Goal: Task Accomplishment & Management: Complete application form

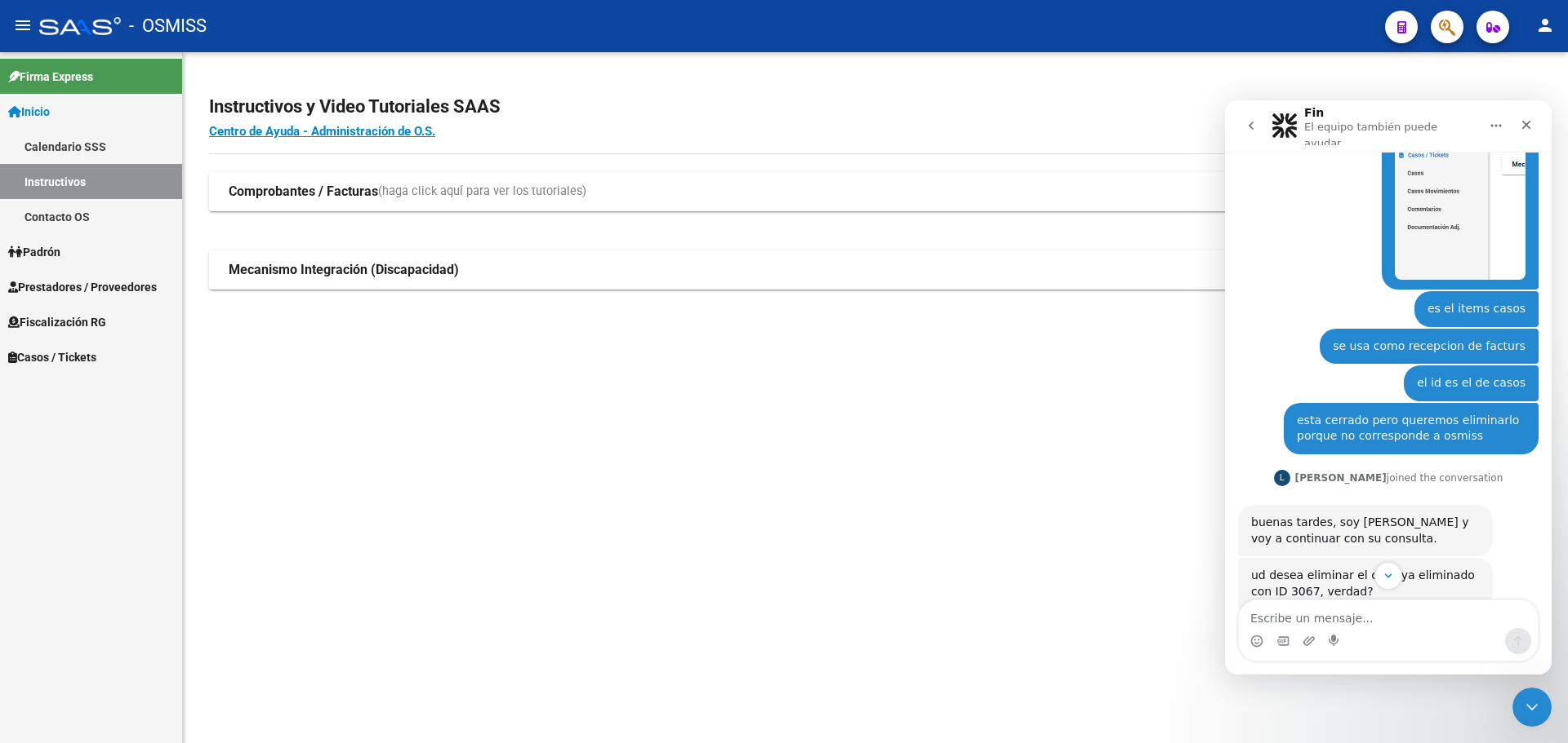
scroll to position [950, 0]
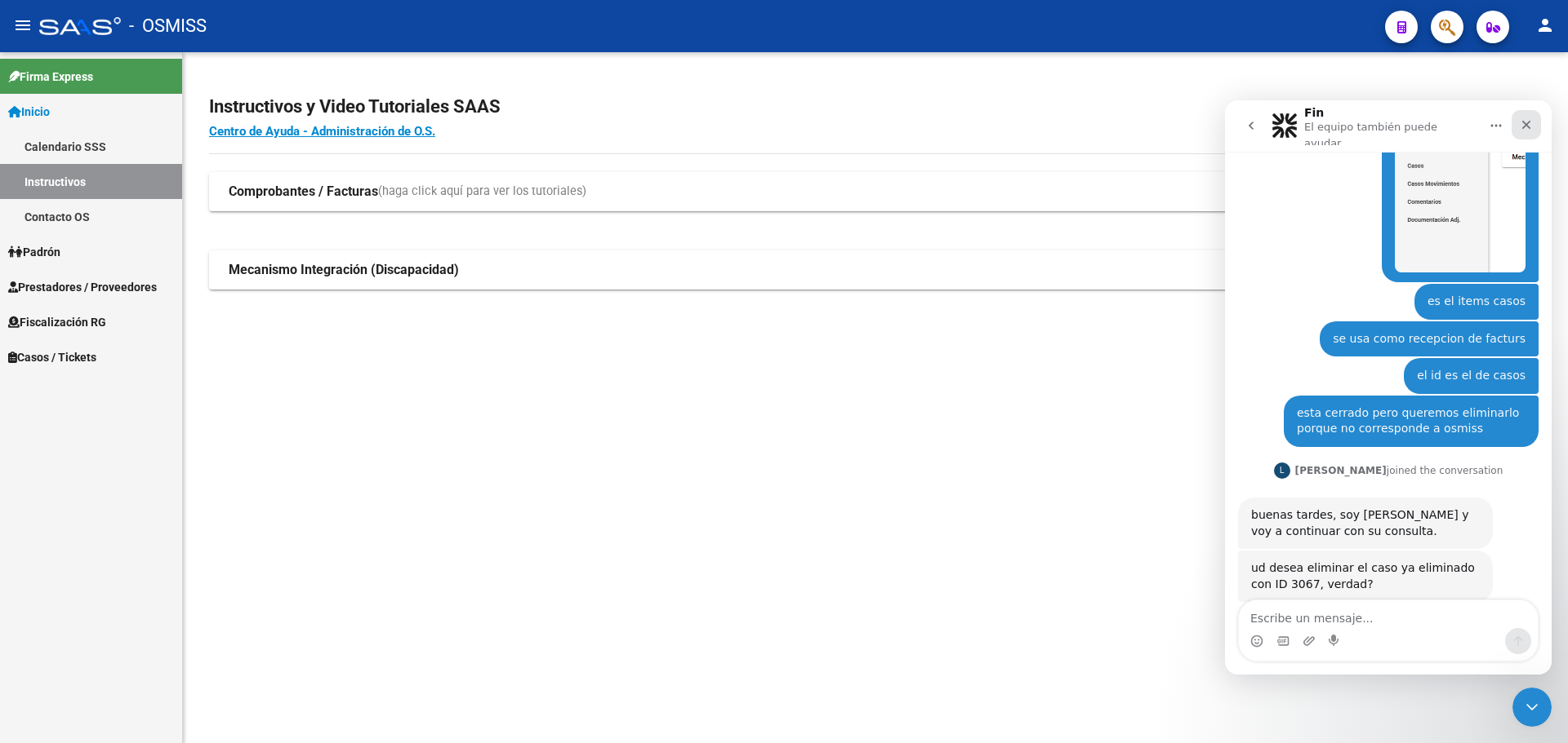
click at [1526, 119] on icon "Cerrar" at bounding box center [1526, 125] width 13 height 13
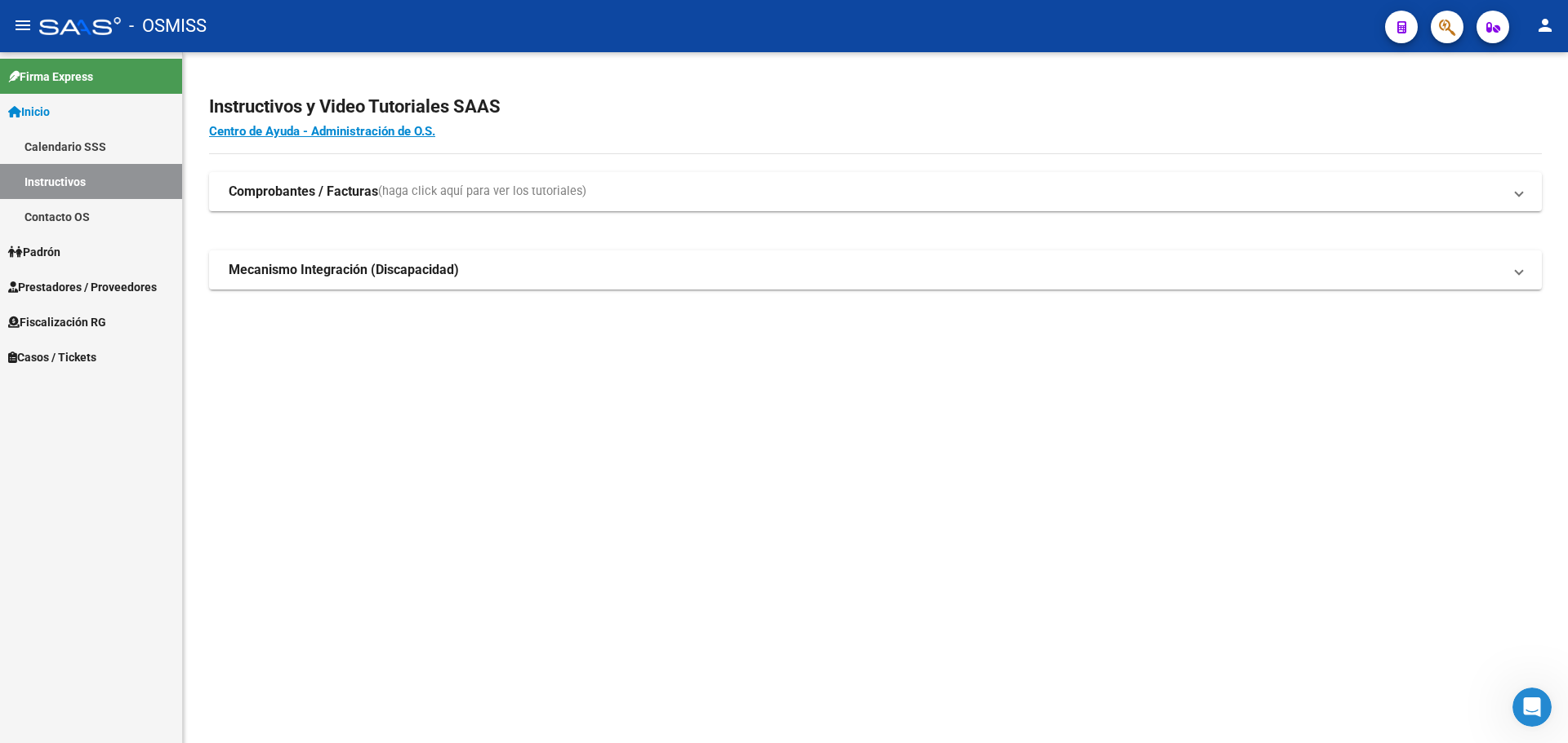
scroll to position [923, 0]
click at [1436, 24] on button "button" at bounding box center [1447, 26] width 33 height 33
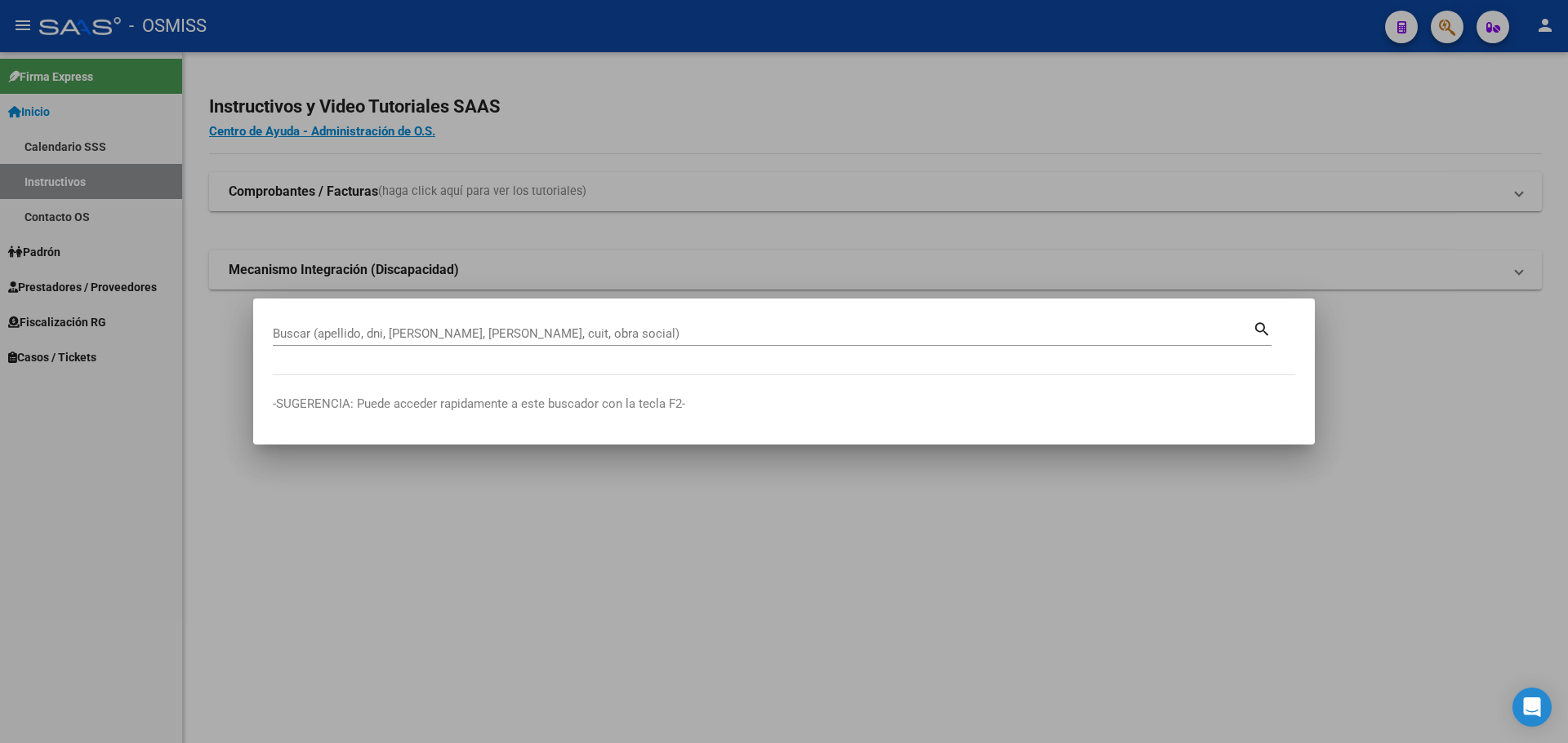
click at [785, 342] on div "Buscar (apellido, dni, [PERSON_NAME], [PERSON_NAME], cuit, obra social)" at bounding box center [762, 333] width 980 height 24
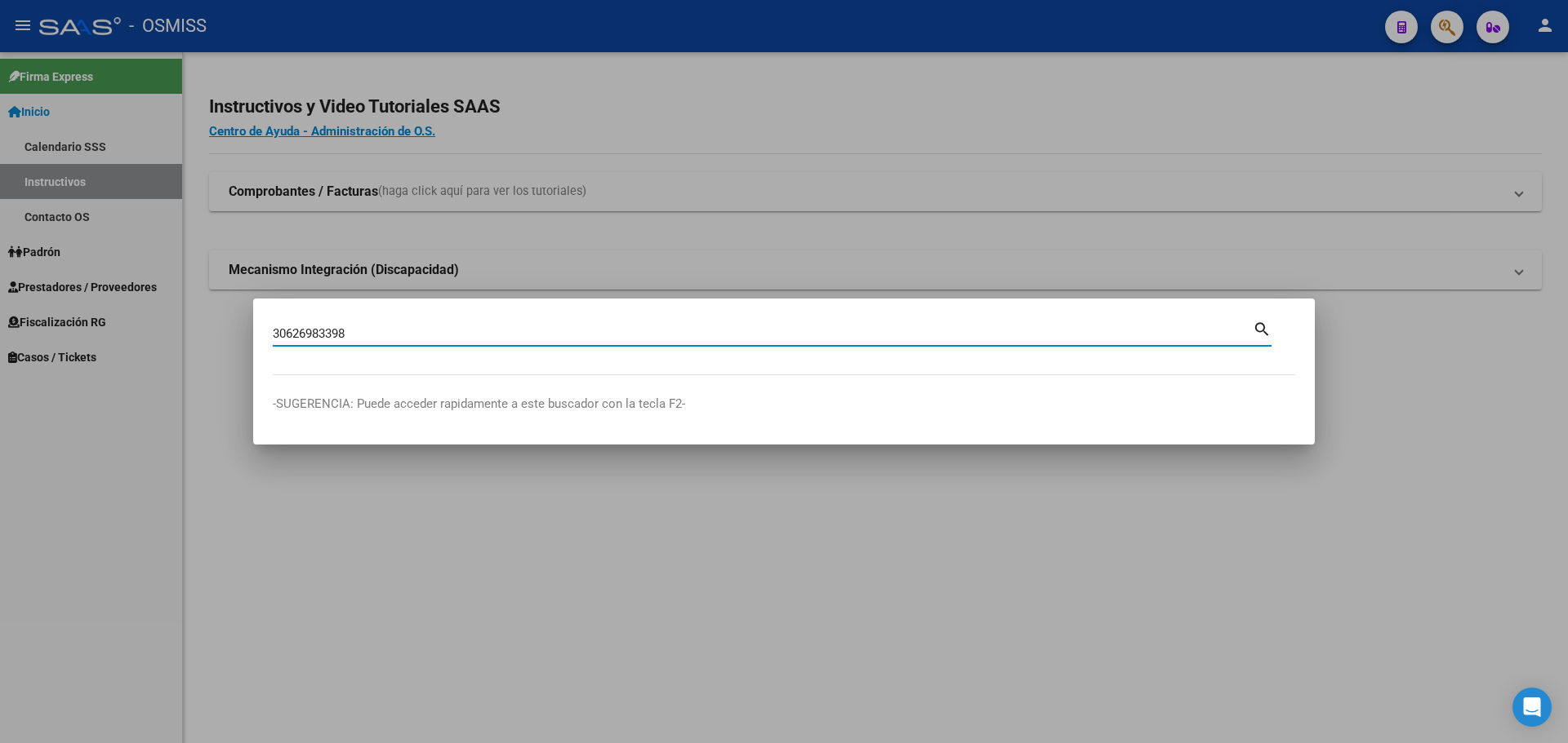
type input "30626983398"
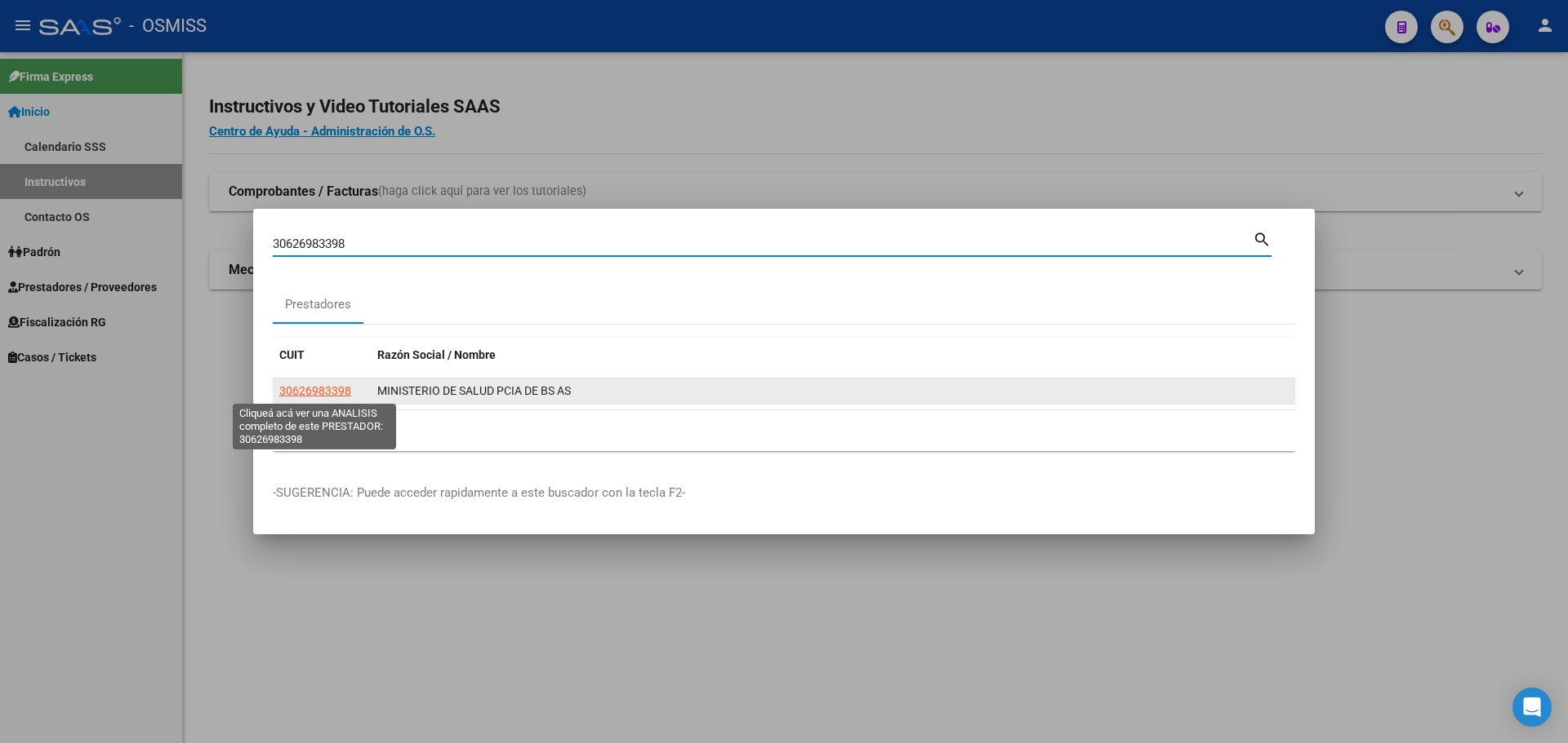
click at [326, 394] on span "30626983398" at bounding box center [315, 391] width 72 height 13
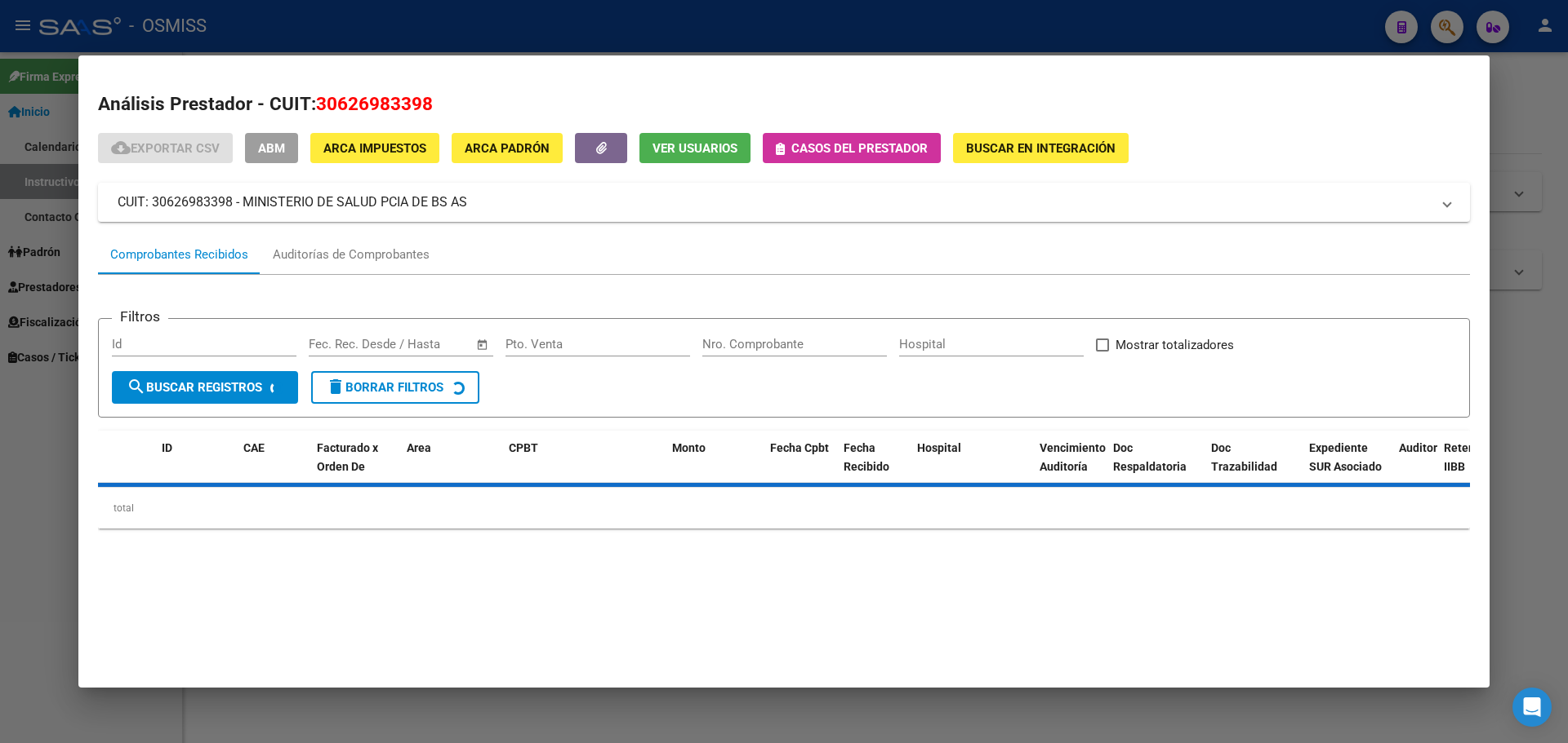
click at [869, 153] on span "Casos del prestador" at bounding box center [859, 148] width 136 height 15
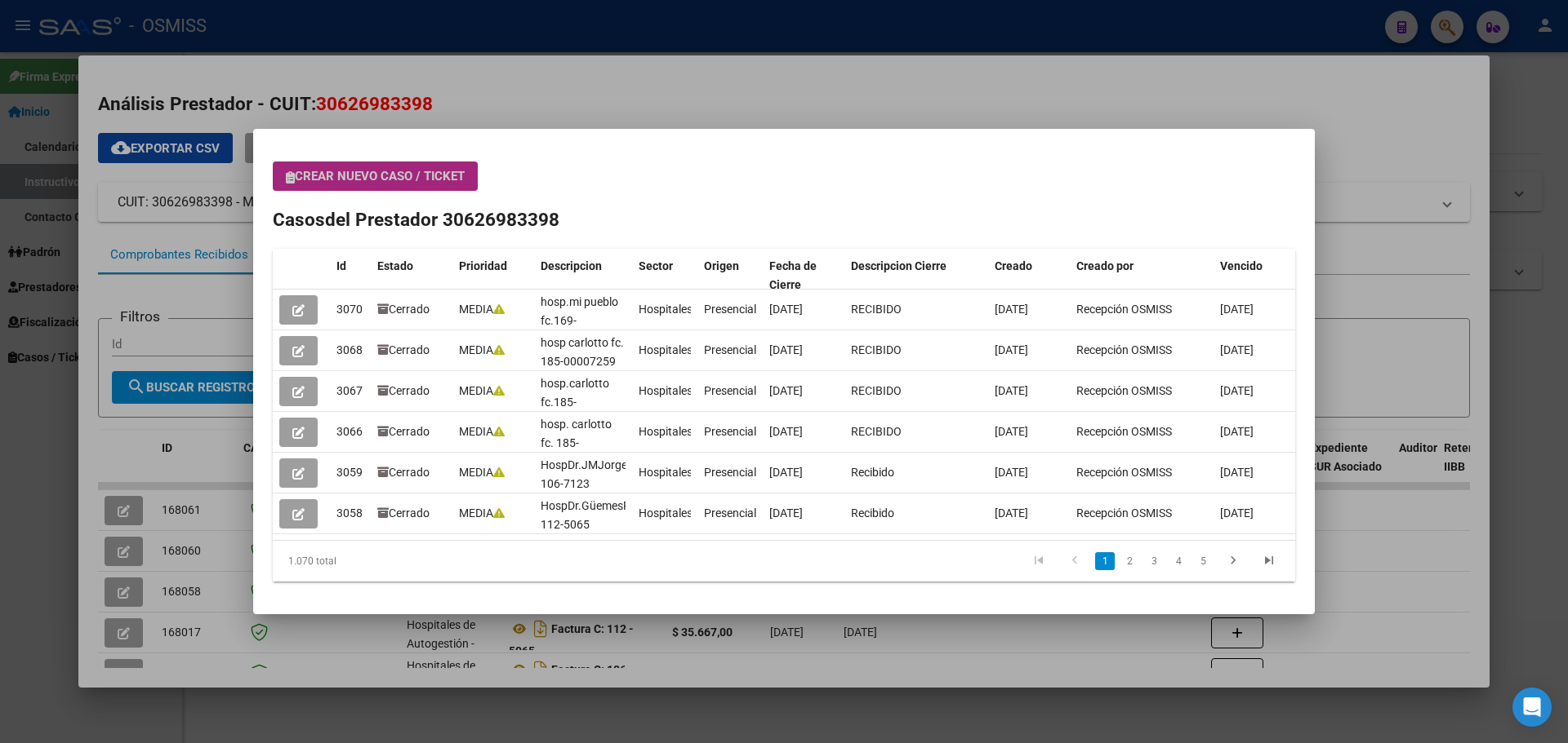
click at [403, 169] on span "Crear nuevo caso / ticket" at bounding box center [374, 176] width 178 height 15
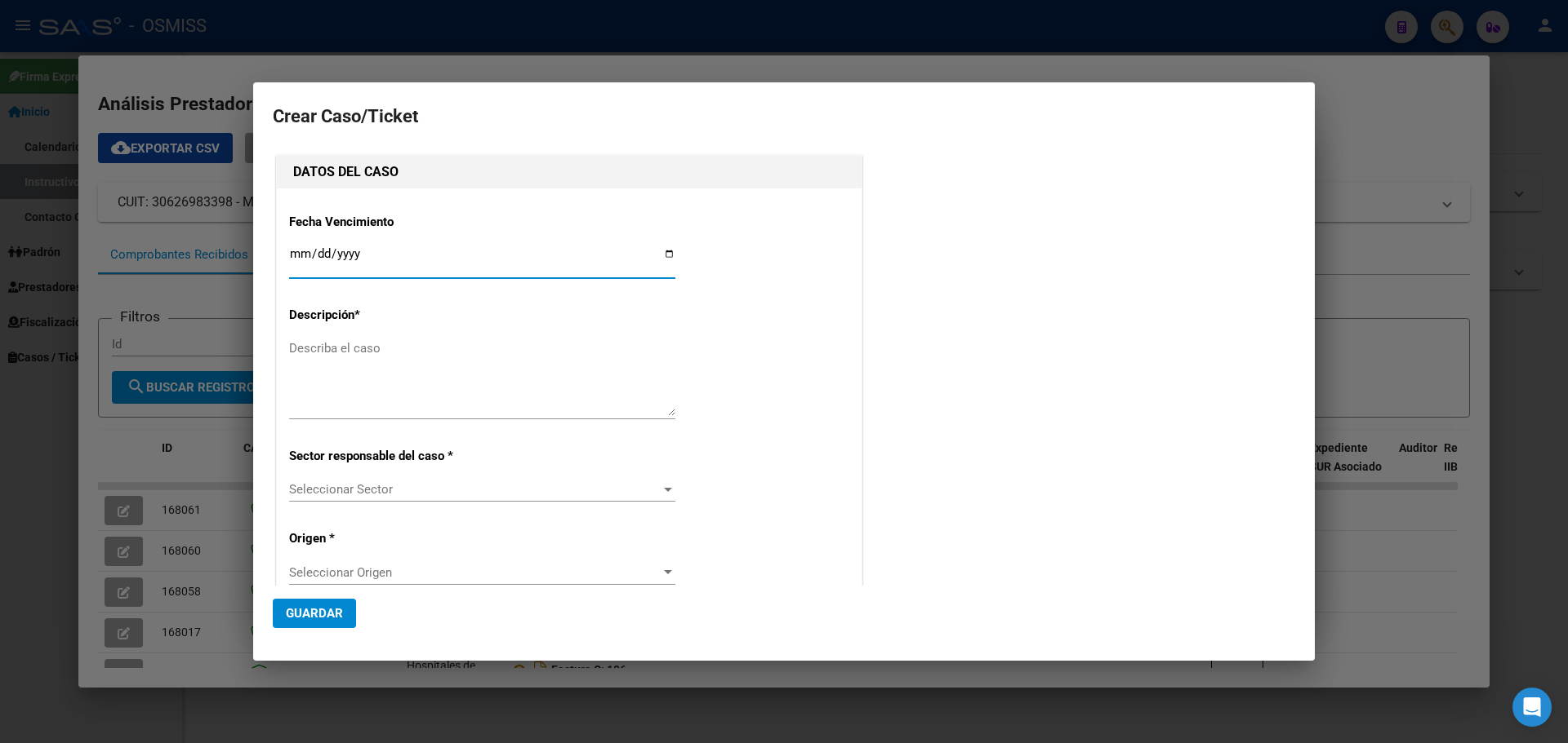
click at [666, 254] on input "Ingresar fecha" at bounding box center [483, 260] width 387 height 26
type input "[DATE]"
click at [344, 351] on textarea "Describa el caso" at bounding box center [483, 378] width 387 height 77
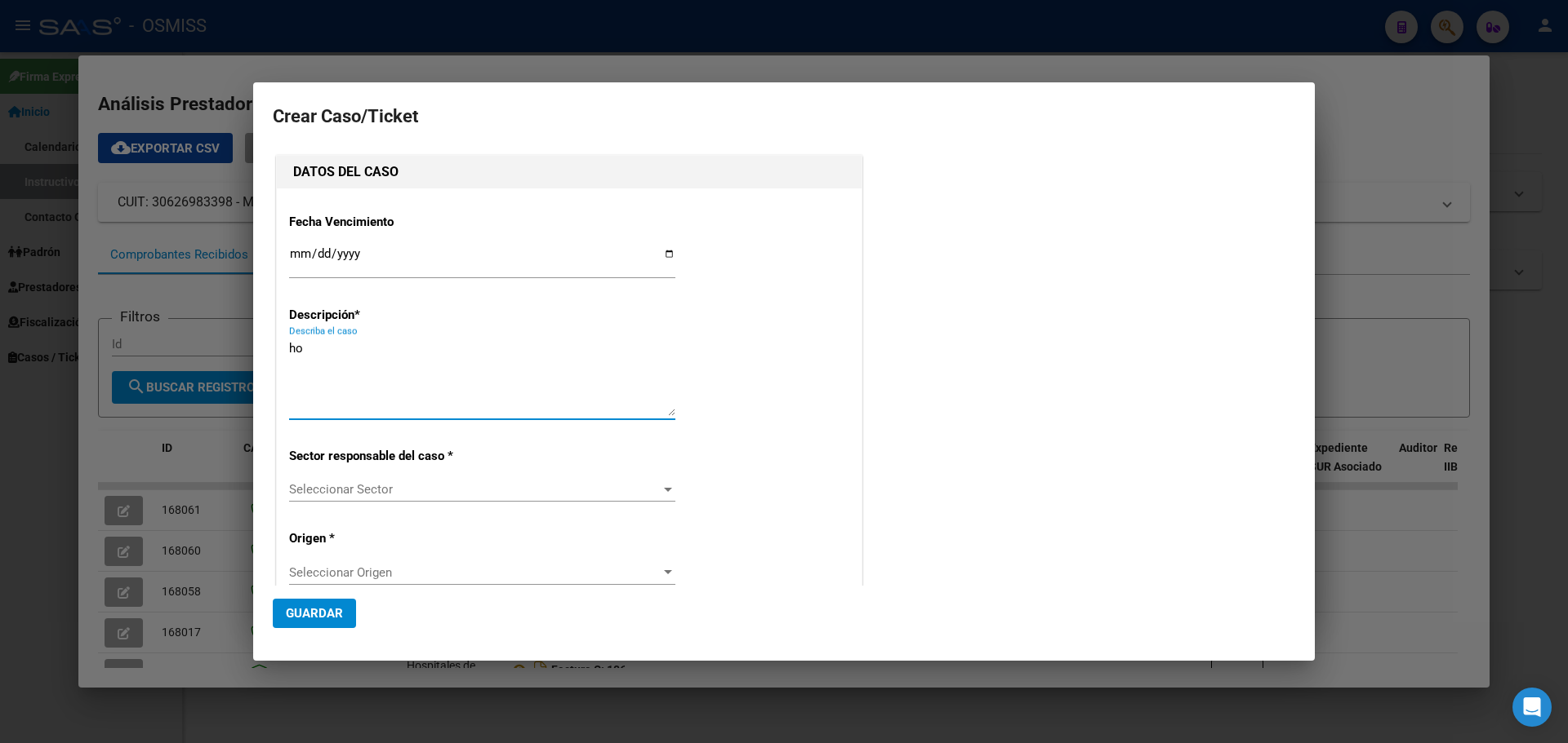
type textarea "h"
type textarea "HOSPITAL [PERSON_NAME] FC.0132-00017711"
click at [664, 488] on div at bounding box center [668, 490] width 8 height 4
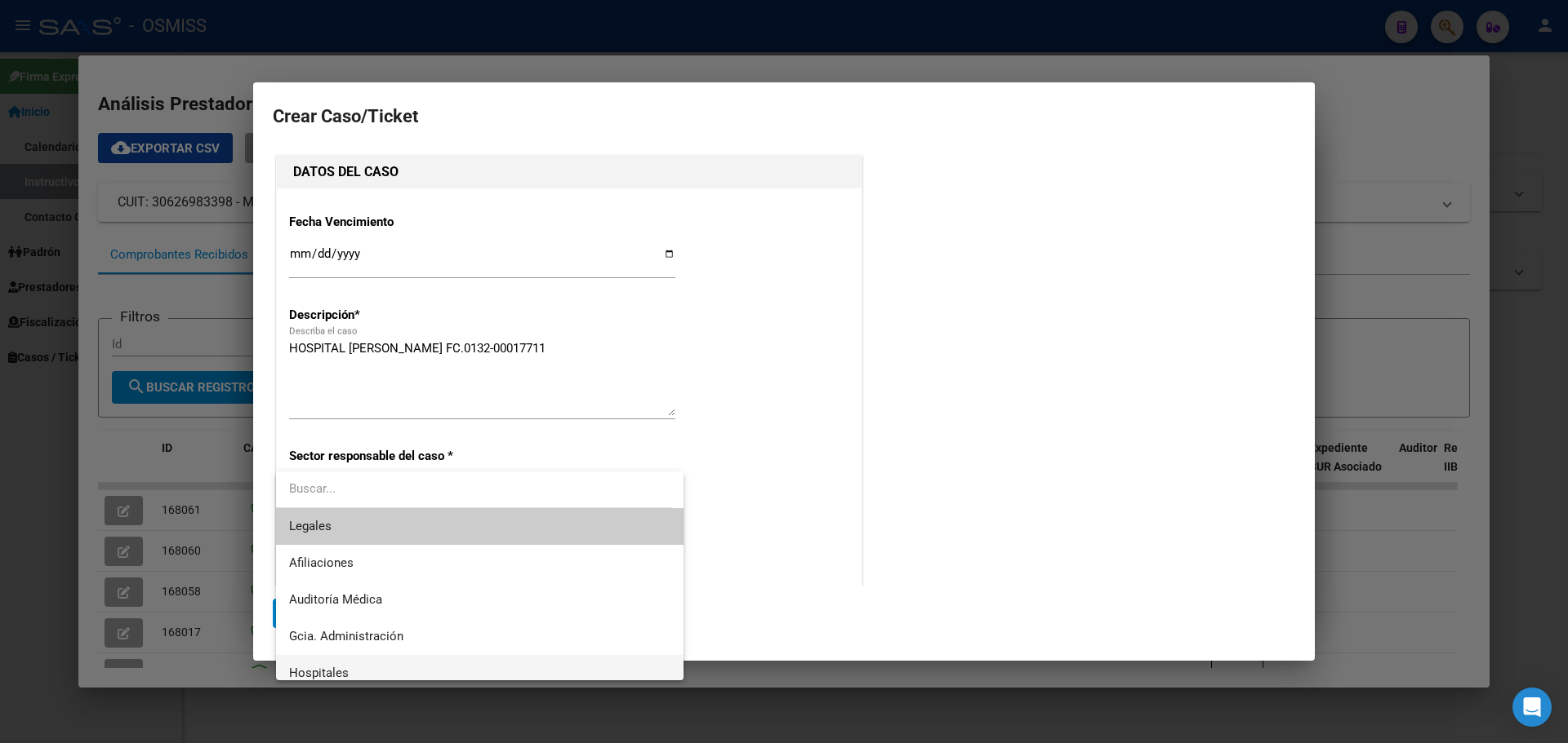
click at [393, 663] on span "Hospitales" at bounding box center [480, 673] width 381 height 36
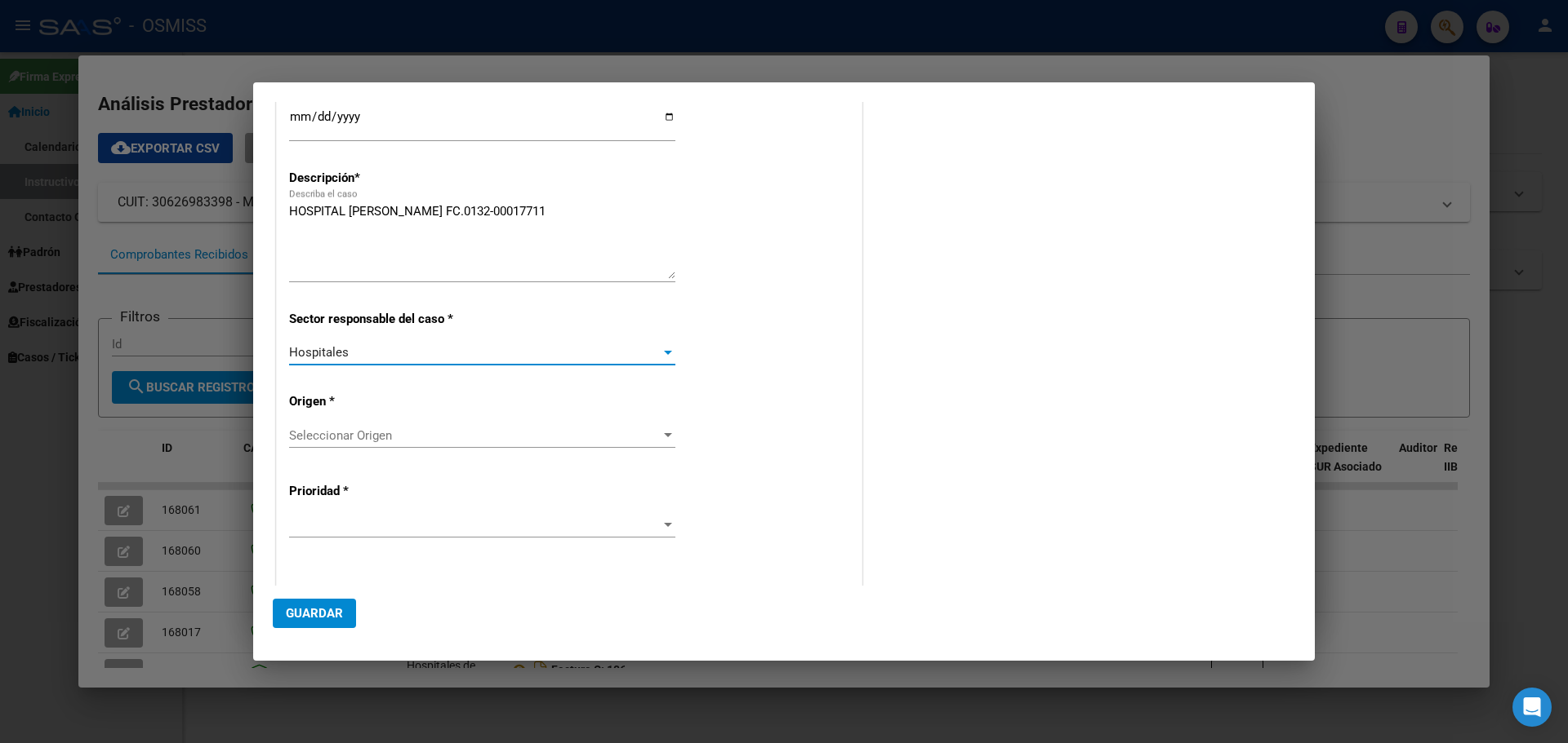
scroll to position [245, 0]
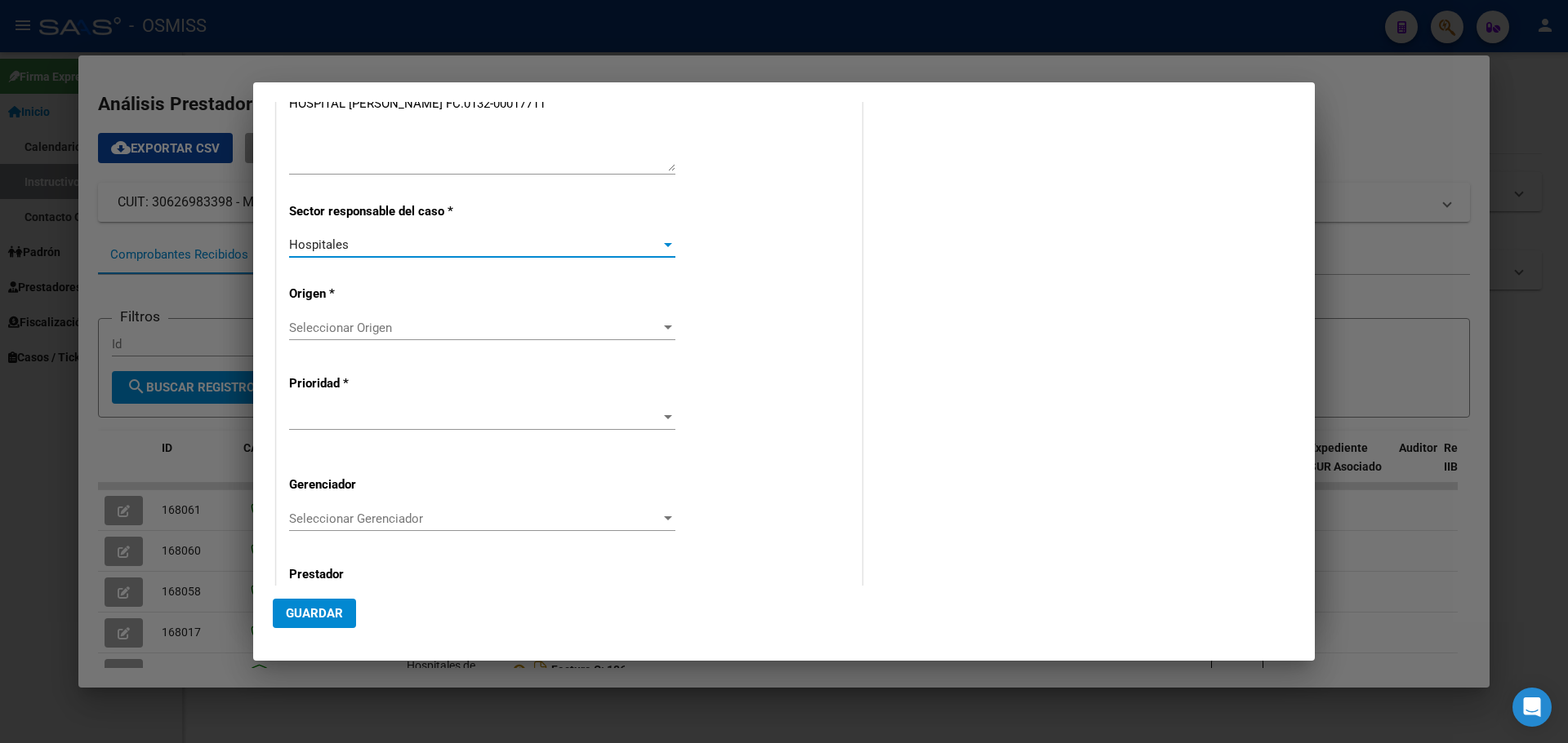
click at [657, 317] on div "Seleccionar Origen Seleccionar Origen" at bounding box center [483, 328] width 387 height 24
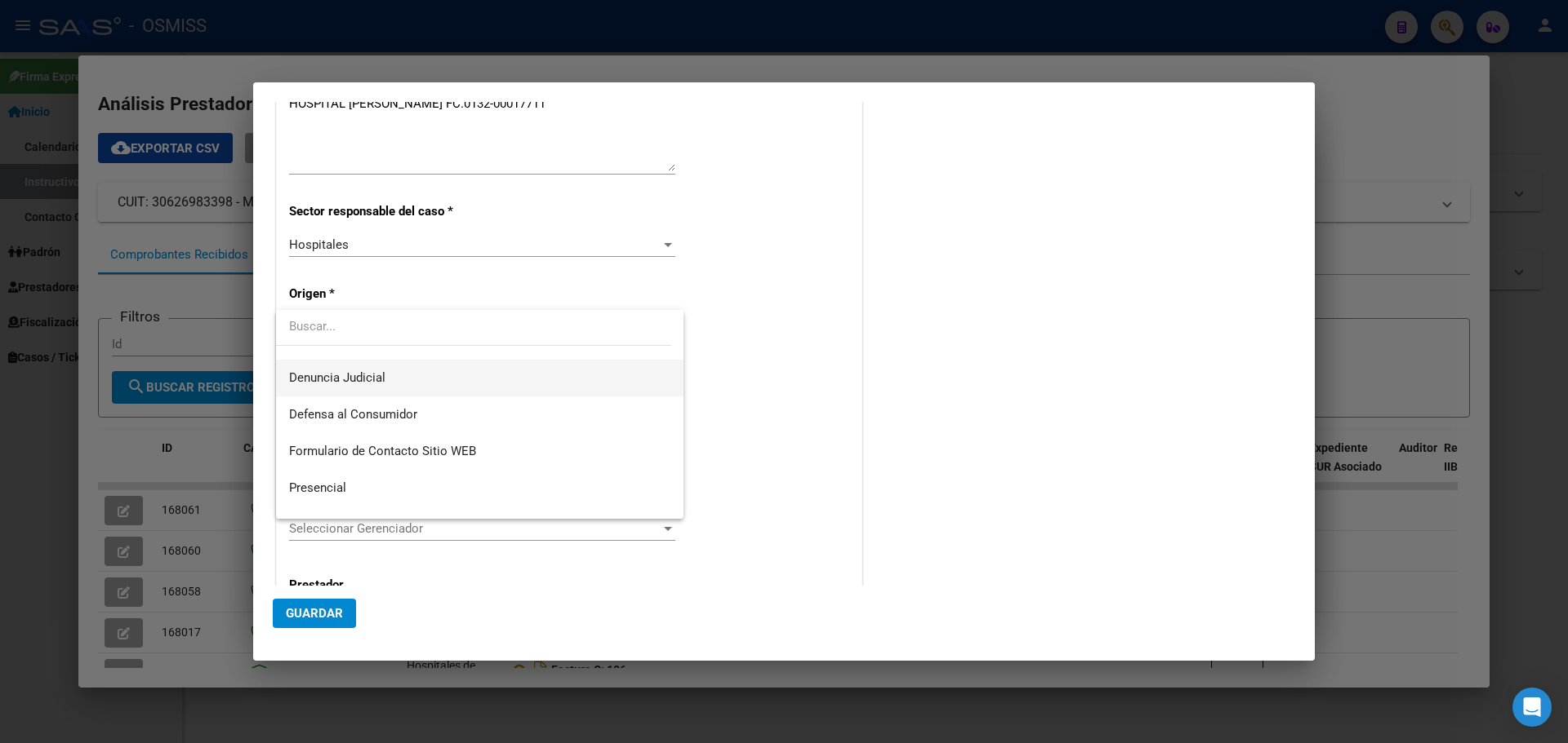
scroll to position [163, 0]
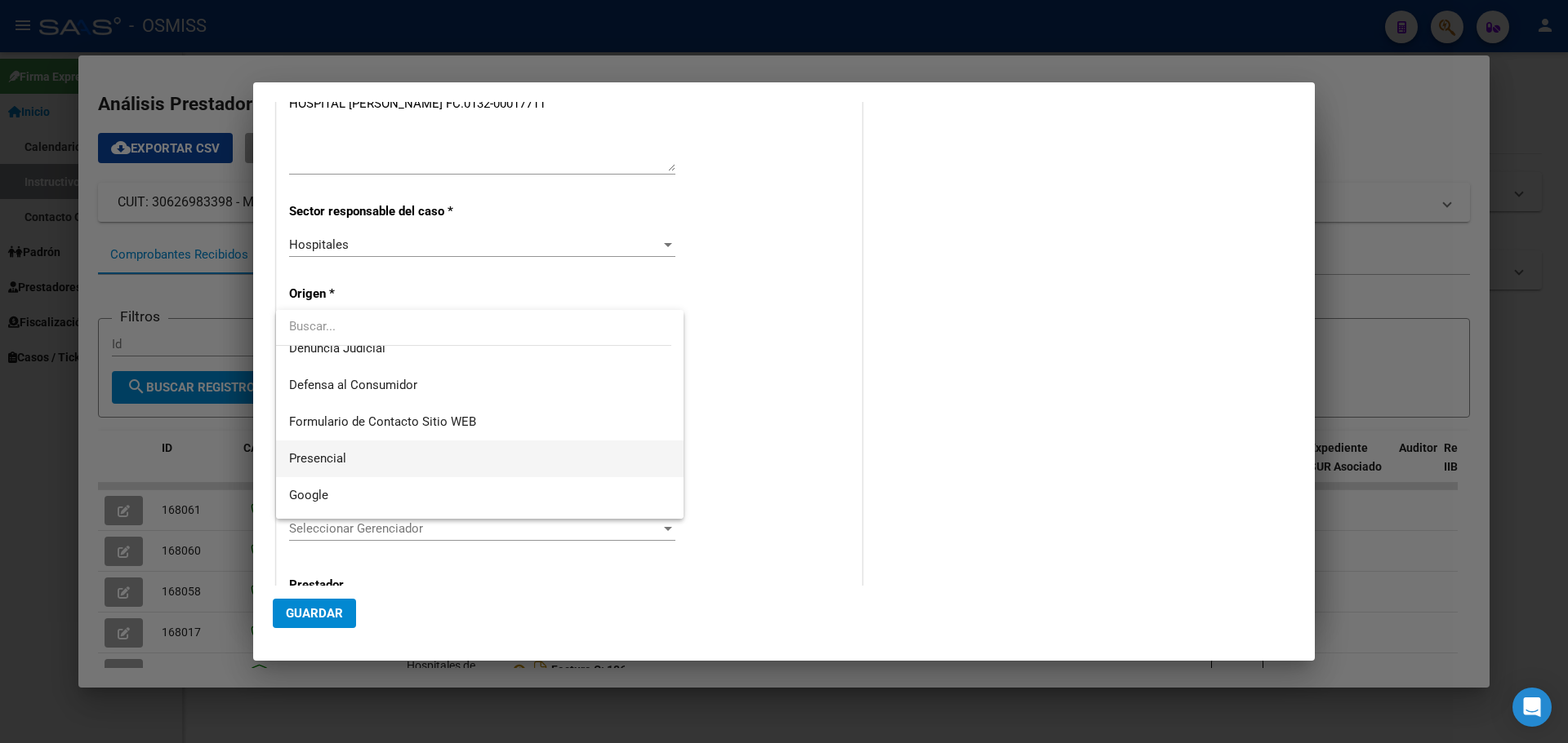
click at [408, 456] on span "Presencial" at bounding box center [480, 458] width 381 height 36
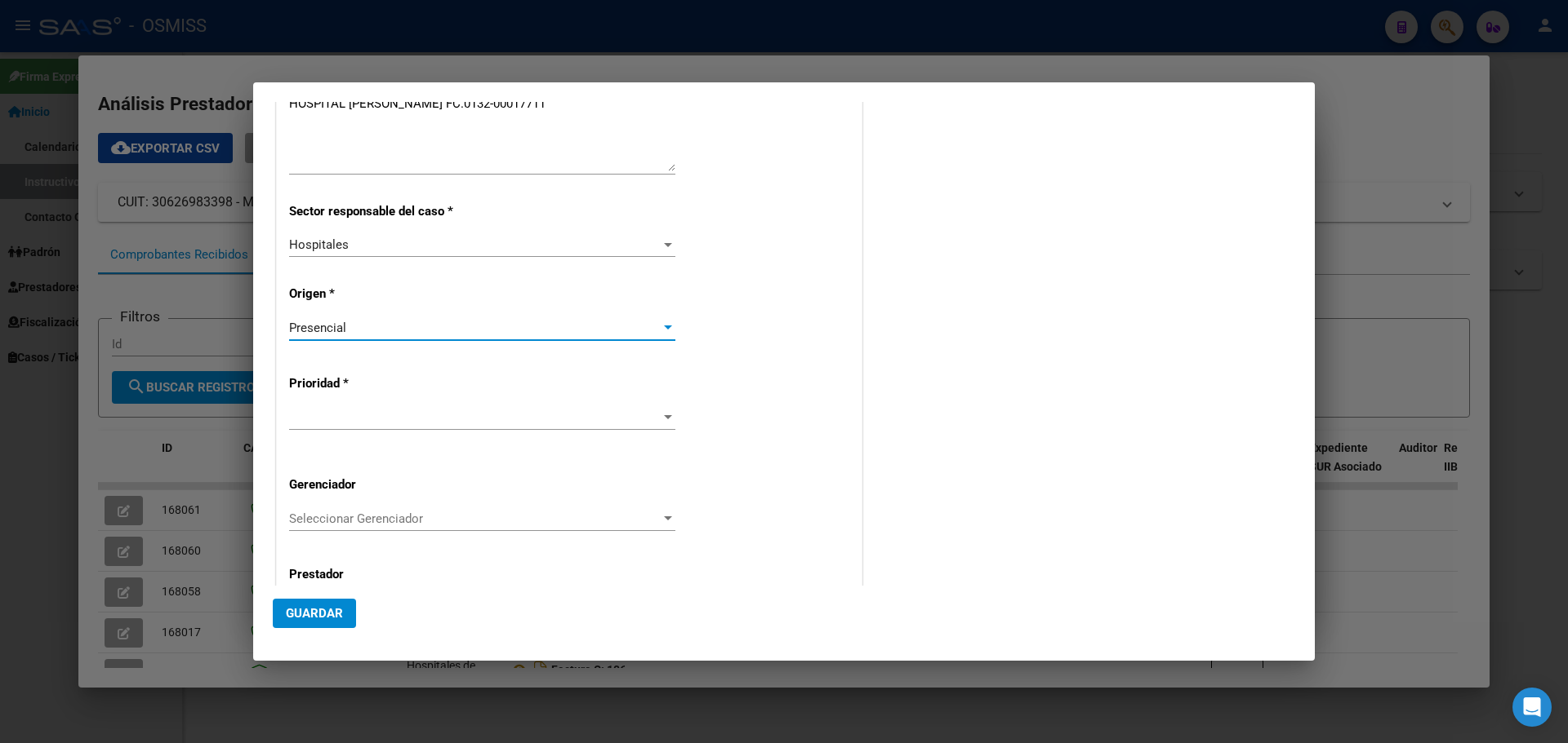
click at [660, 412] on div at bounding box center [668, 418] width 15 height 13
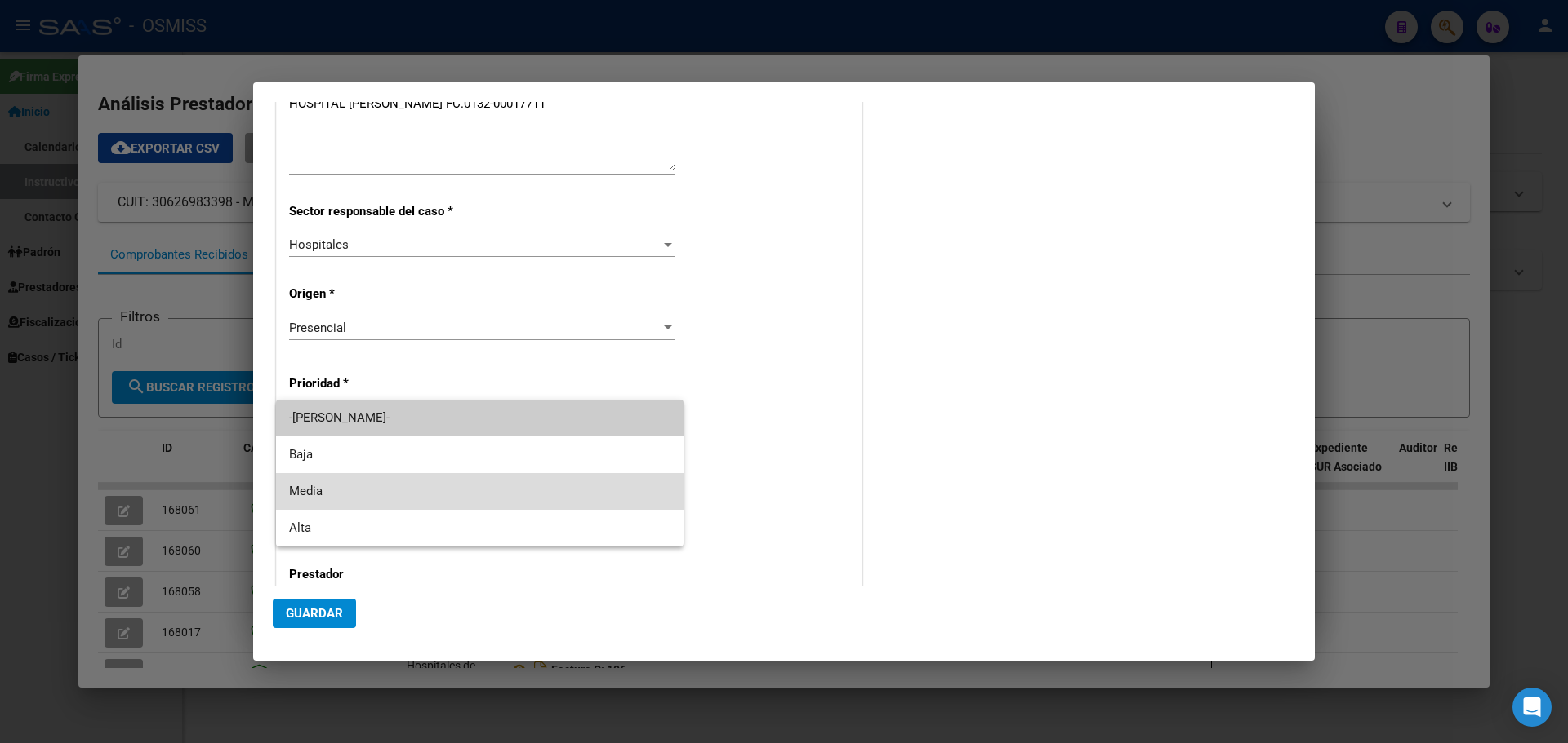
click at [445, 482] on span "Media" at bounding box center [480, 491] width 381 height 36
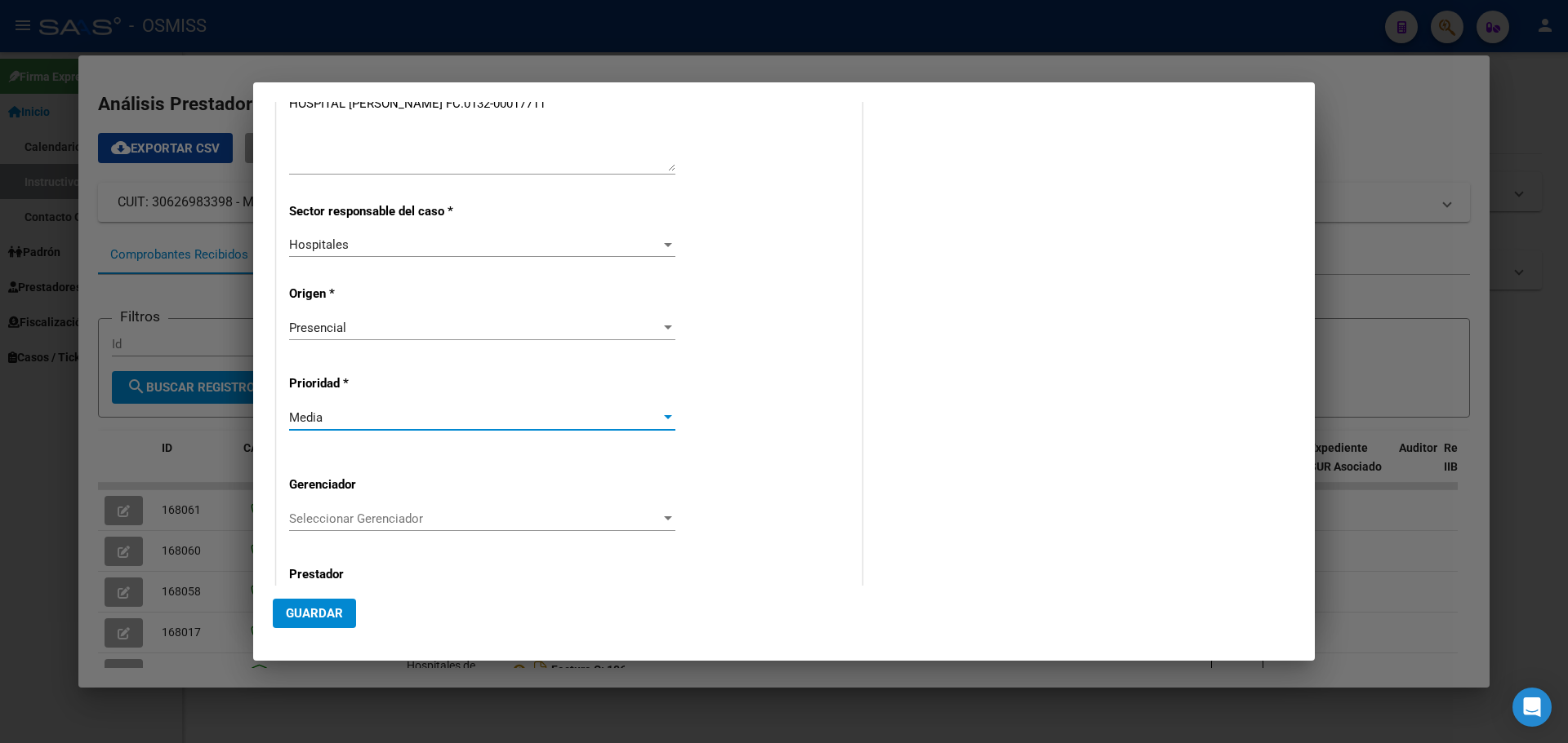
scroll to position [315, 0]
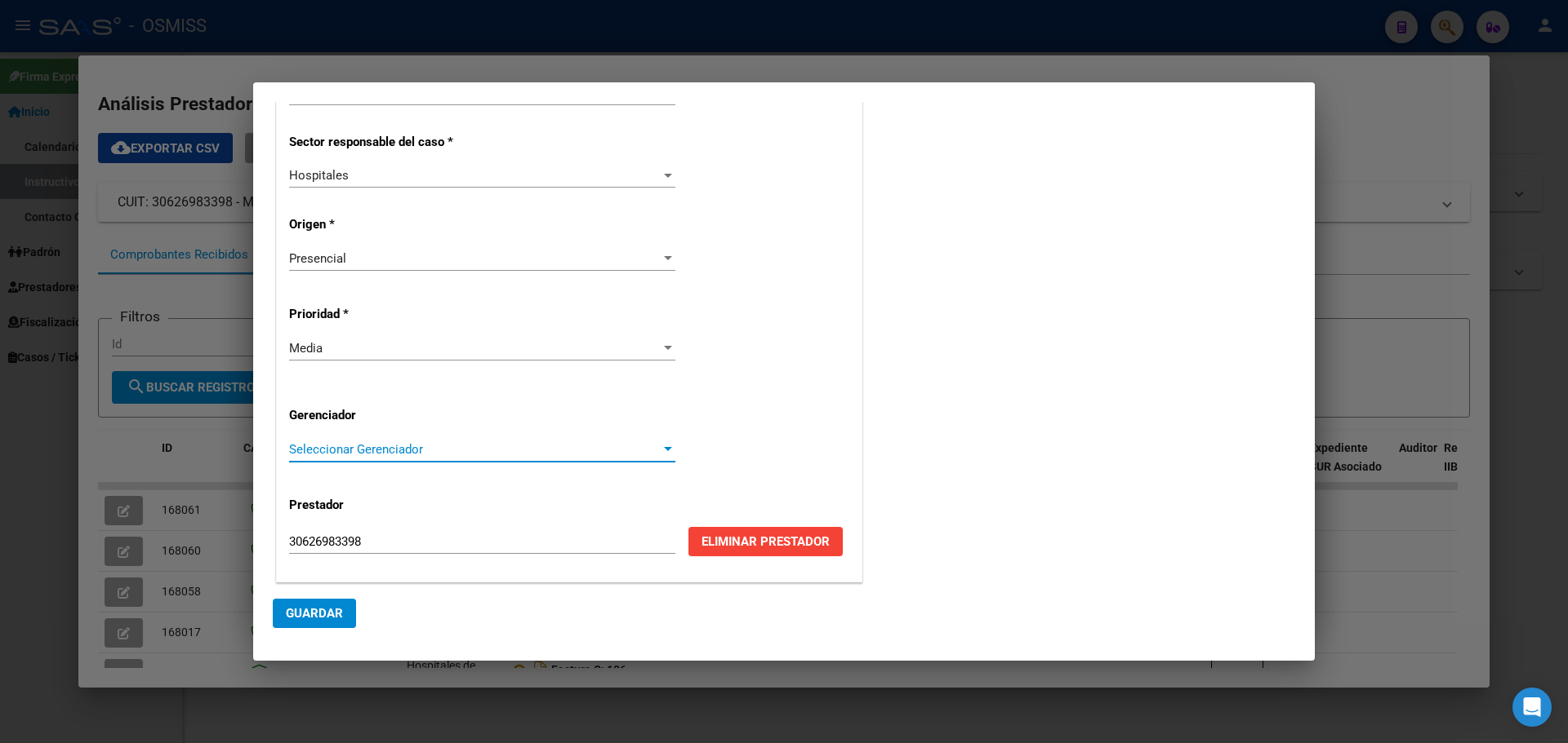
click at [663, 443] on div at bounding box center [668, 450] width 15 height 13
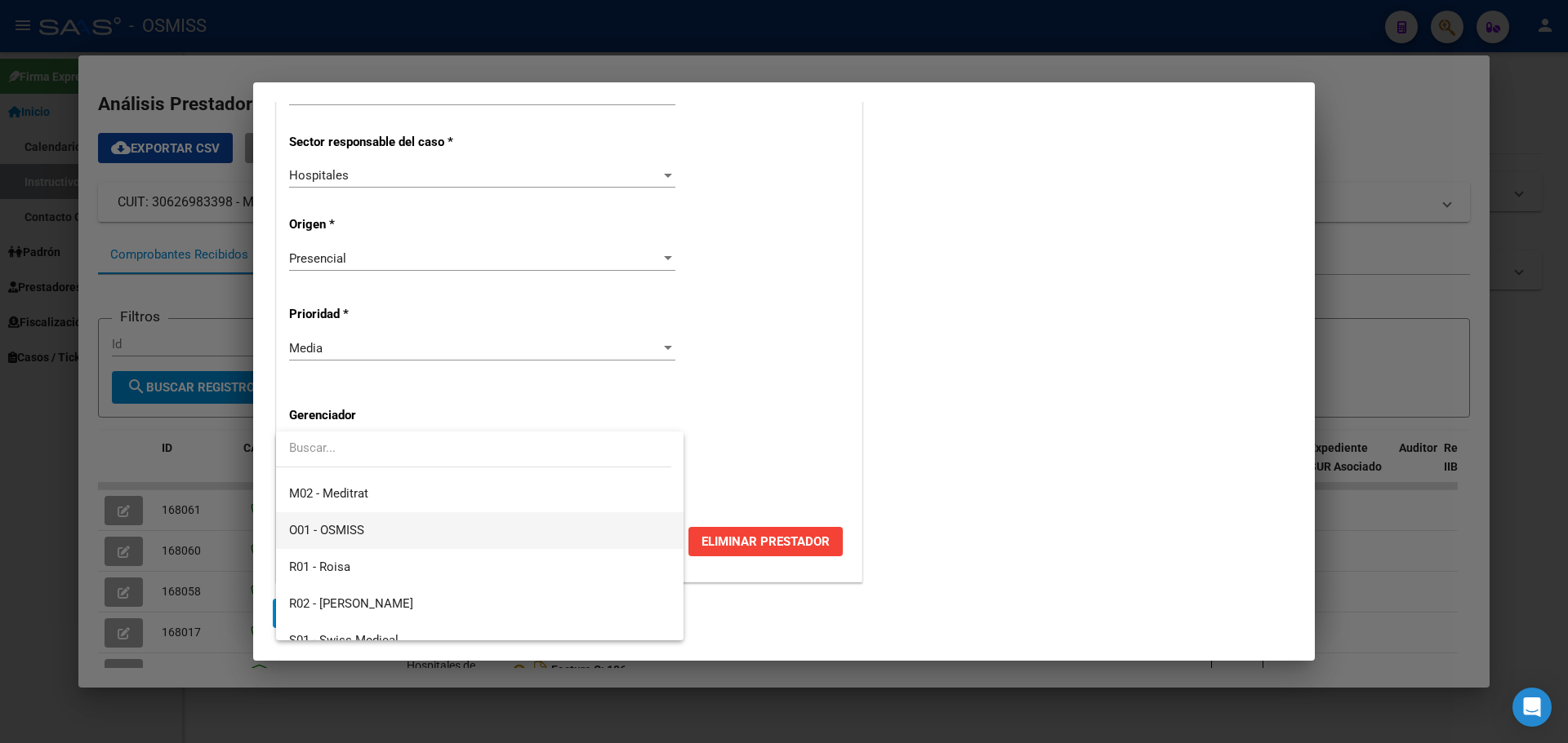
scroll to position [489, 0]
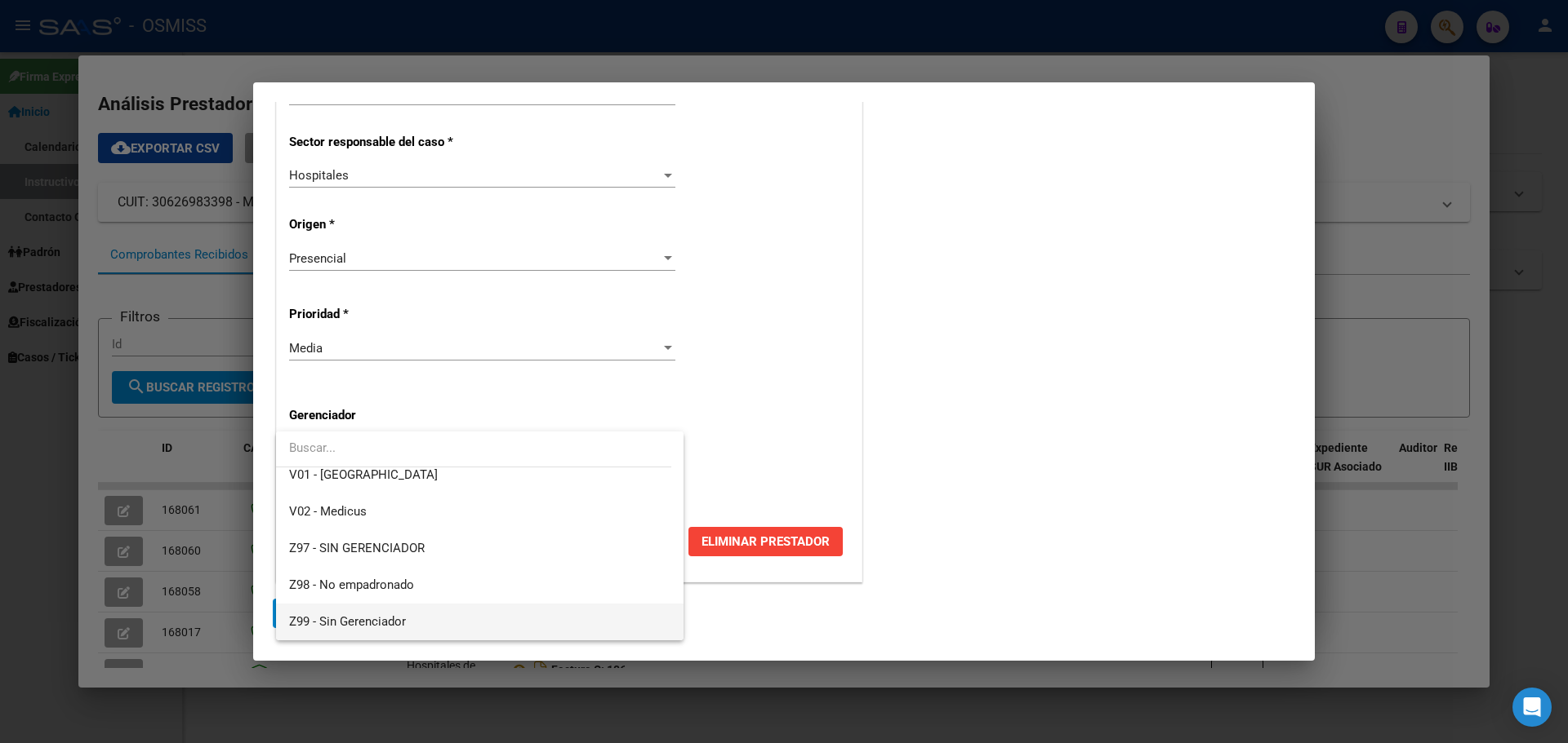
click at [407, 615] on span "Z99 - Sin Gerenciador" at bounding box center [480, 622] width 381 height 36
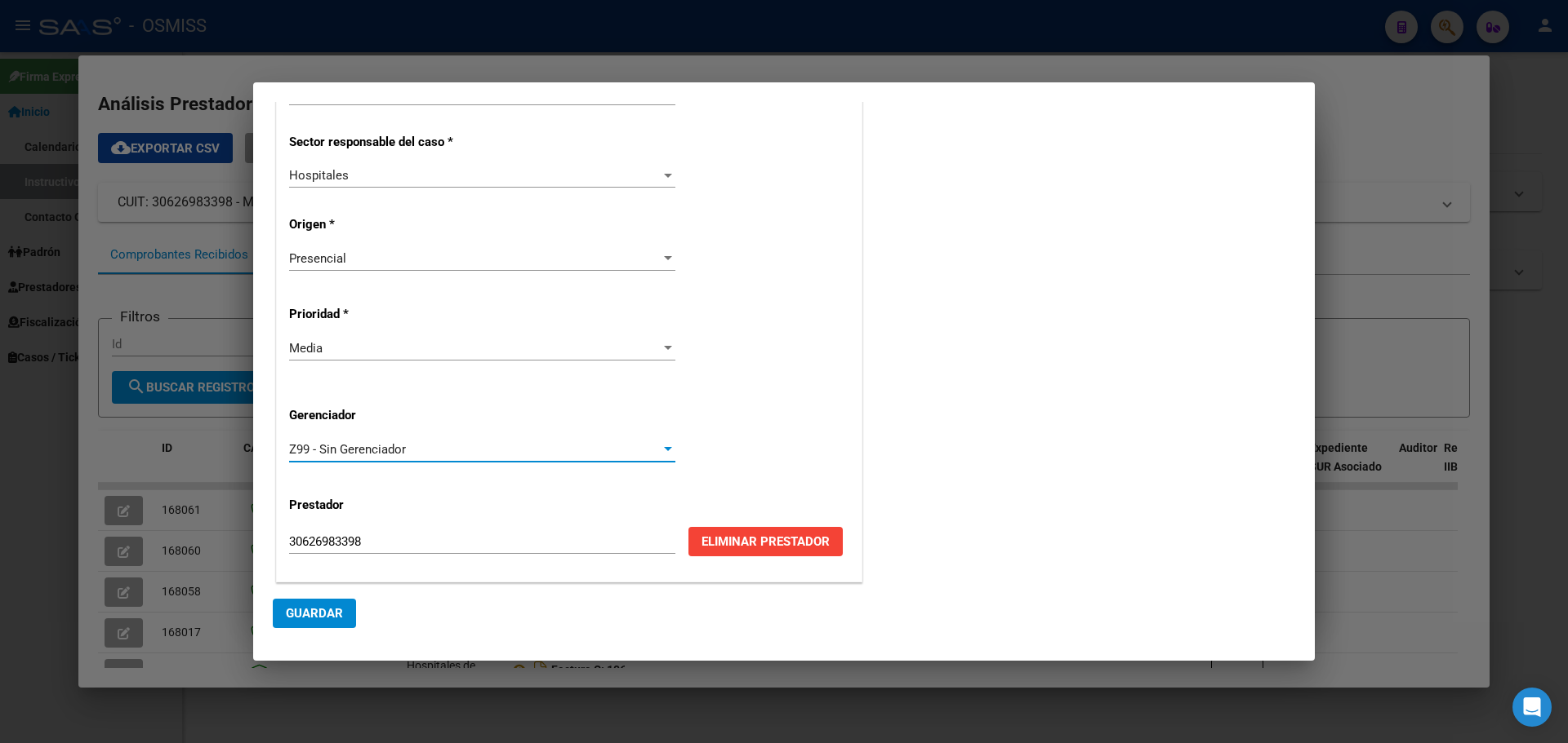
click at [301, 613] on span "Guardar" at bounding box center [314, 614] width 57 height 15
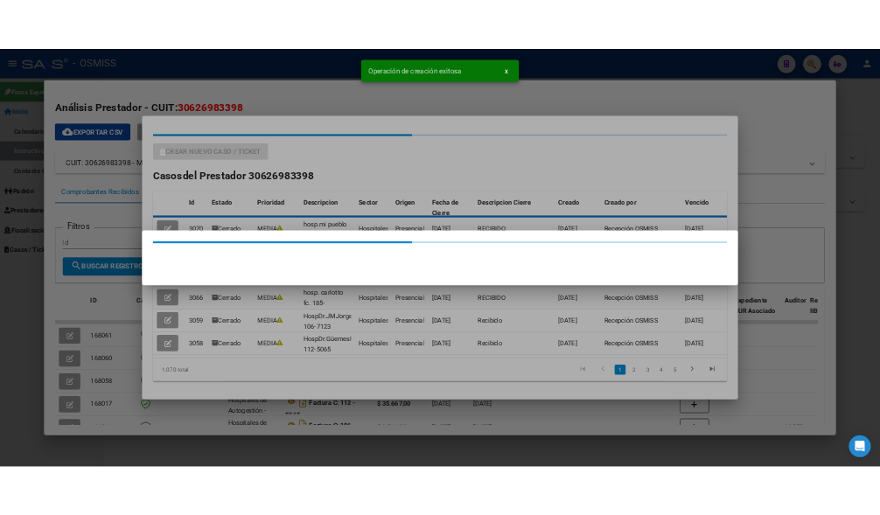
scroll to position [0, 0]
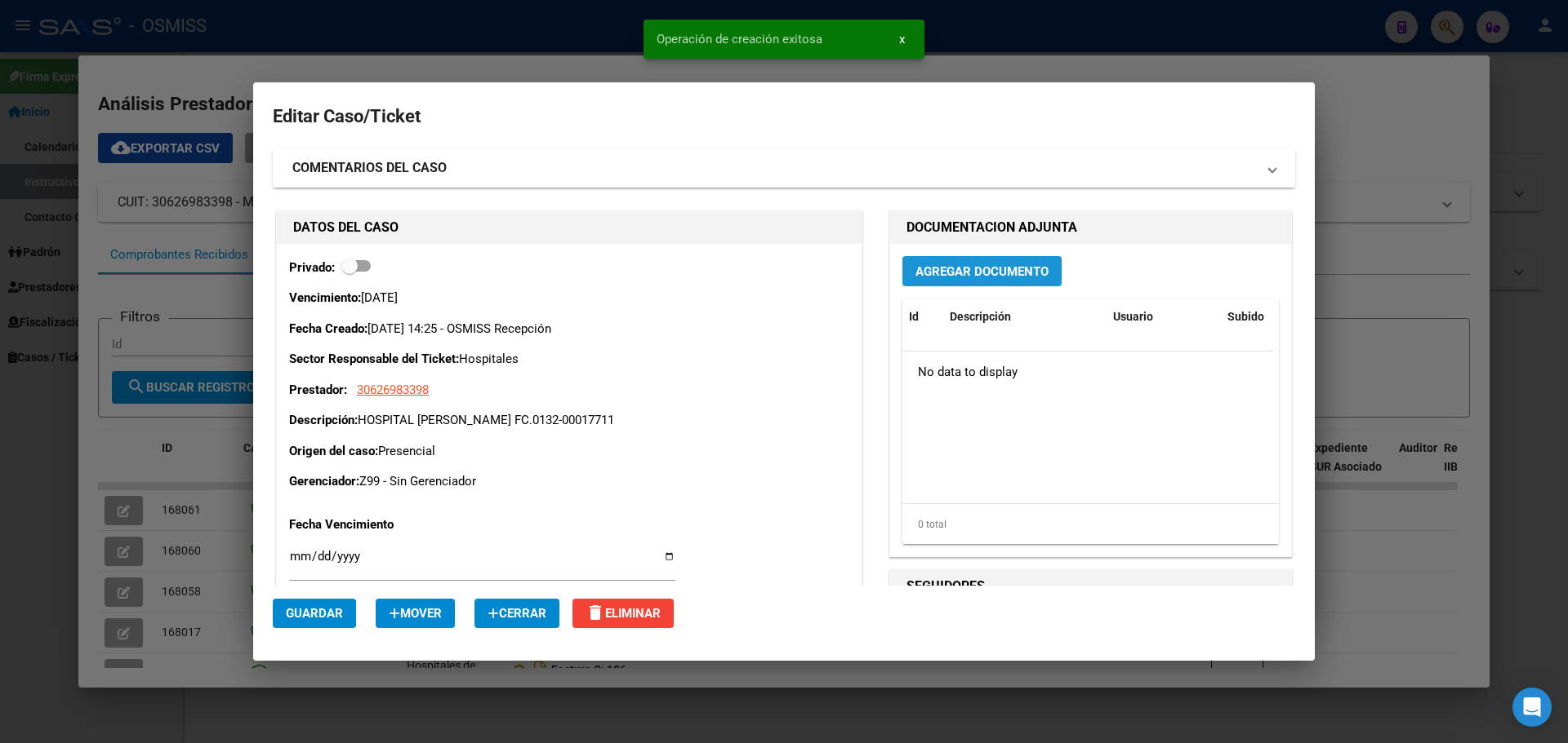
click at [971, 272] on span "Agregar Documento" at bounding box center [982, 272] width 134 height 15
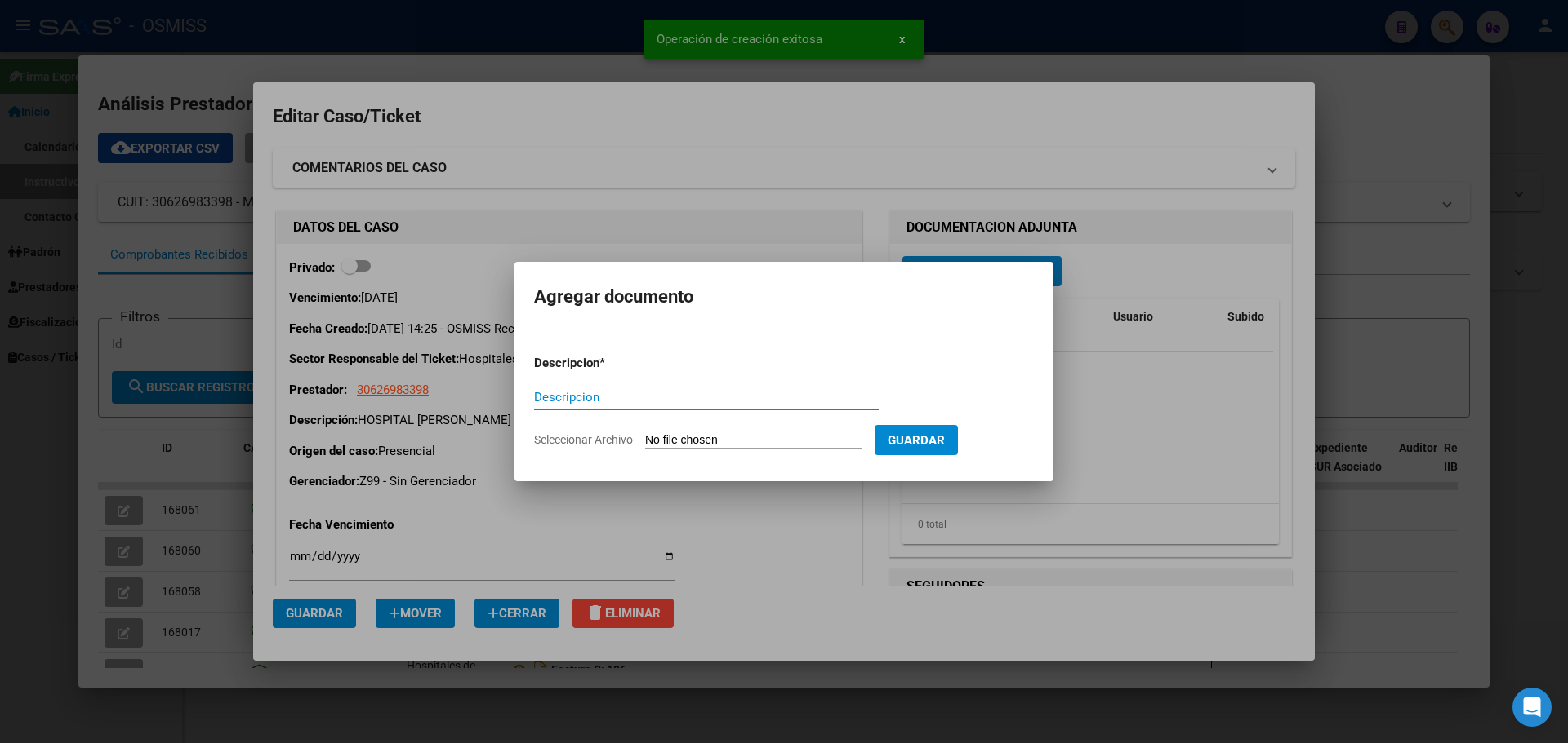
click at [655, 400] on input "Descripcion" at bounding box center [706, 398] width 345 height 15
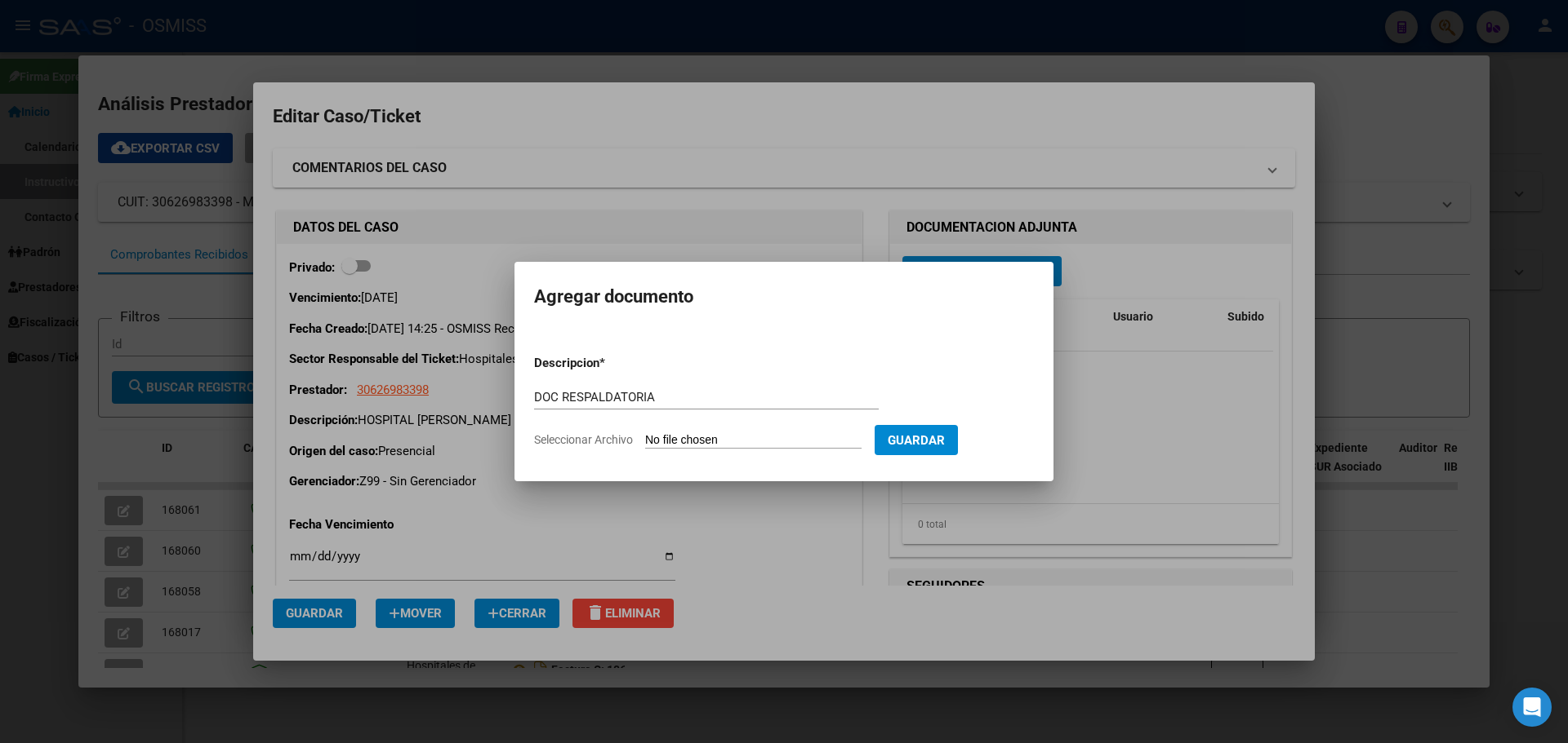
click at [751, 437] on input "Seleccionar Archivo" at bounding box center [754, 441] width 217 height 16
click at [660, 398] on input "DOC RESPALDATORIA" at bounding box center [706, 398] width 345 height 15
type input "DOC RESP."
click at [760, 439] on input "Seleccionar Archivo" at bounding box center [754, 441] width 217 height 16
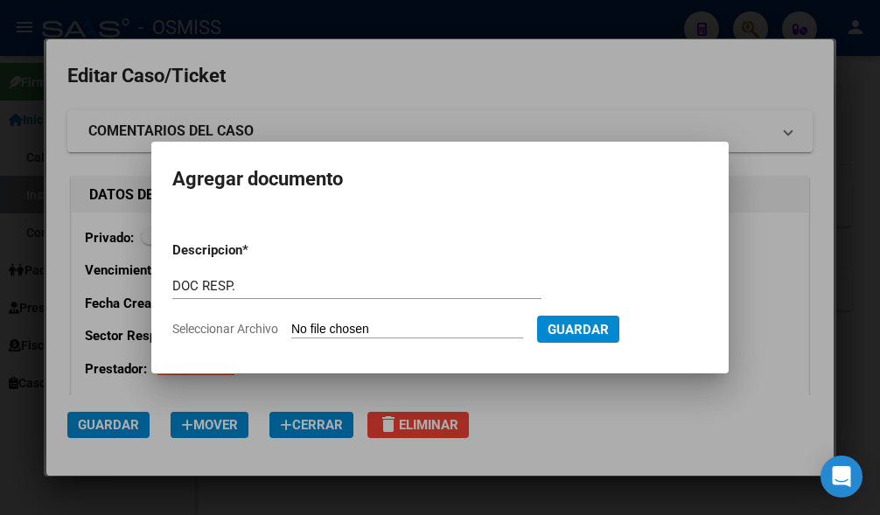
click at [444, 327] on input "Seleccionar Archivo" at bounding box center [407, 330] width 232 height 17
click at [406, 324] on input "Seleccionar Archivo" at bounding box center [407, 330] width 232 height 17
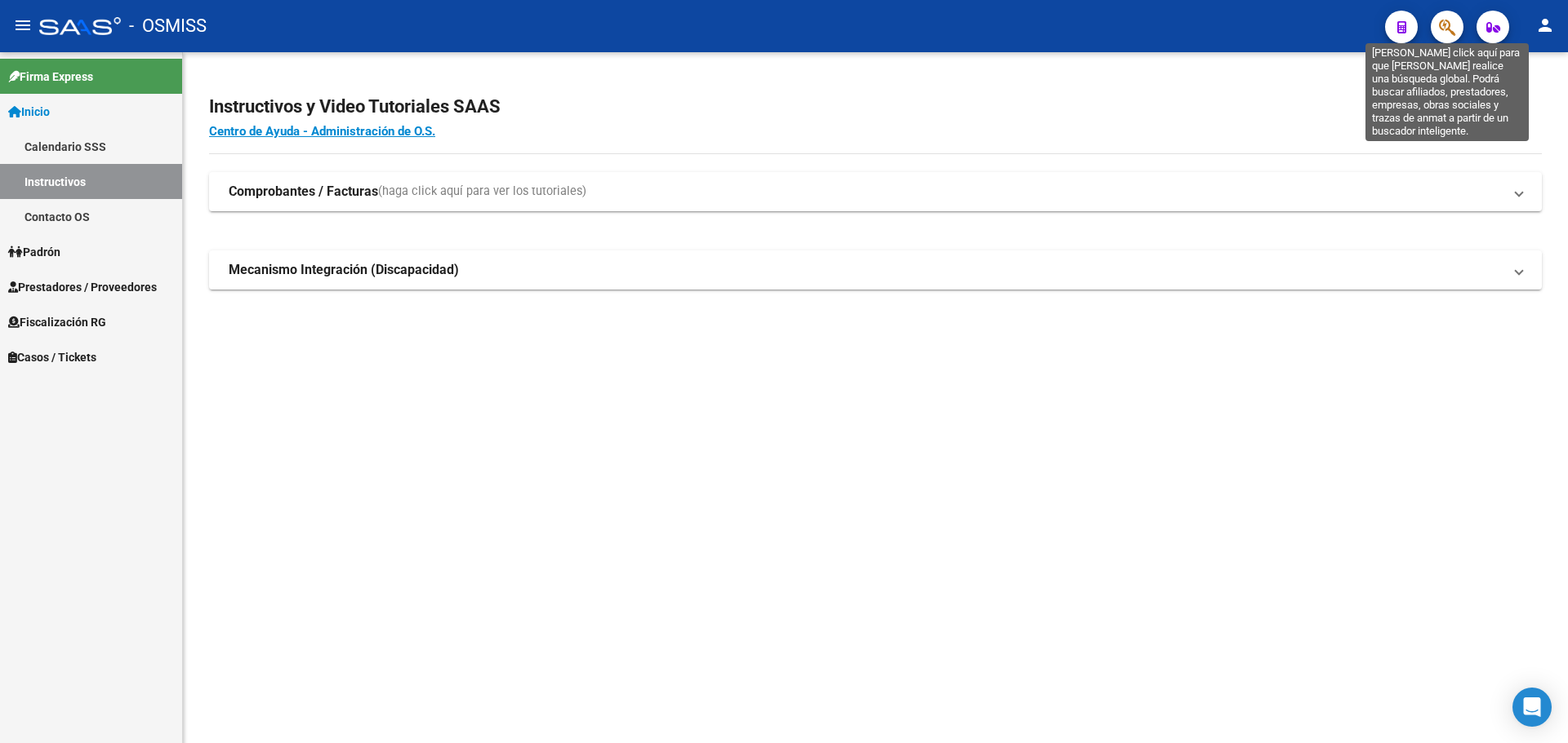
click at [1440, 35] on icon "button" at bounding box center [1447, 27] width 16 height 19
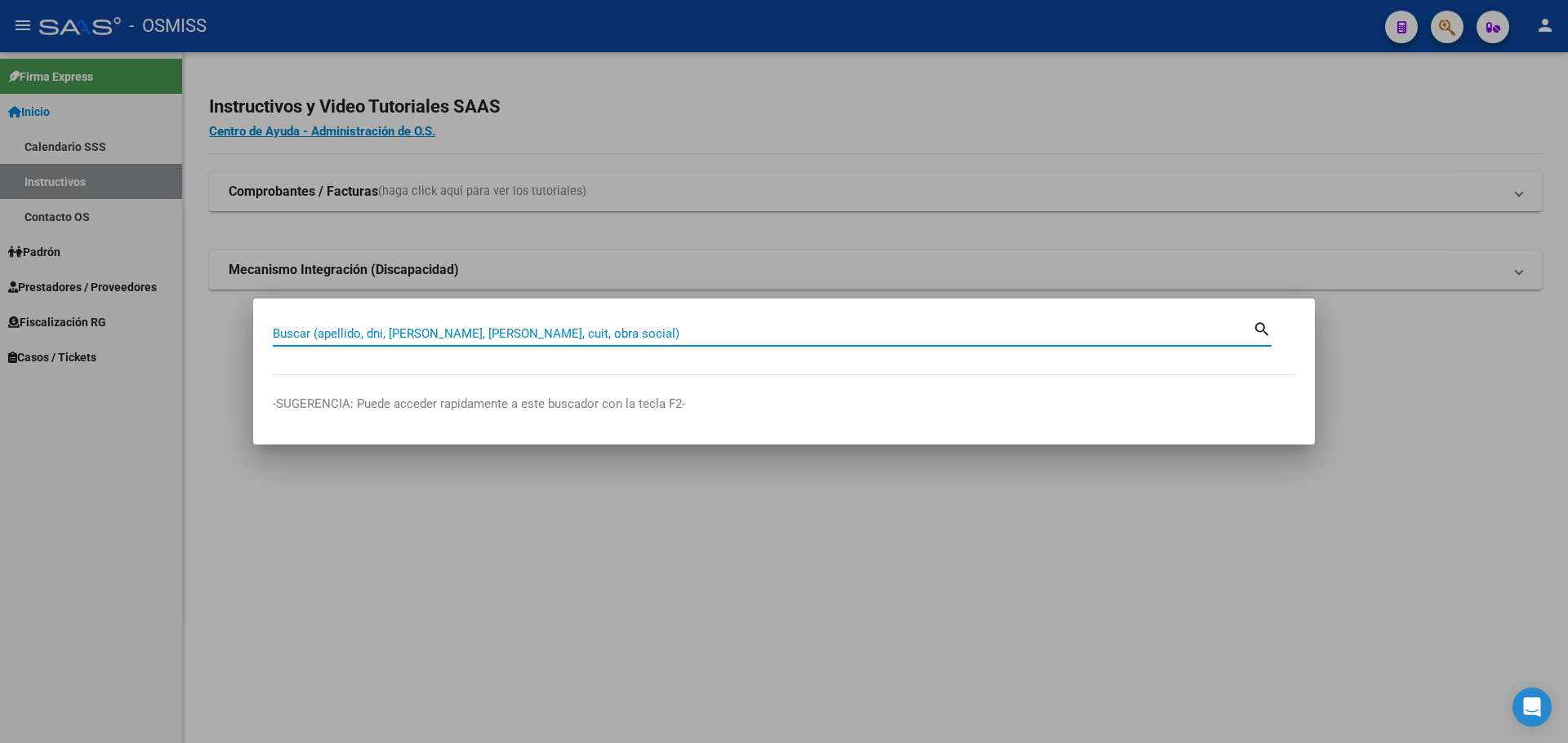
click at [685, 328] on input "Buscar (apellido, dni, [PERSON_NAME], [PERSON_NAME], cuit, obra social)" at bounding box center [762, 334] width 980 height 15
type input "30626983398"
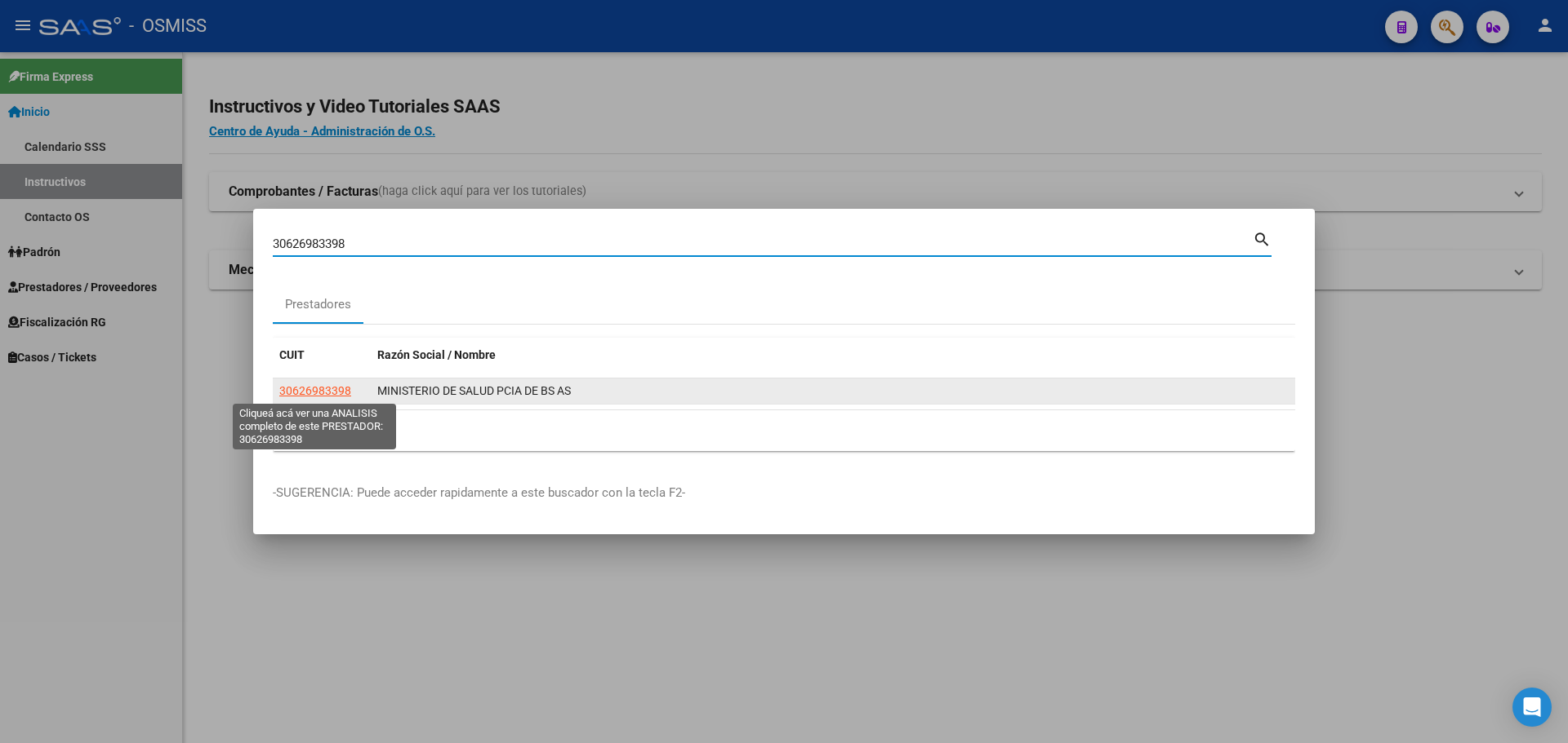
click at [317, 389] on span "30626983398" at bounding box center [315, 391] width 72 height 13
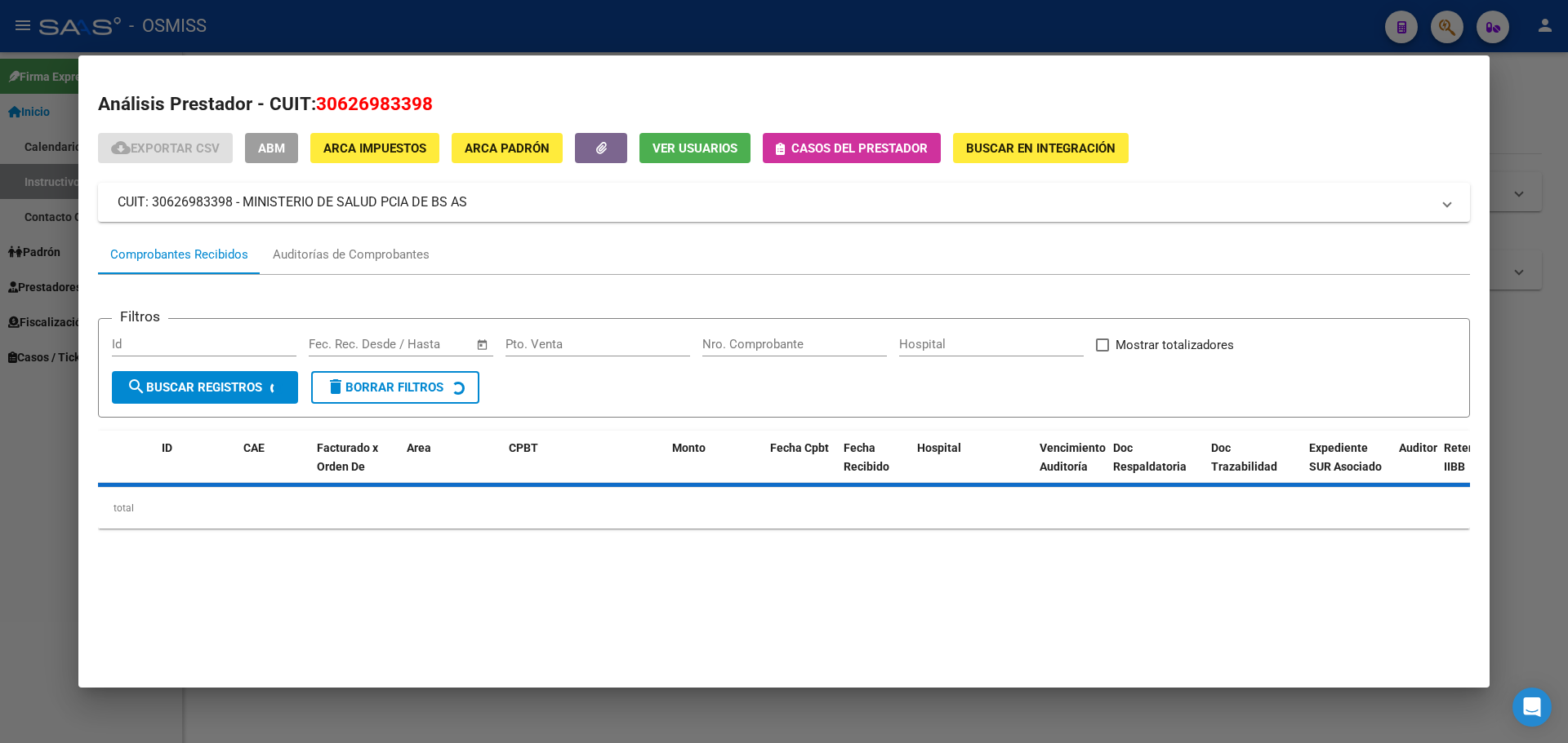
click at [811, 147] on span "Casos del prestador" at bounding box center [859, 148] width 136 height 15
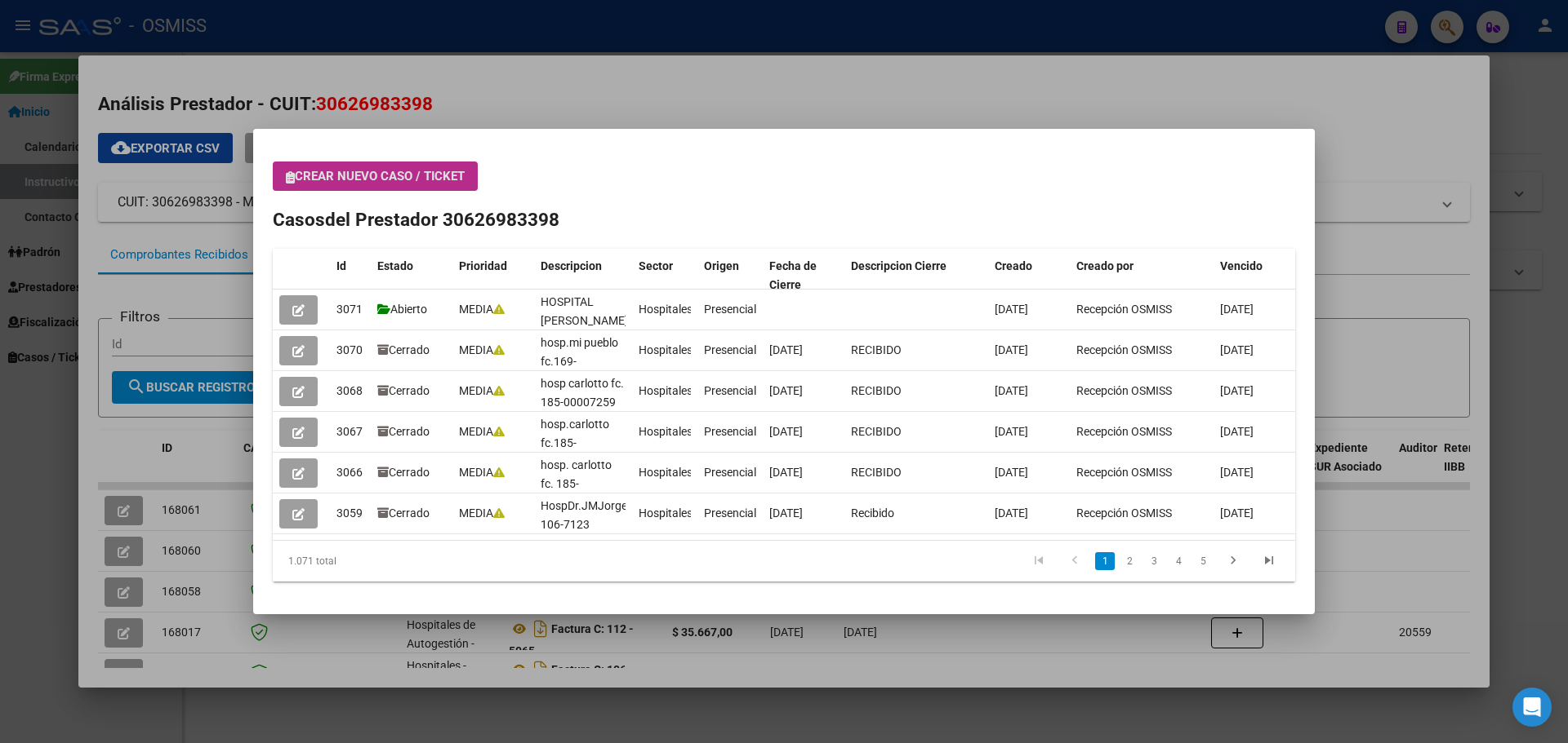
click at [413, 179] on span "Crear nuevo caso / ticket" at bounding box center [374, 176] width 178 height 15
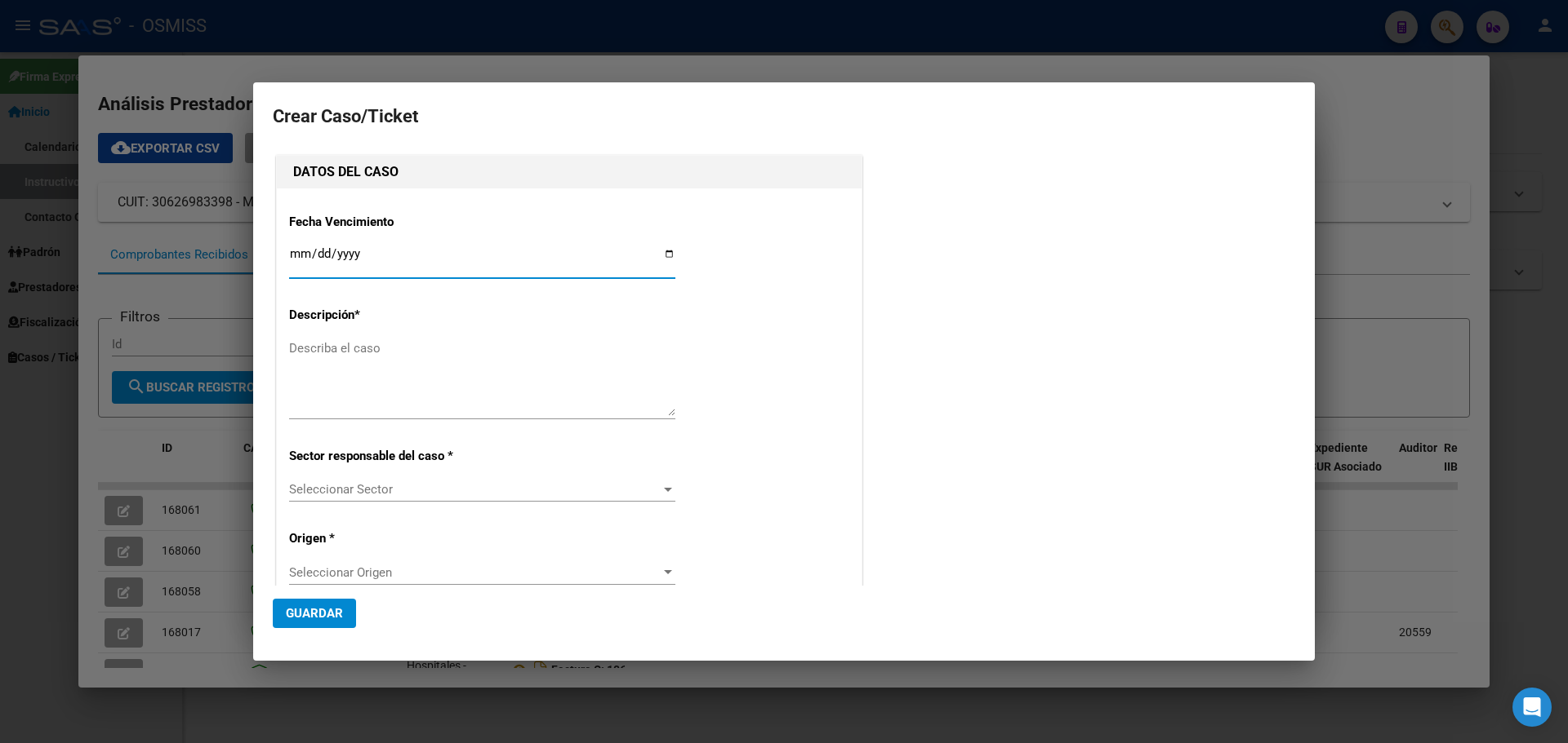
click at [661, 254] on input "Ingresar fecha" at bounding box center [483, 260] width 387 height 26
type input "[DATE]"
click at [331, 362] on textarea "Describa el caso" at bounding box center [483, 378] width 387 height 77
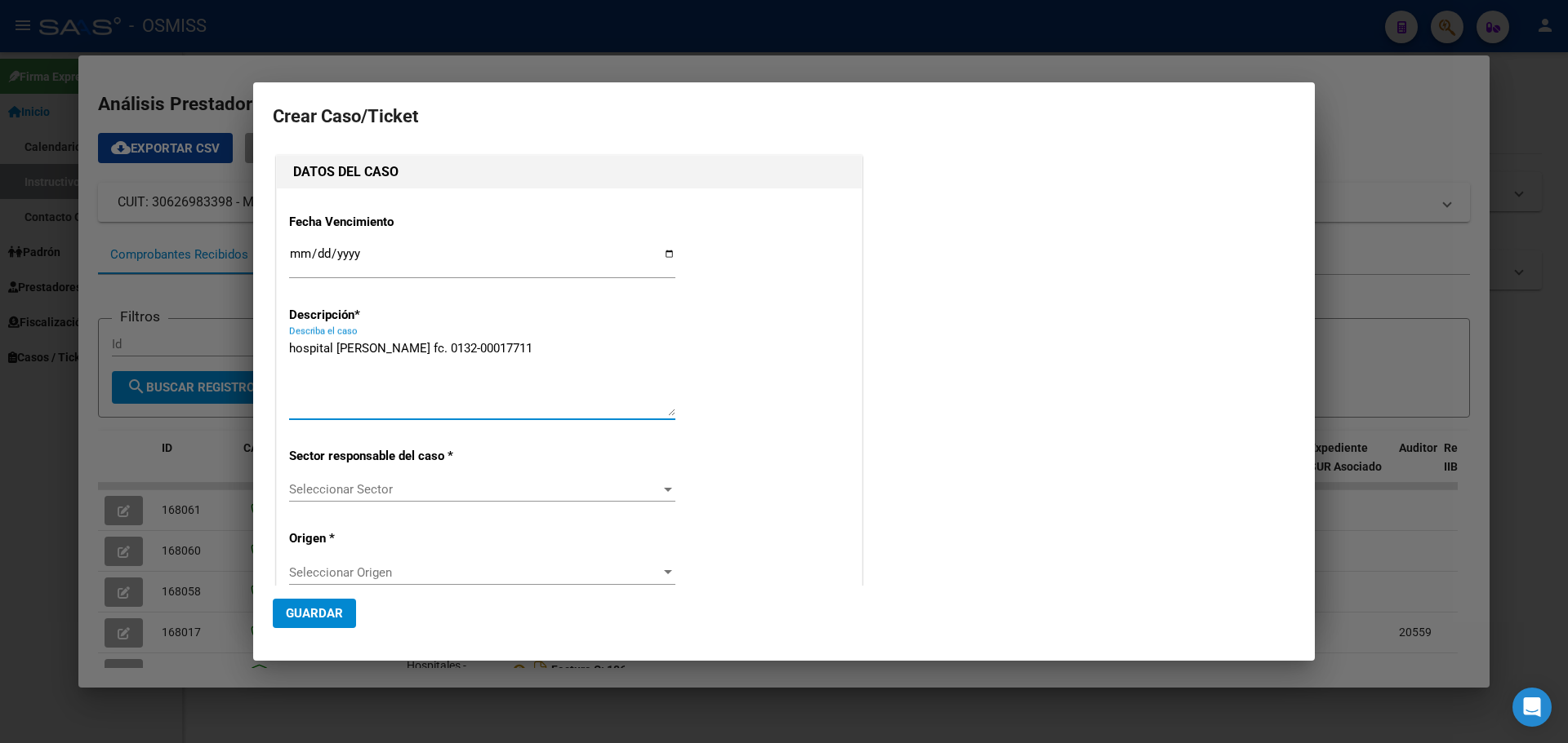
type textarea "hospital [PERSON_NAME] fc. 0132-00017711"
click at [660, 484] on div at bounding box center [668, 490] width 15 height 13
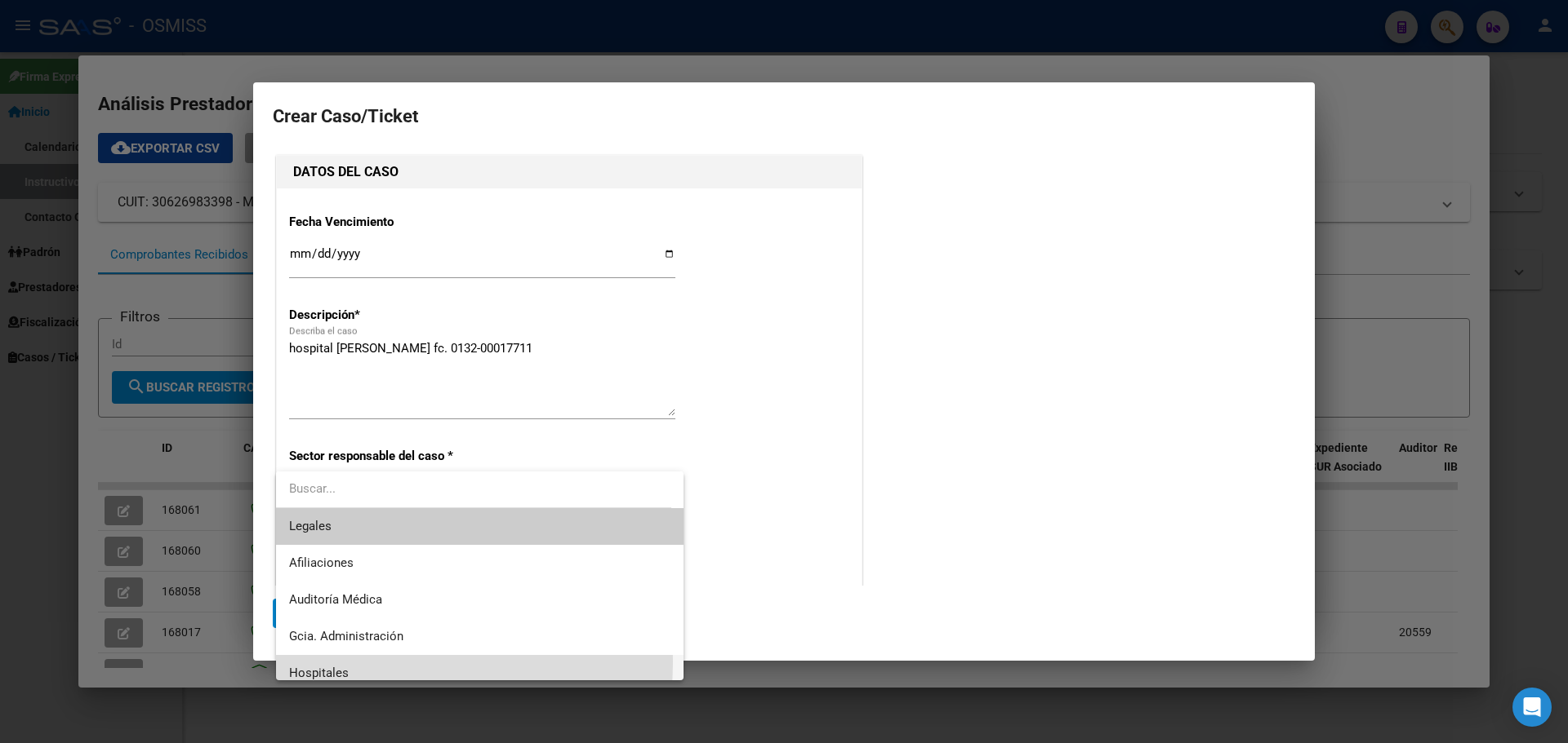
click at [352, 662] on span "Hospitales" at bounding box center [480, 673] width 381 height 36
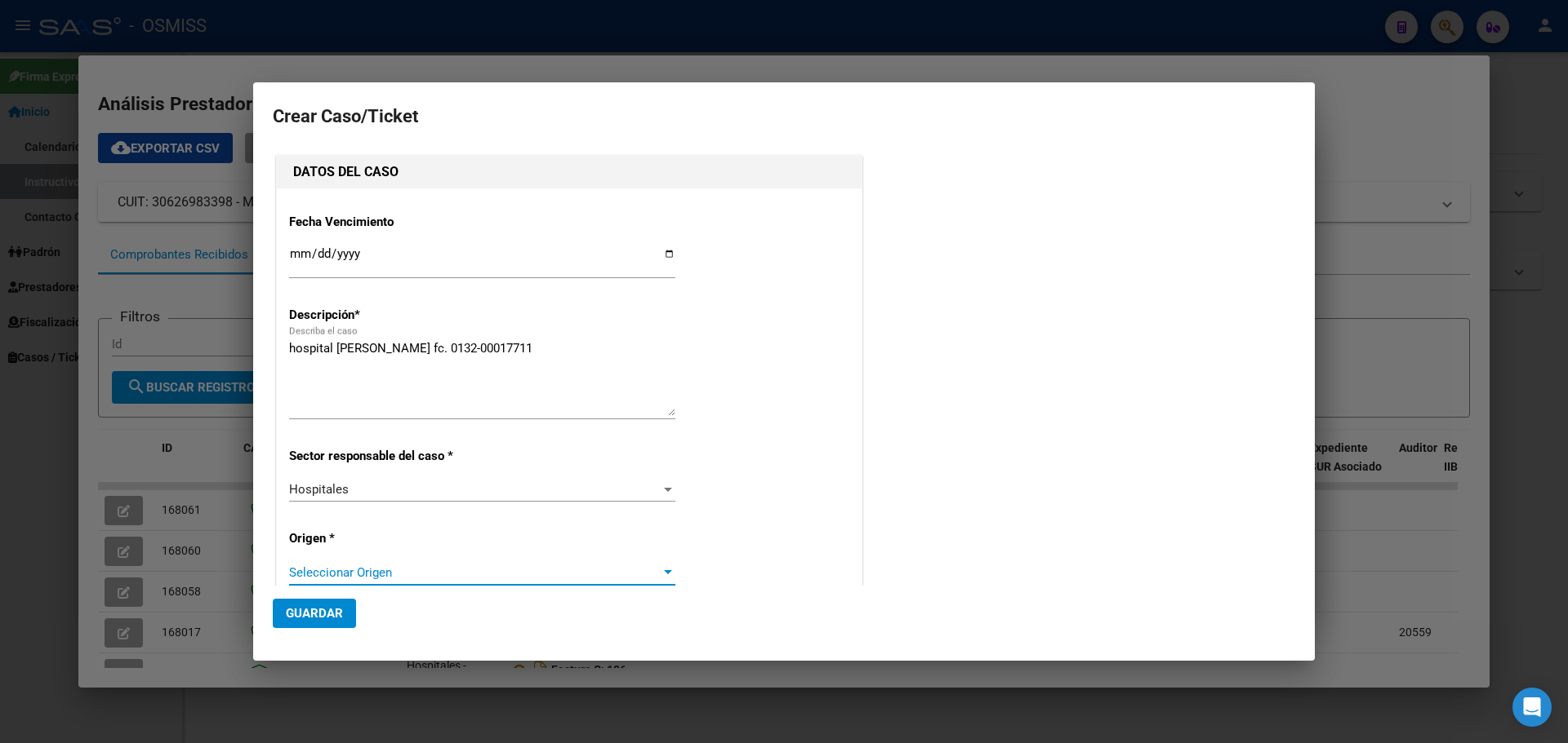
click at [663, 568] on div at bounding box center [668, 573] width 15 height 13
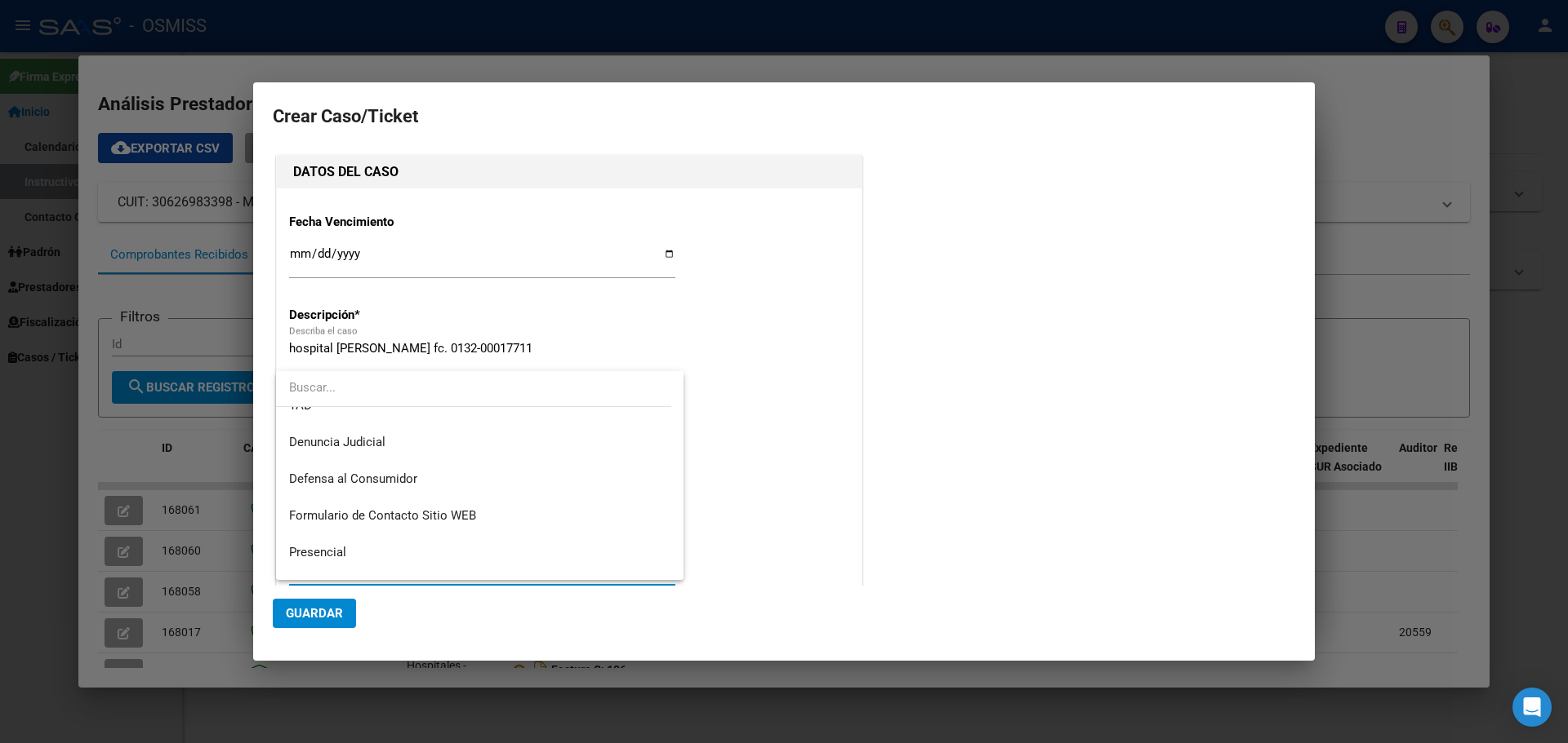
scroll to position [163, 0]
click at [307, 507] on span "Presencial" at bounding box center [480, 520] width 381 height 36
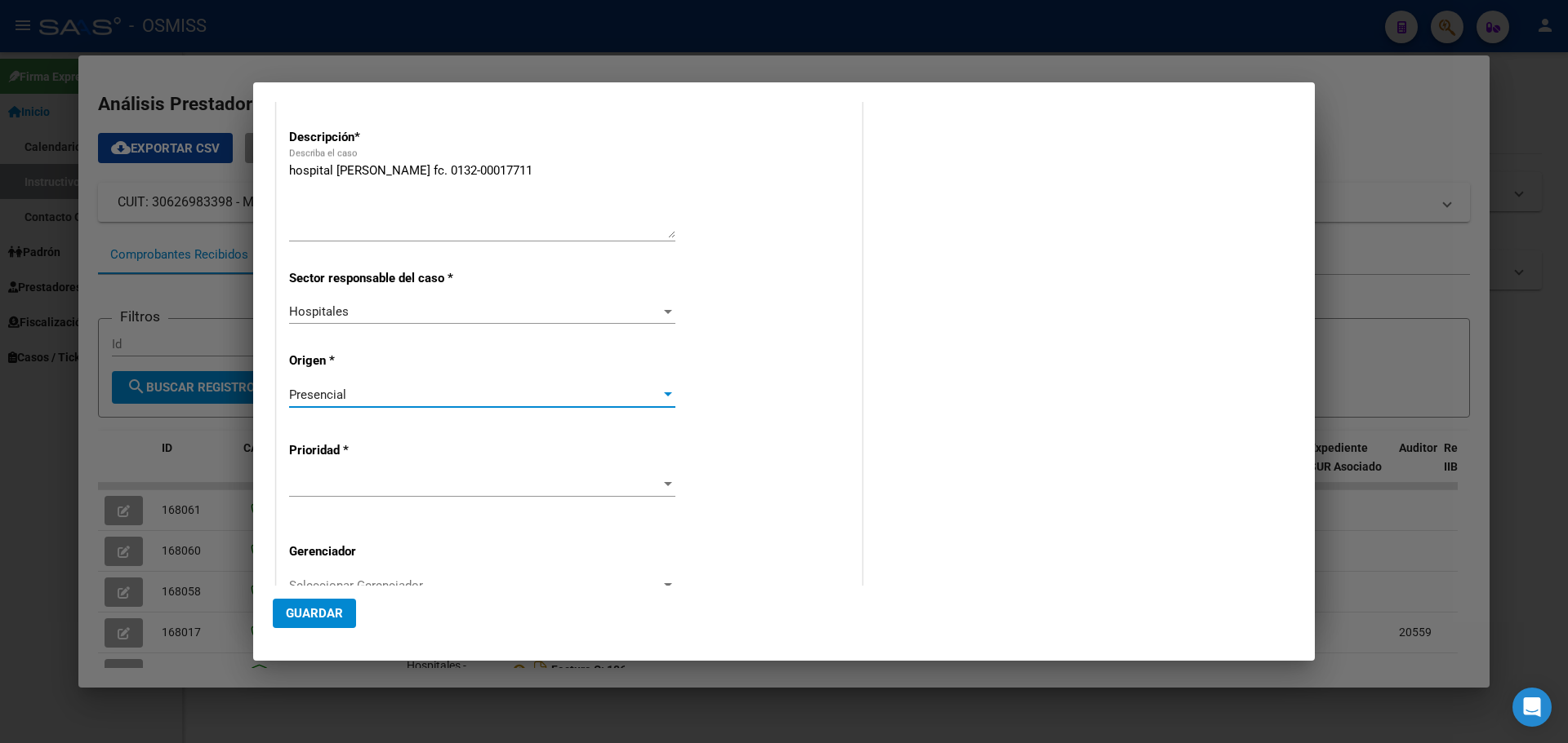
scroll to position [245, 0]
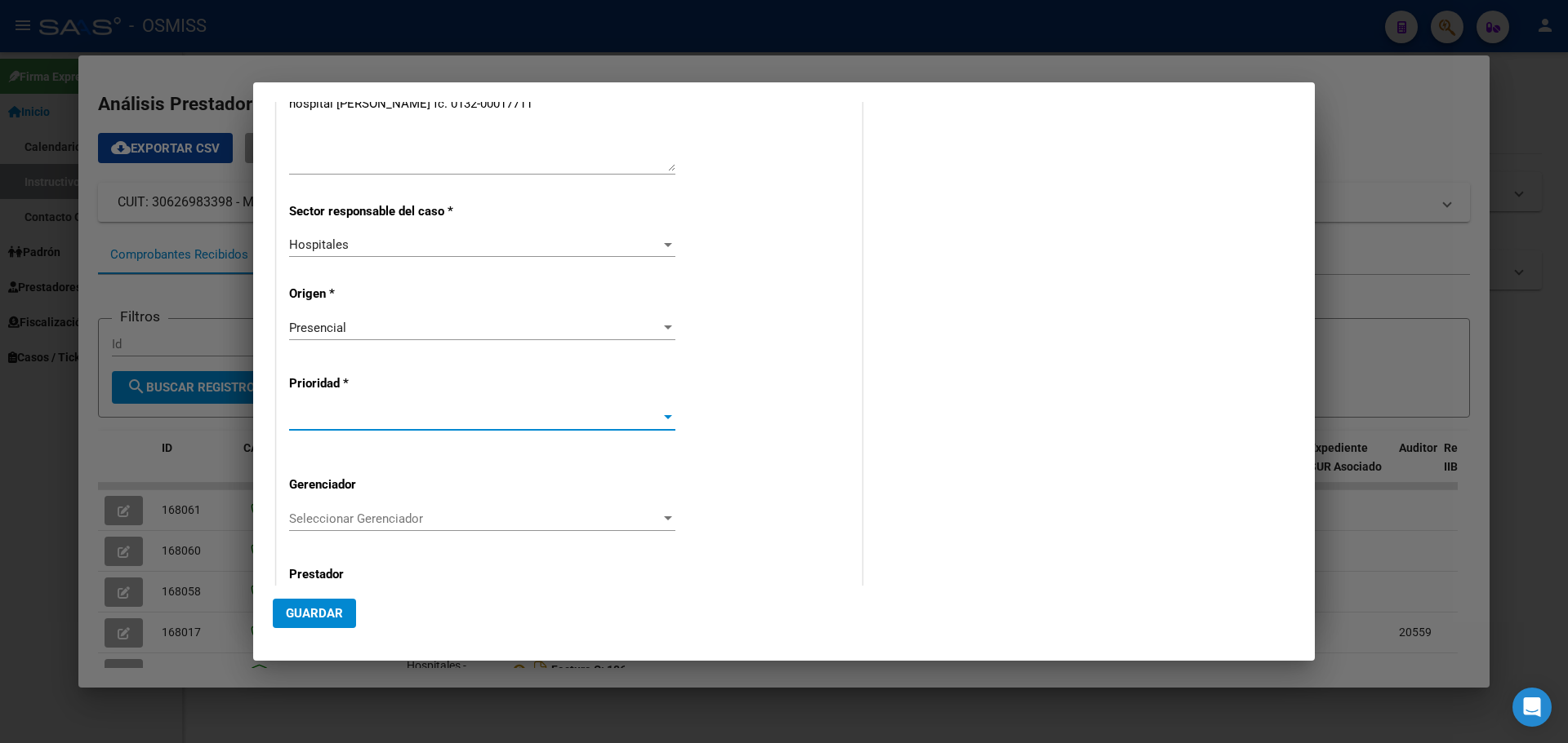
click at [664, 418] on div at bounding box center [668, 417] width 8 height 4
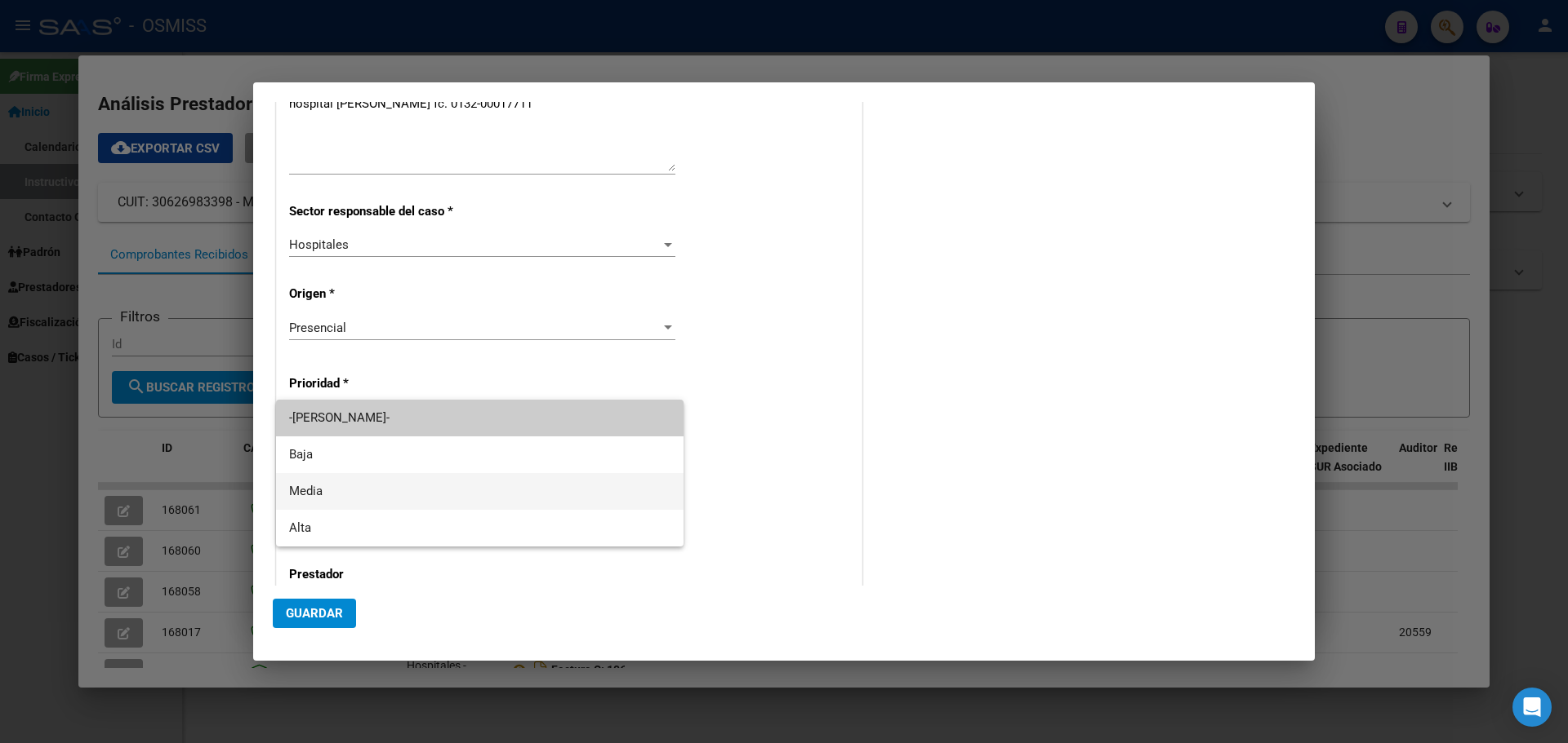
click at [448, 487] on span "Media" at bounding box center [480, 491] width 381 height 36
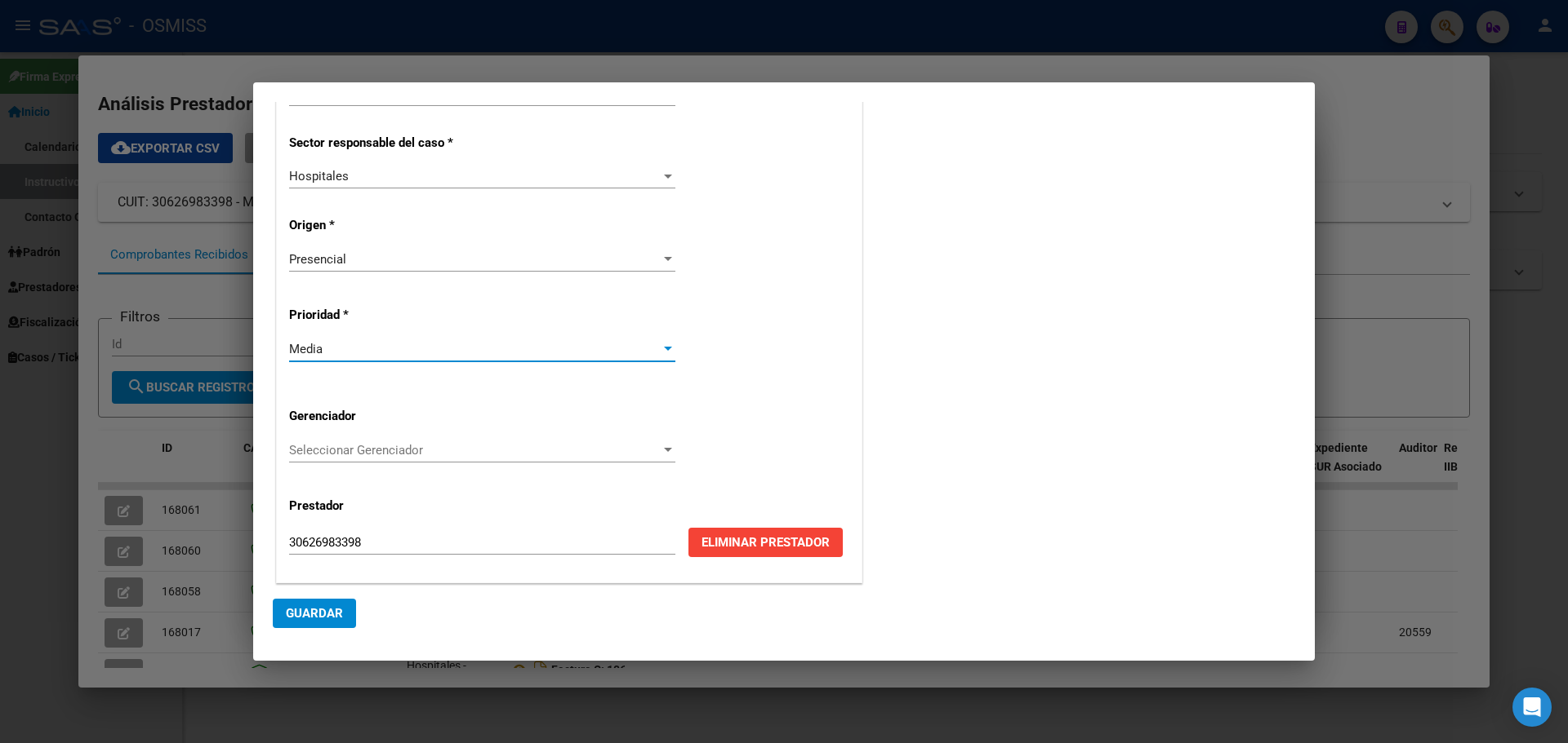
scroll to position [315, 0]
click at [663, 443] on div at bounding box center [668, 450] width 15 height 13
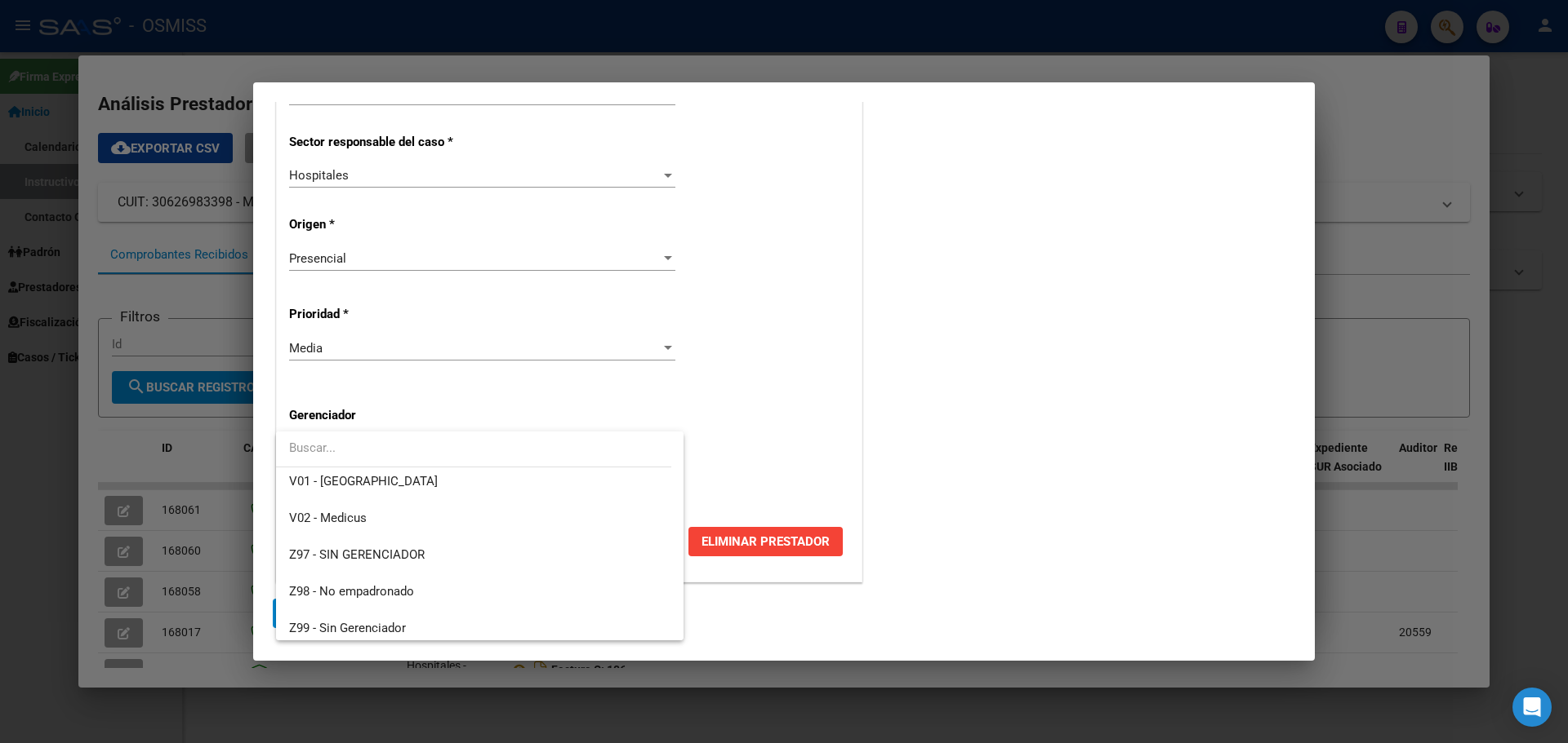
scroll to position [489, 0]
click at [464, 621] on span "Z99 - Sin Gerenciador" at bounding box center [480, 622] width 381 height 36
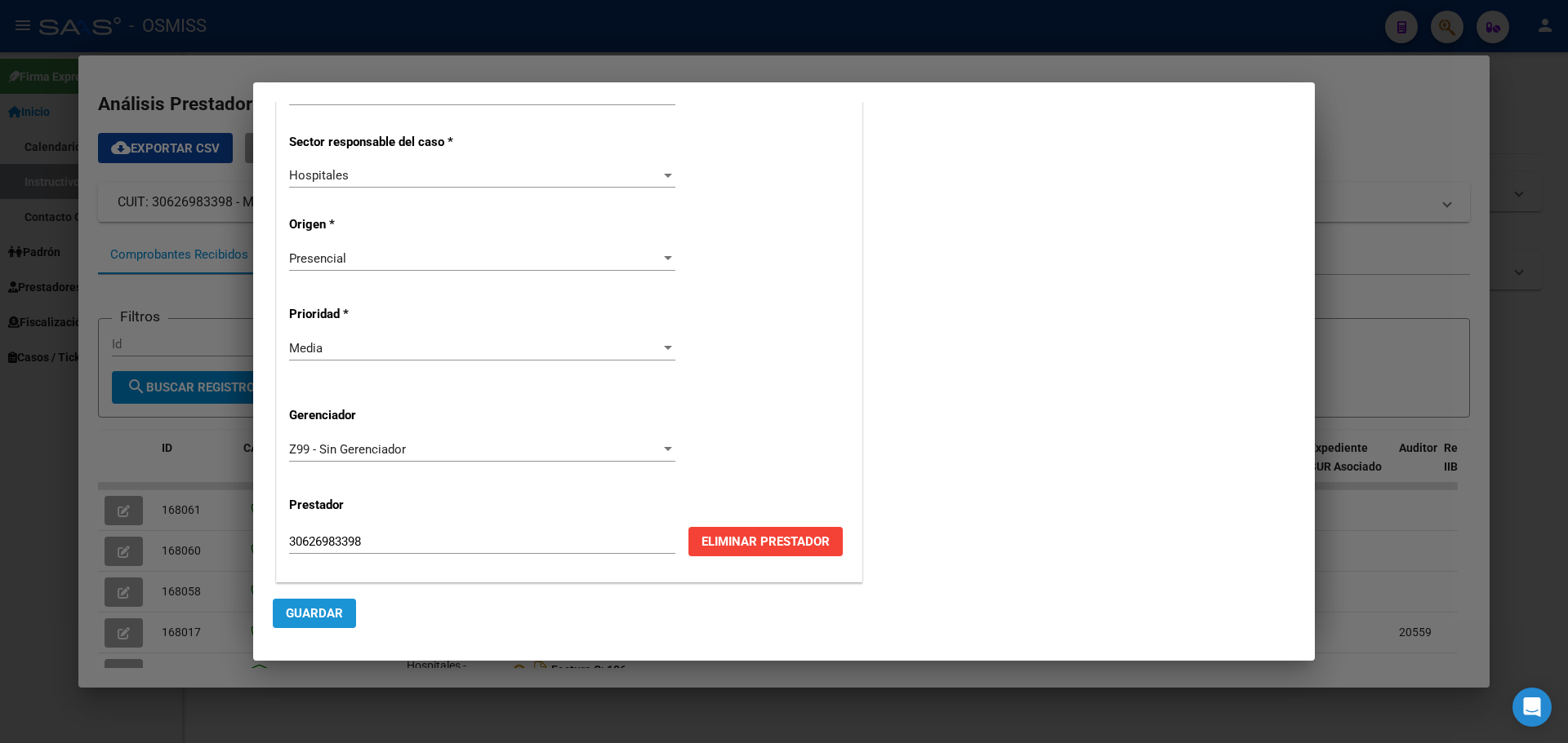
click at [308, 605] on button "Guardar" at bounding box center [314, 613] width 83 height 29
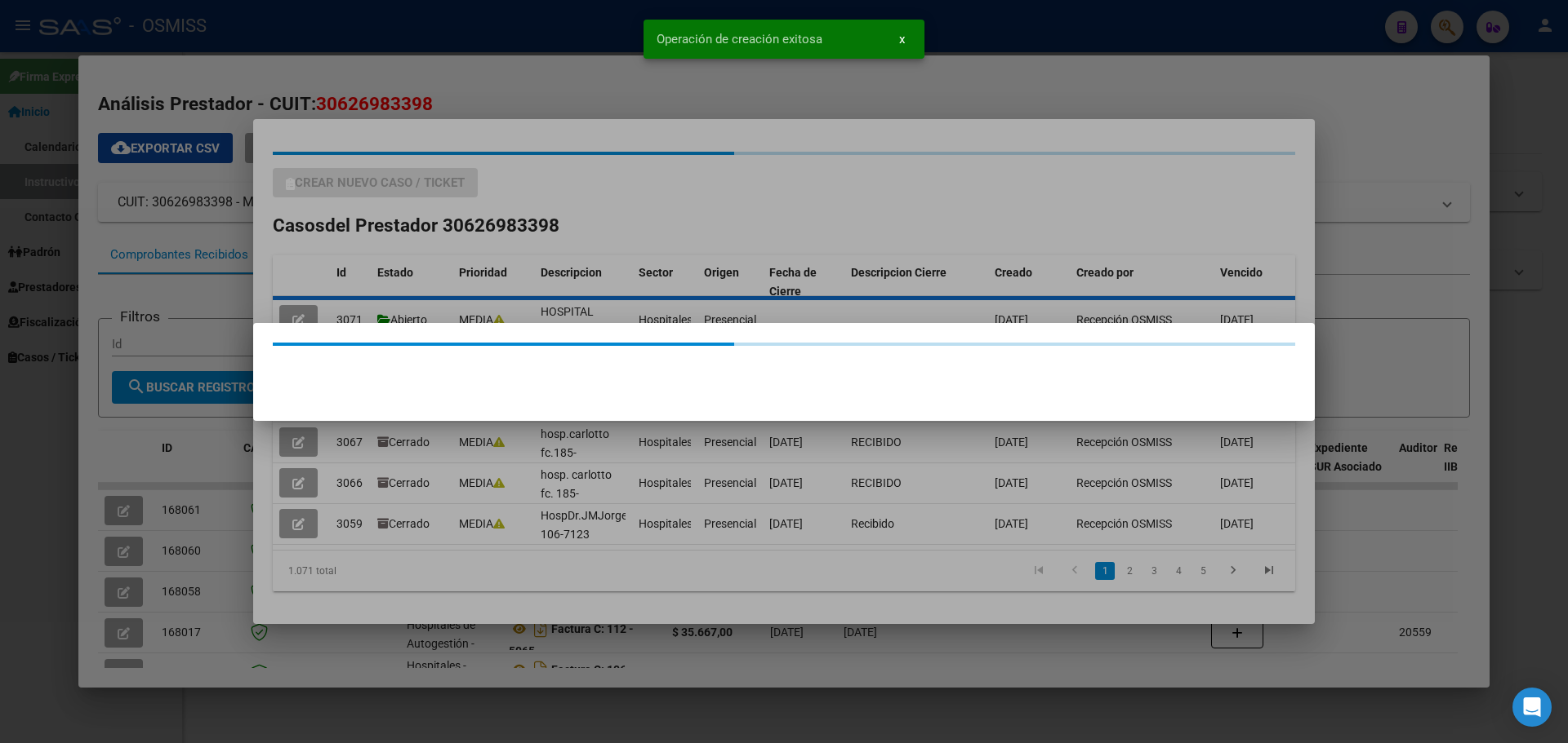
scroll to position [0, 0]
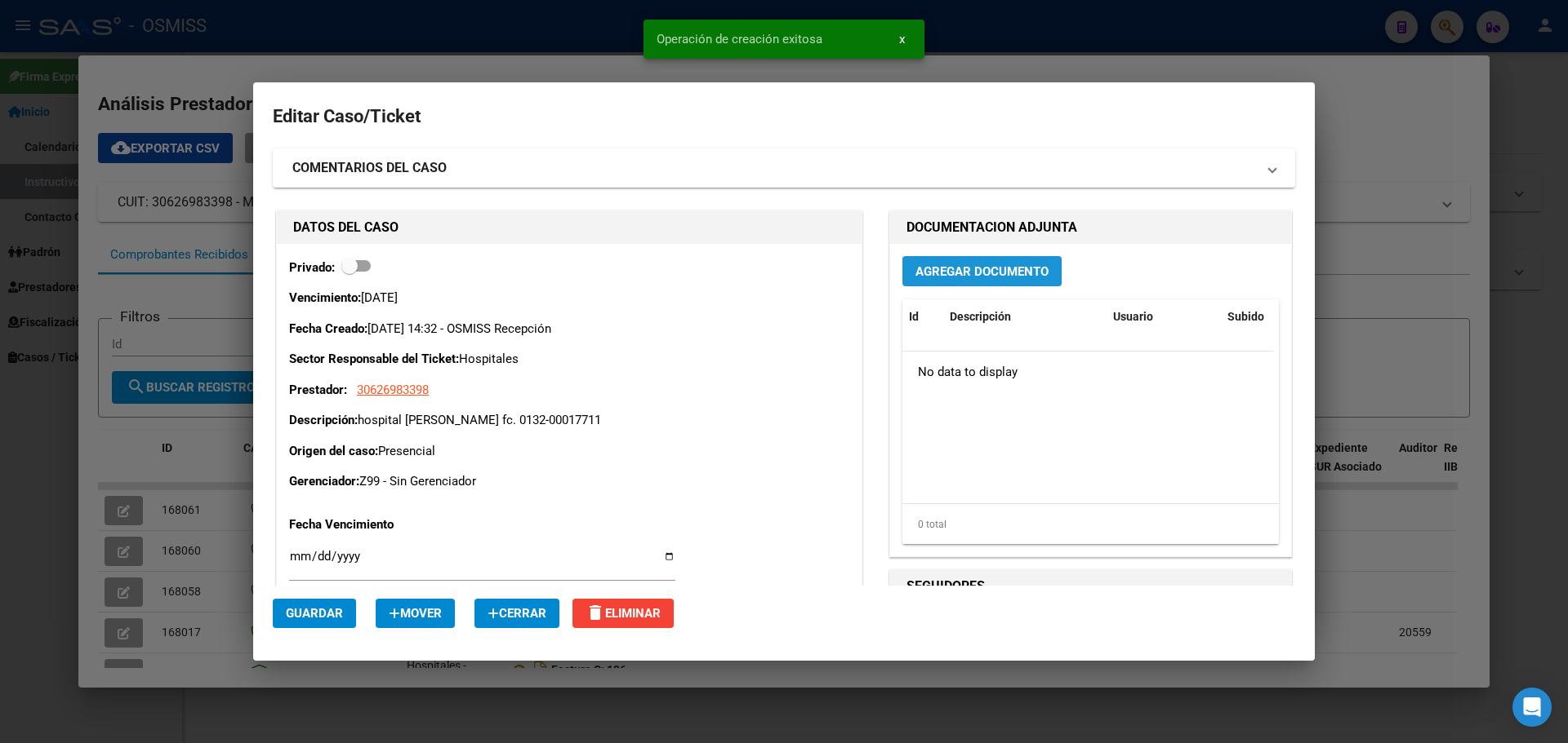
click at [1010, 279] on button "Agregar Documento" at bounding box center [982, 272] width 159 height 30
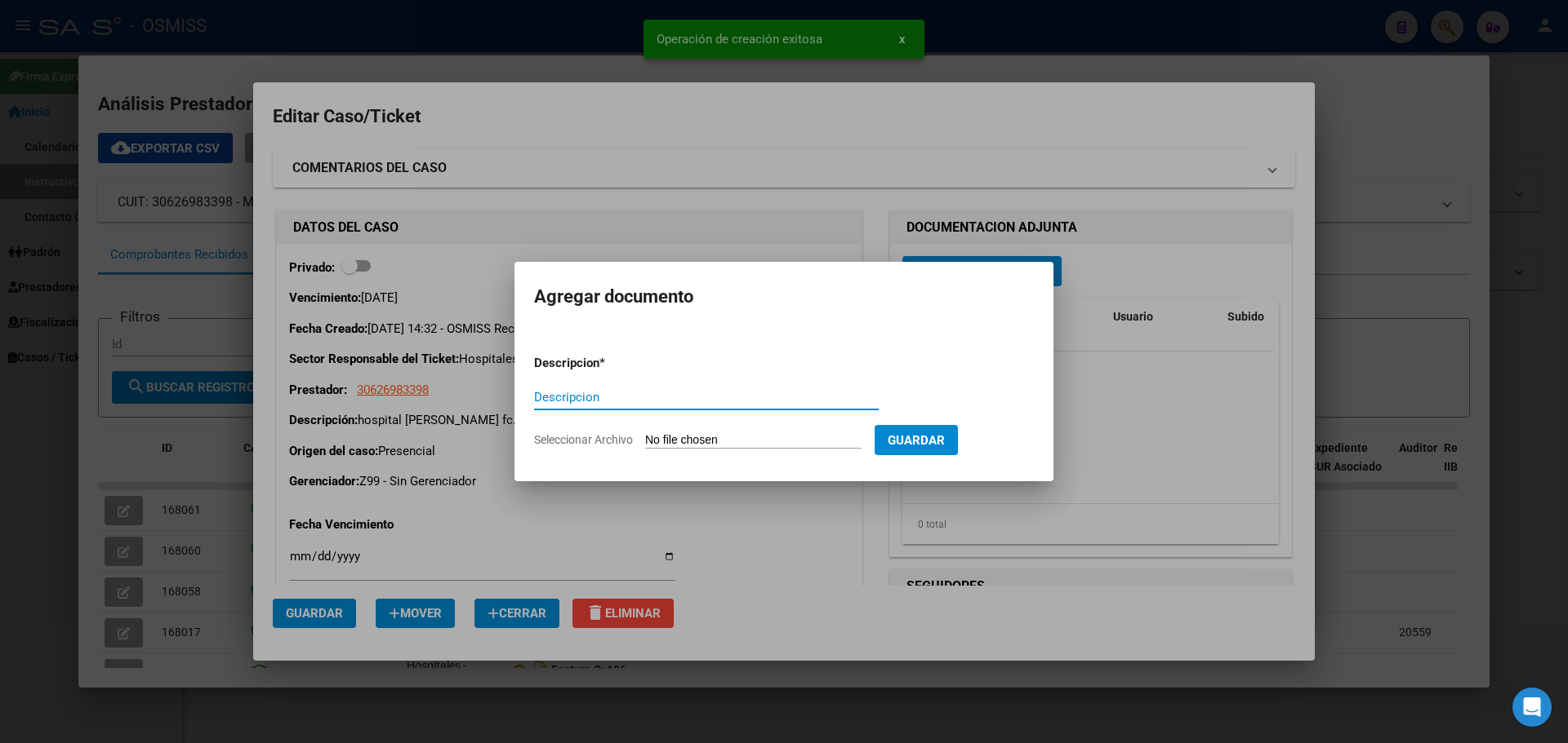
click at [576, 397] on input "Descripcion" at bounding box center [706, 398] width 345 height 15
type input "doc respaldatorio"
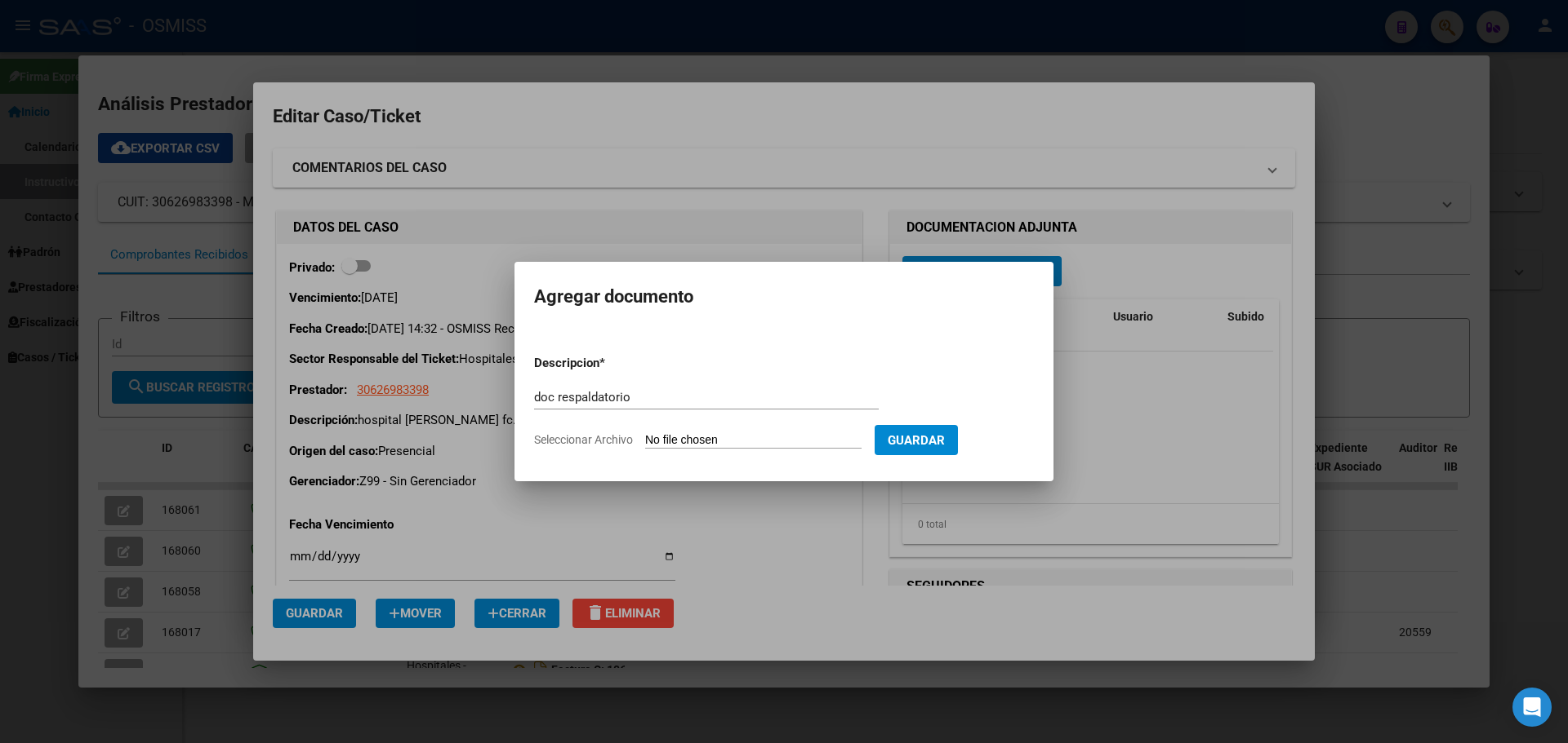
click at [700, 437] on input "Seleccionar Archivo" at bounding box center [754, 441] width 217 height 16
click at [701, 400] on input "doc respaldatorio" at bounding box center [706, 398] width 345 height 15
click at [791, 441] on input "Seleccionar Archivo" at bounding box center [754, 441] width 217 height 16
click at [760, 437] on input "Seleccionar Archivo" at bounding box center [754, 441] width 217 height 16
type input "C:\fakepath\hospdririartefc0132-17711.pdf"
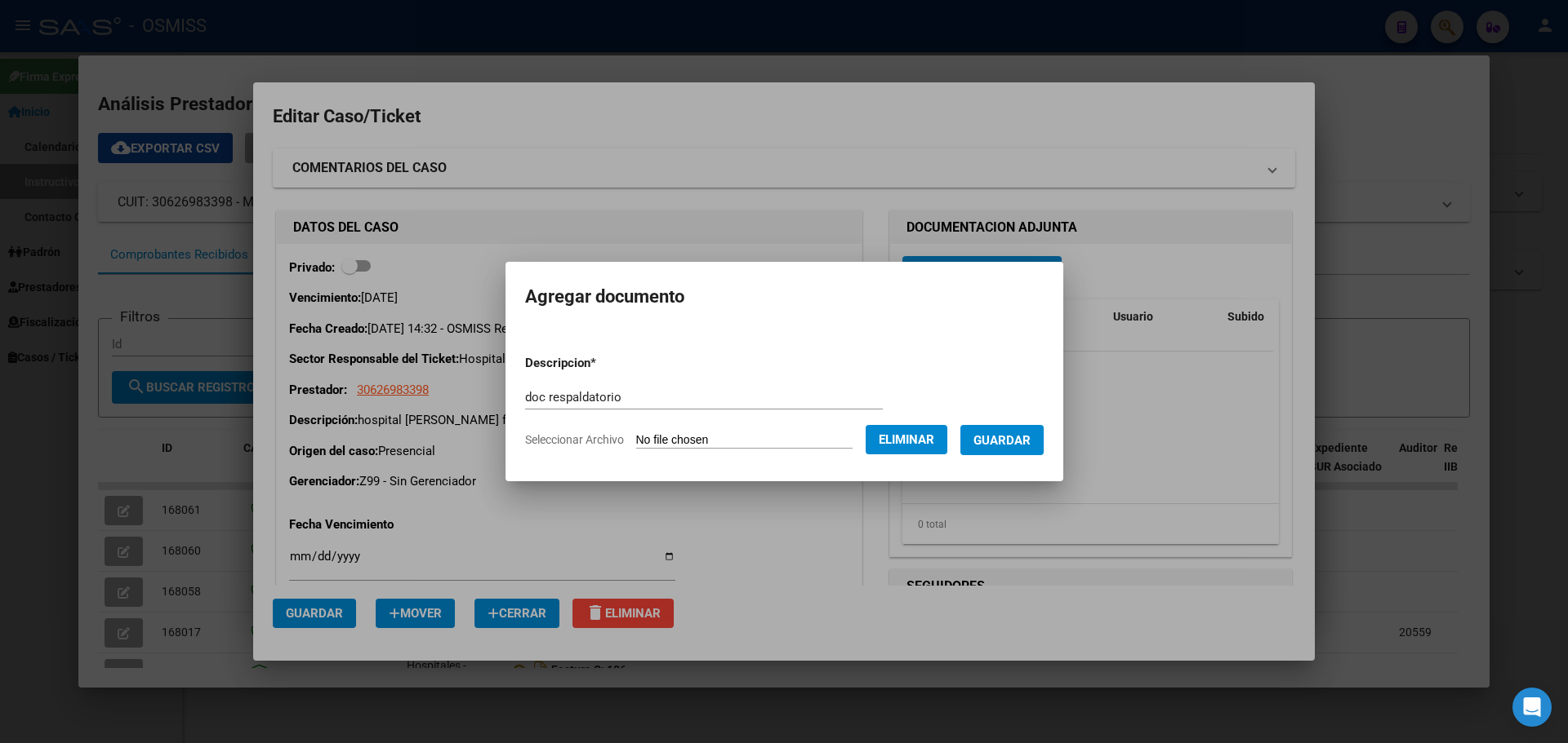
click at [1024, 442] on span "Guardar" at bounding box center [1001, 441] width 57 height 15
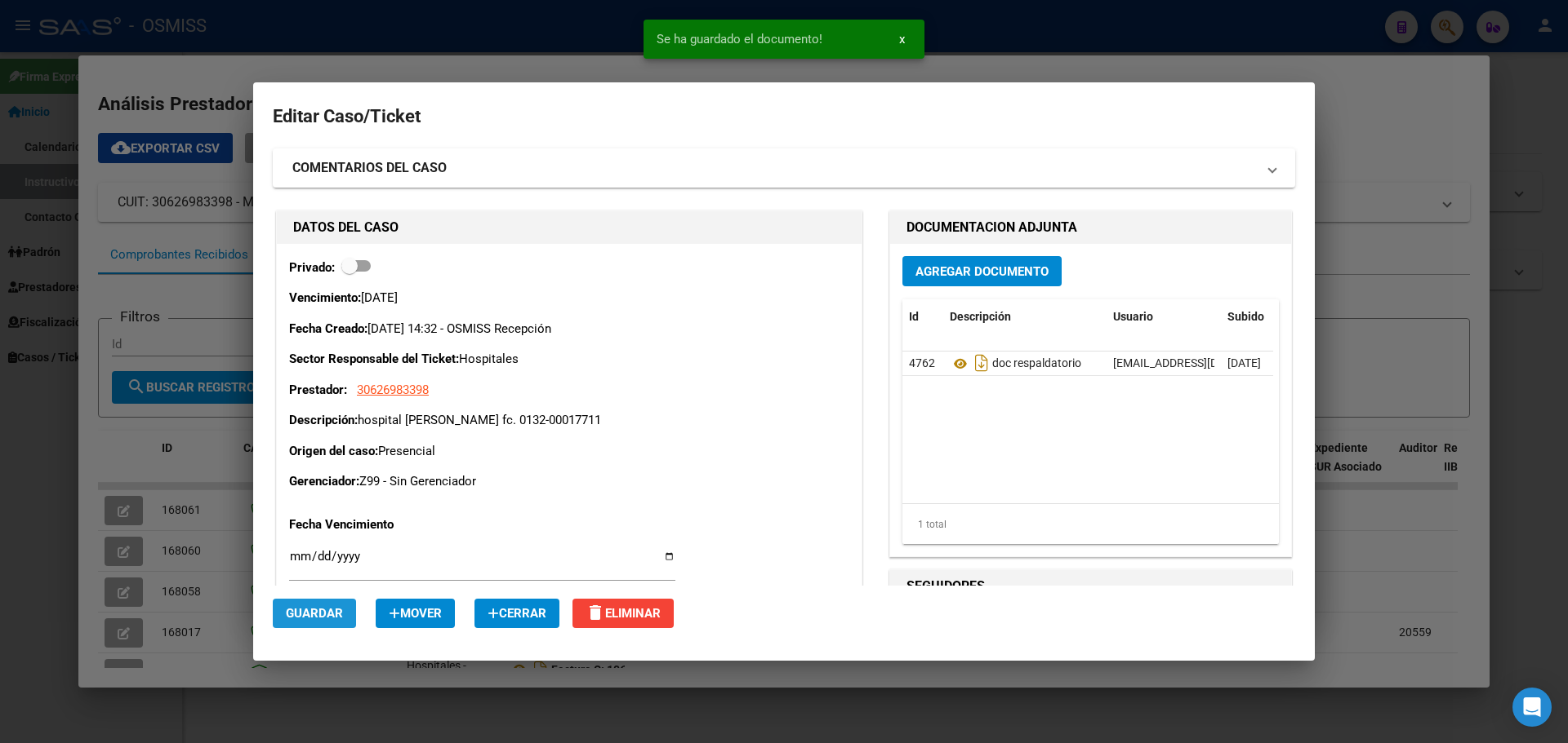
click at [321, 613] on span "Guardar" at bounding box center [314, 614] width 57 height 15
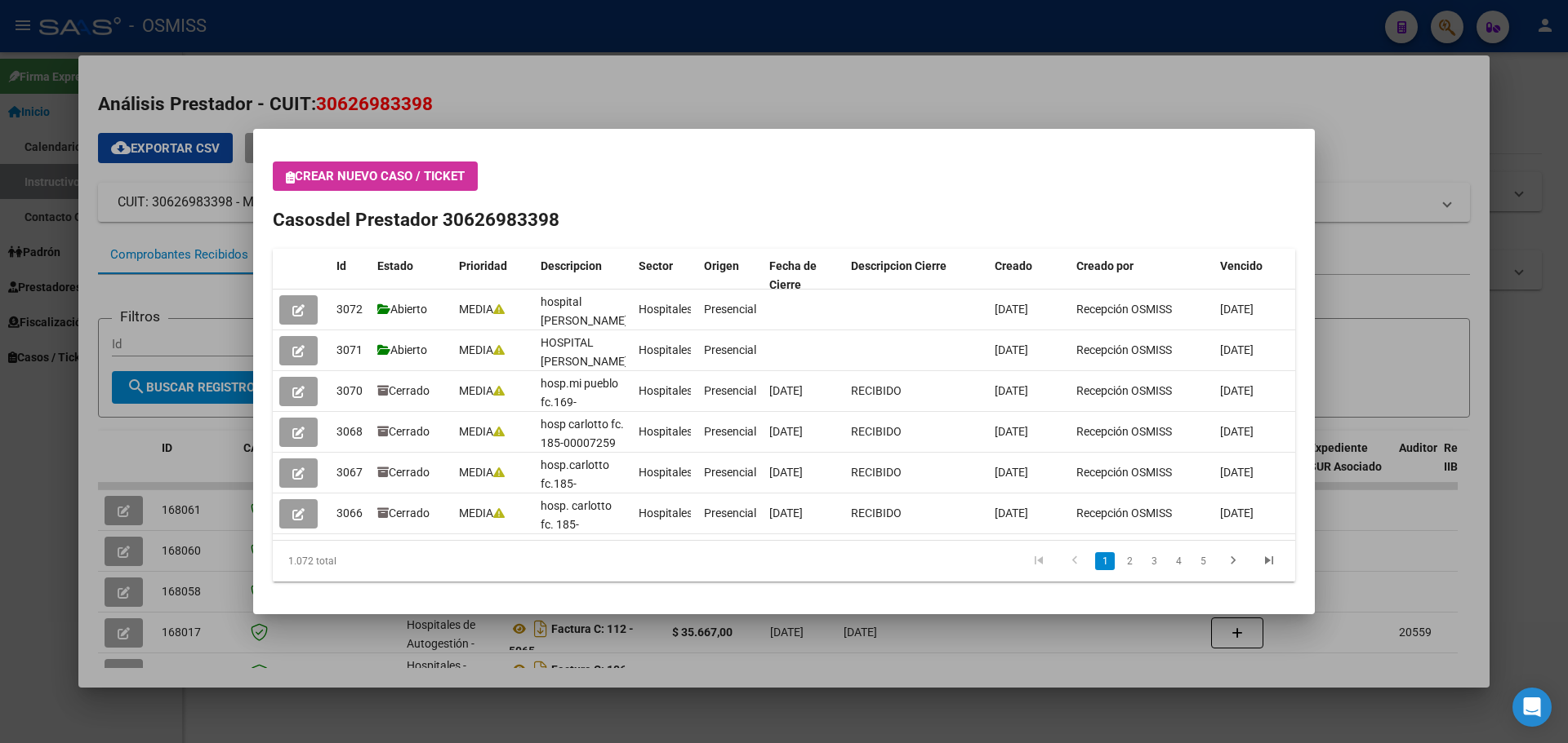
click at [1449, 22] on div at bounding box center [784, 372] width 1568 height 743
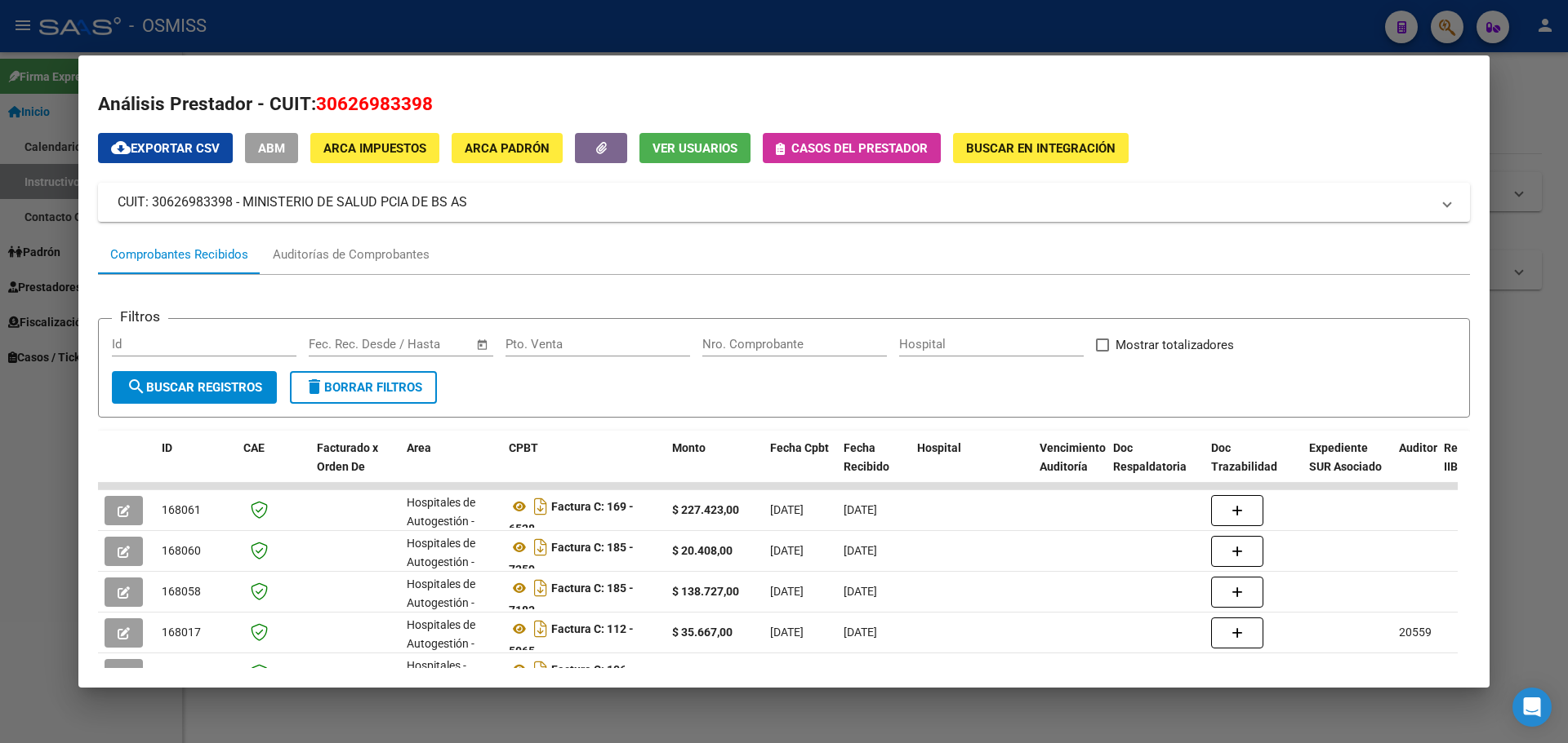
click at [1449, 26] on div at bounding box center [784, 372] width 1568 height 743
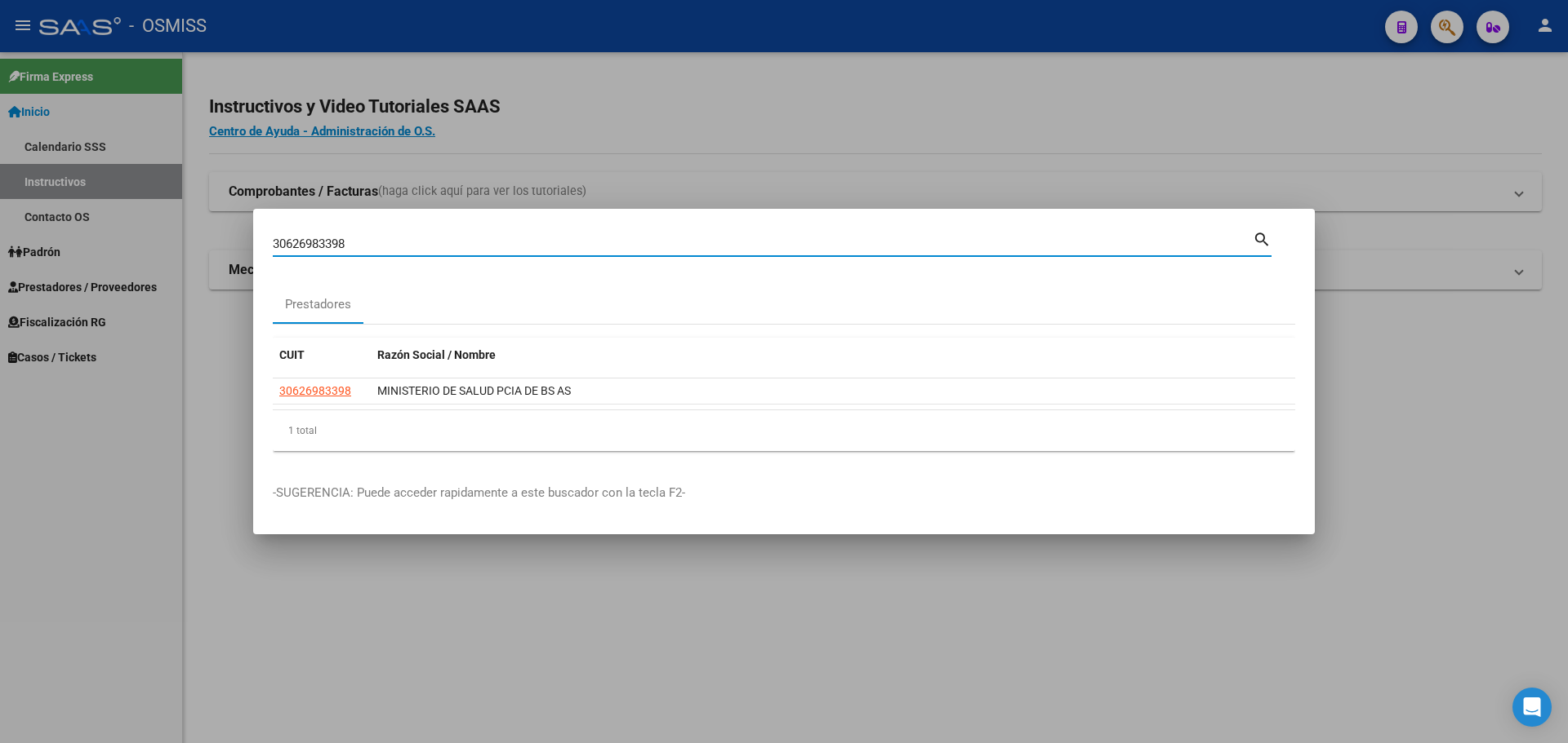
click at [406, 250] on input "30626983398" at bounding box center [762, 245] width 980 height 15
type input "3"
type input "30626983398"
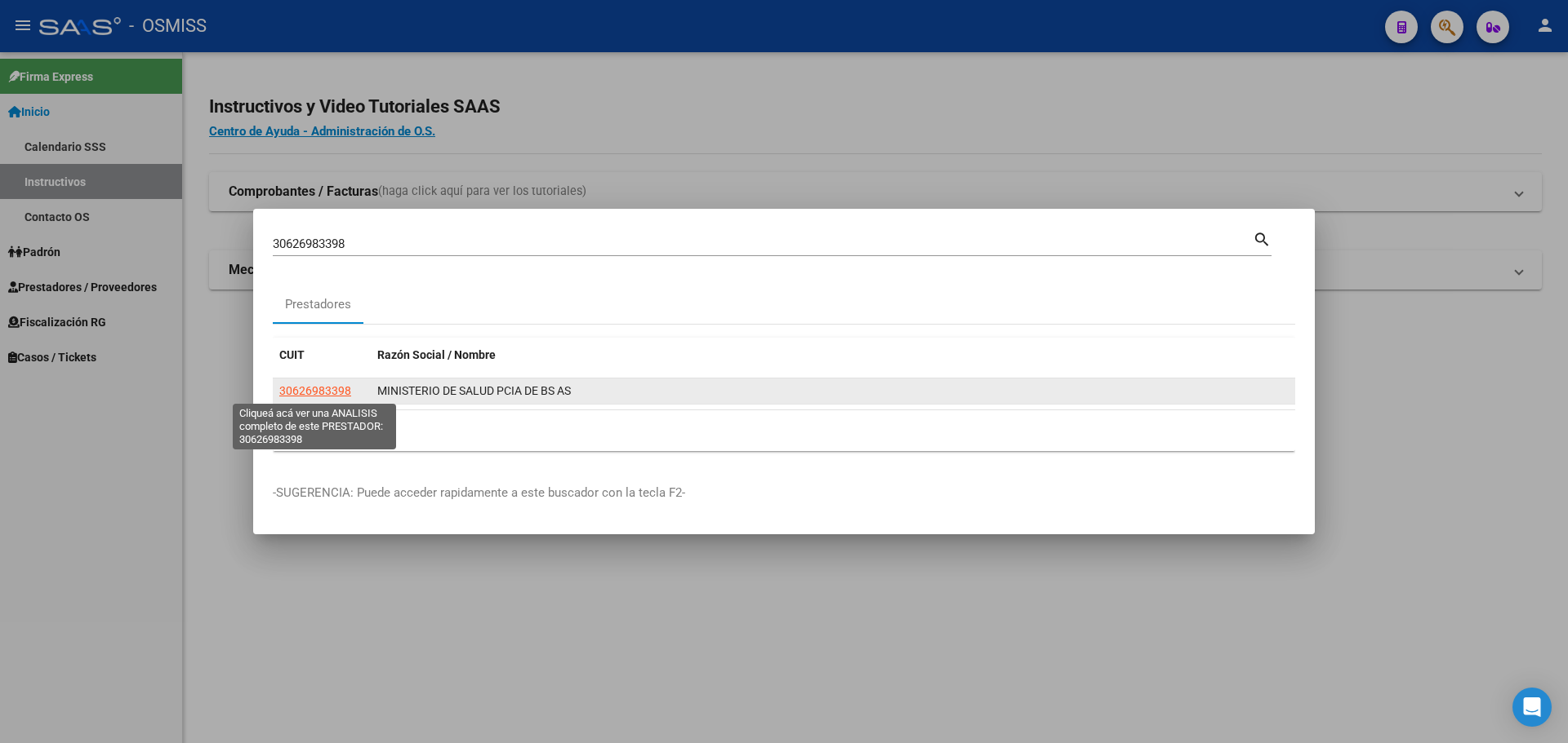
click at [313, 386] on span "30626983398" at bounding box center [315, 391] width 72 height 13
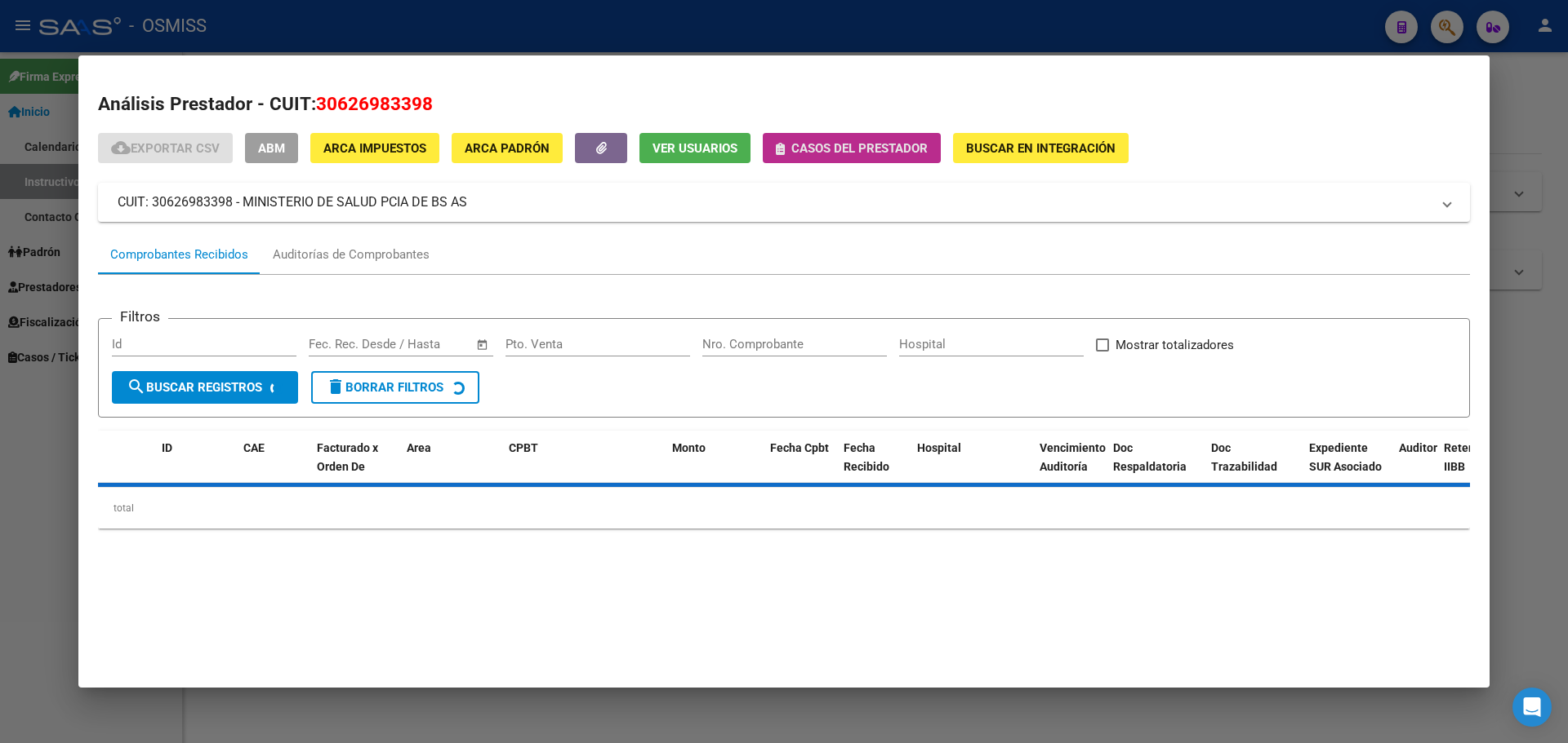
click at [834, 159] on button "Casos del prestador" at bounding box center [852, 148] width 178 height 30
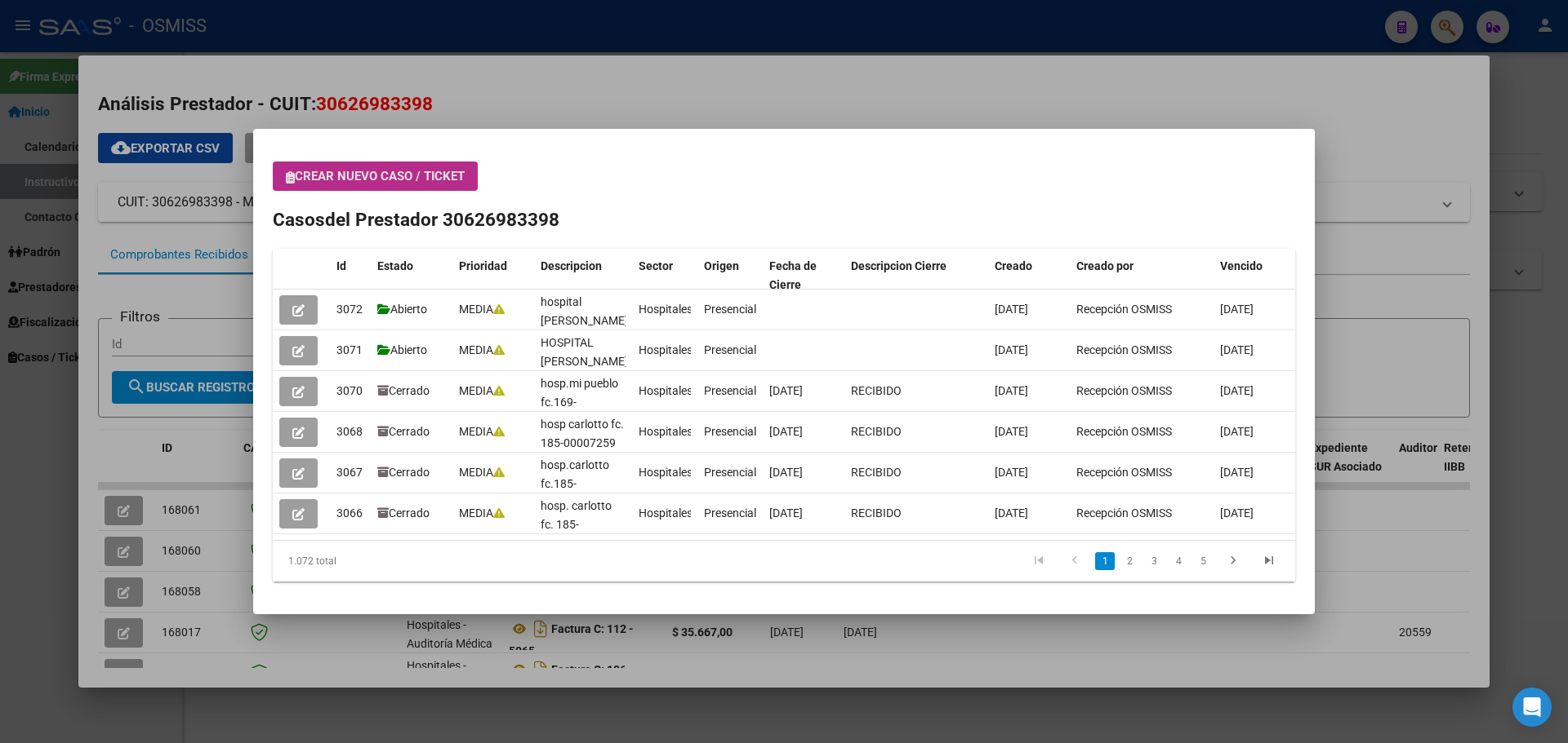
click at [403, 167] on button "Crear nuevo caso / ticket" at bounding box center [374, 175] width 205 height 29
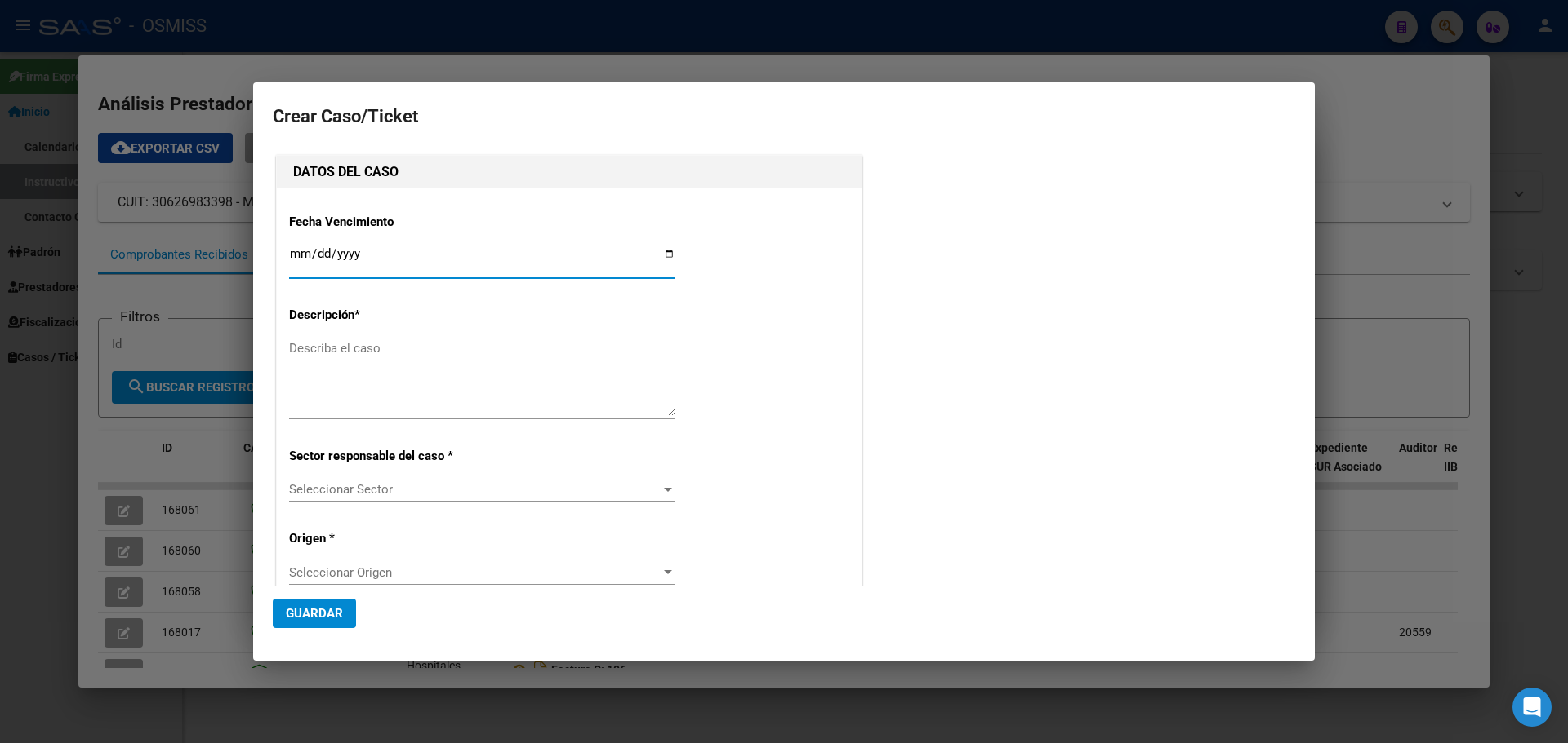
click at [662, 248] on input "Ingresar fecha" at bounding box center [483, 260] width 387 height 26
type input "[DATE]"
click at [327, 350] on textarea "Describa el caso" at bounding box center [483, 378] width 387 height 77
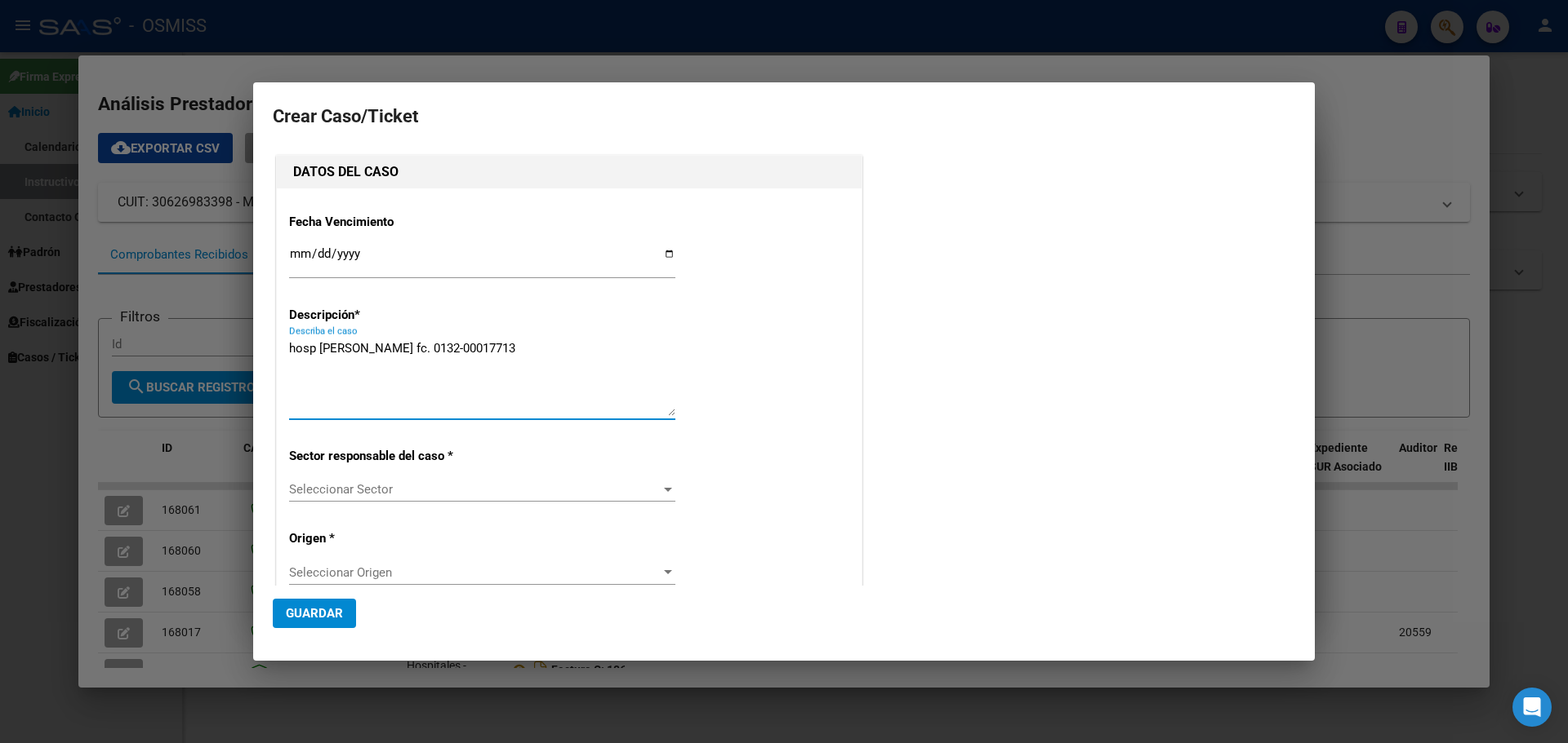
type textarea "hosp [PERSON_NAME] fc. 0132-00017713"
click at [657, 480] on div "Seleccionar Sector Seleccionar Sector" at bounding box center [483, 489] width 387 height 24
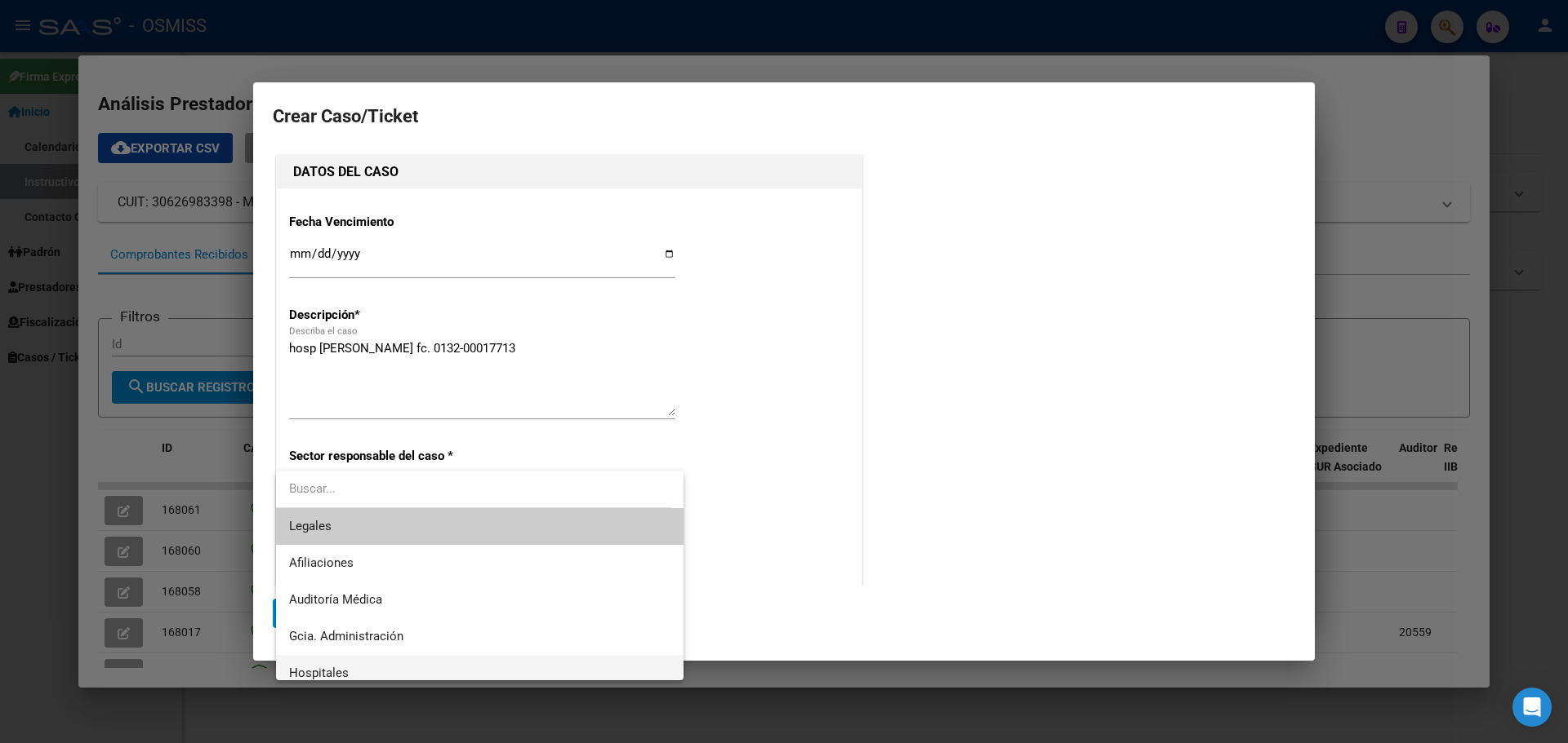
click at [323, 663] on span "Hospitales" at bounding box center [480, 673] width 381 height 36
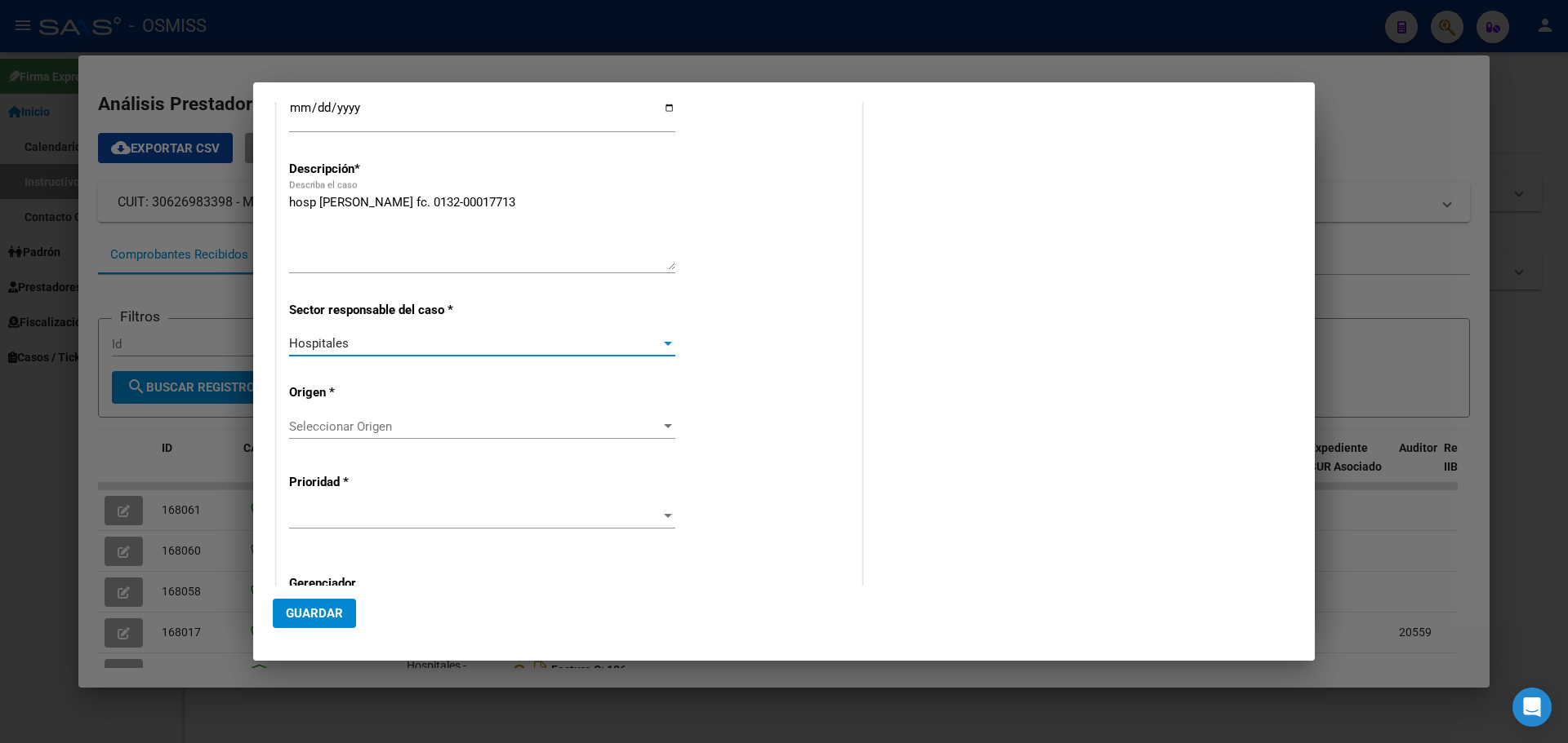
scroll to position [163, 0]
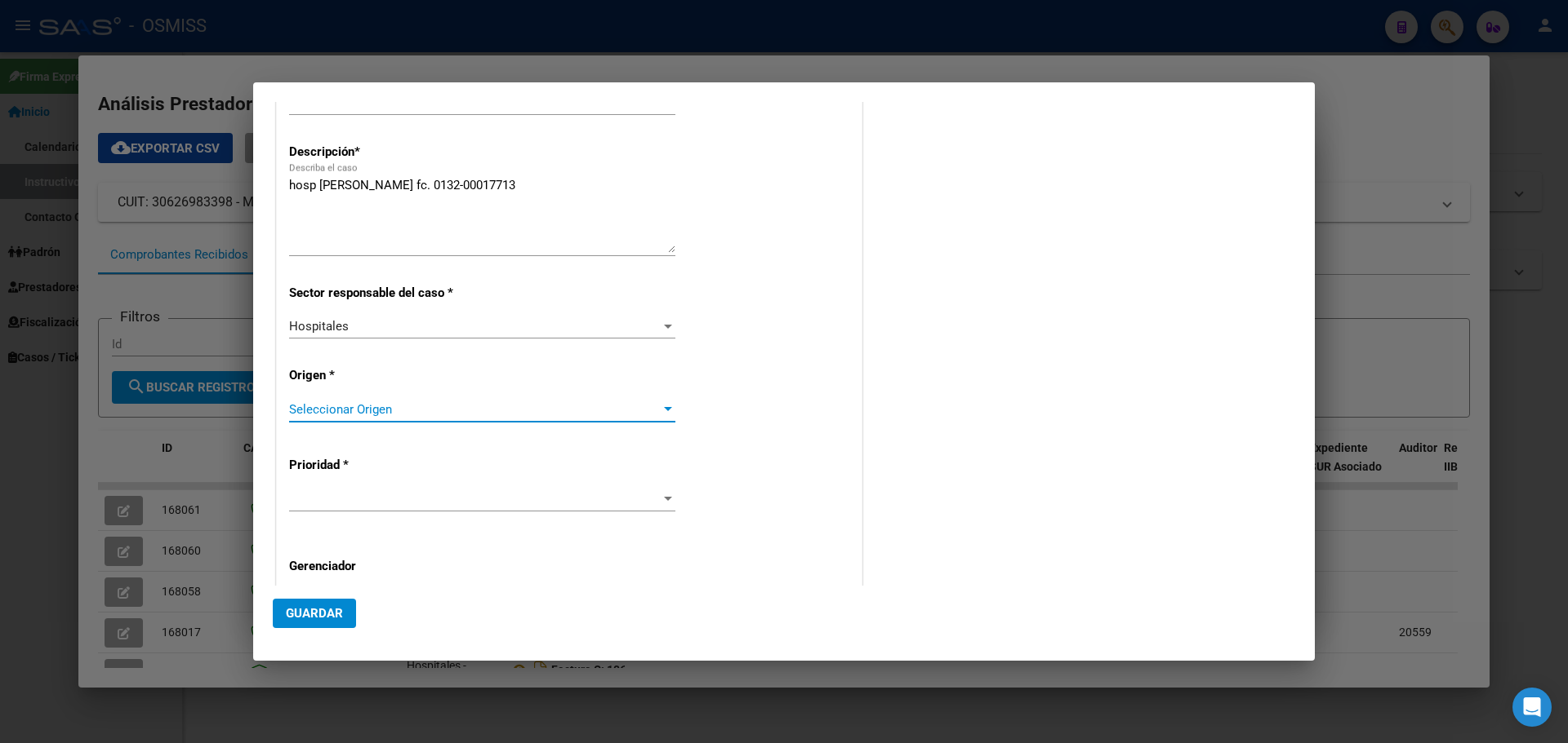
click at [661, 404] on div at bounding box center [668, 410] width 15 height 13
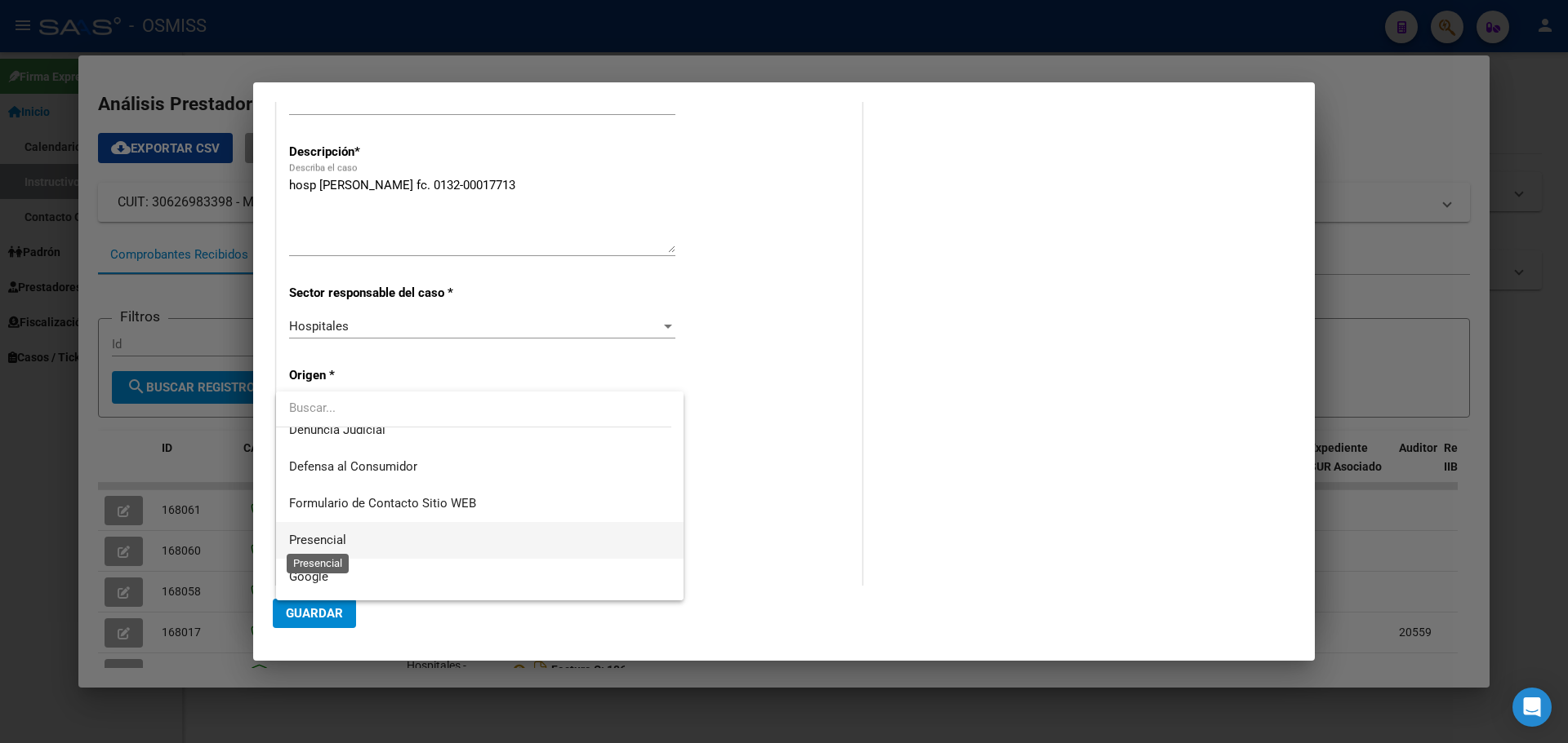
click at [339, 541] on span "Presencial" at bounding box center [318, 540] width 57 height 15
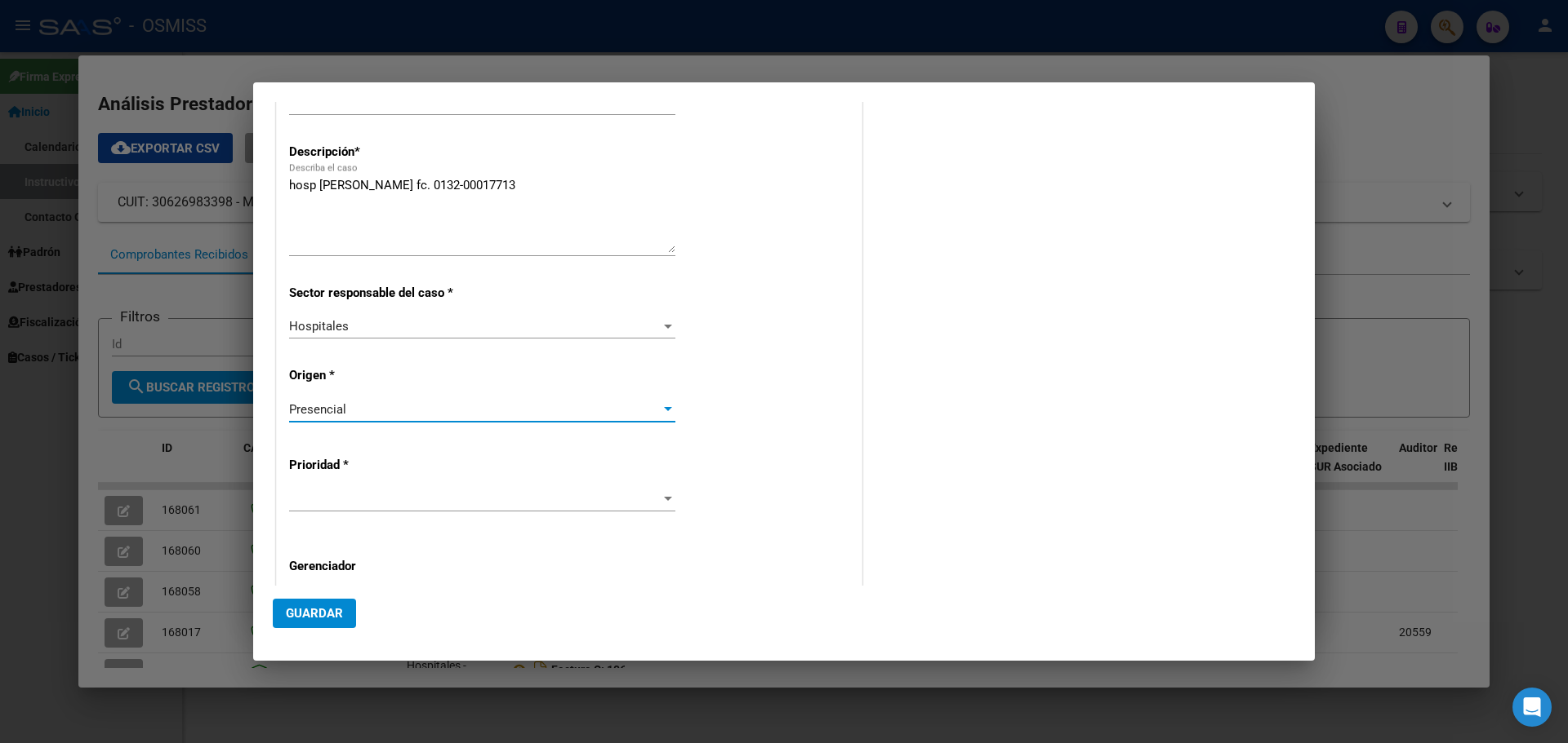
click at [664, 497] on div at bounding box center [668, 498] width 8 height 4
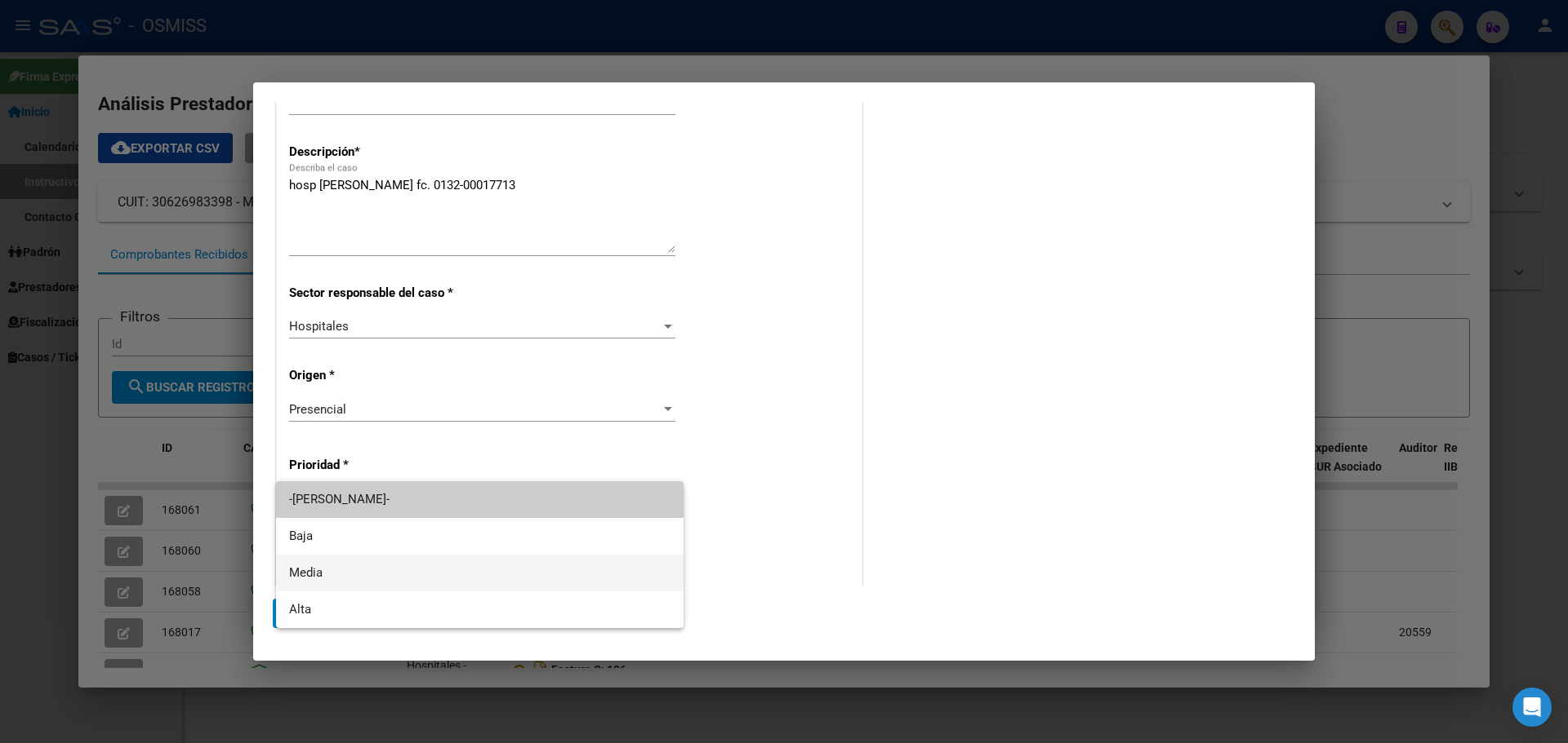
click at [514, 562] on span "Media" at bounding box center [480, 573] width 381 height 36
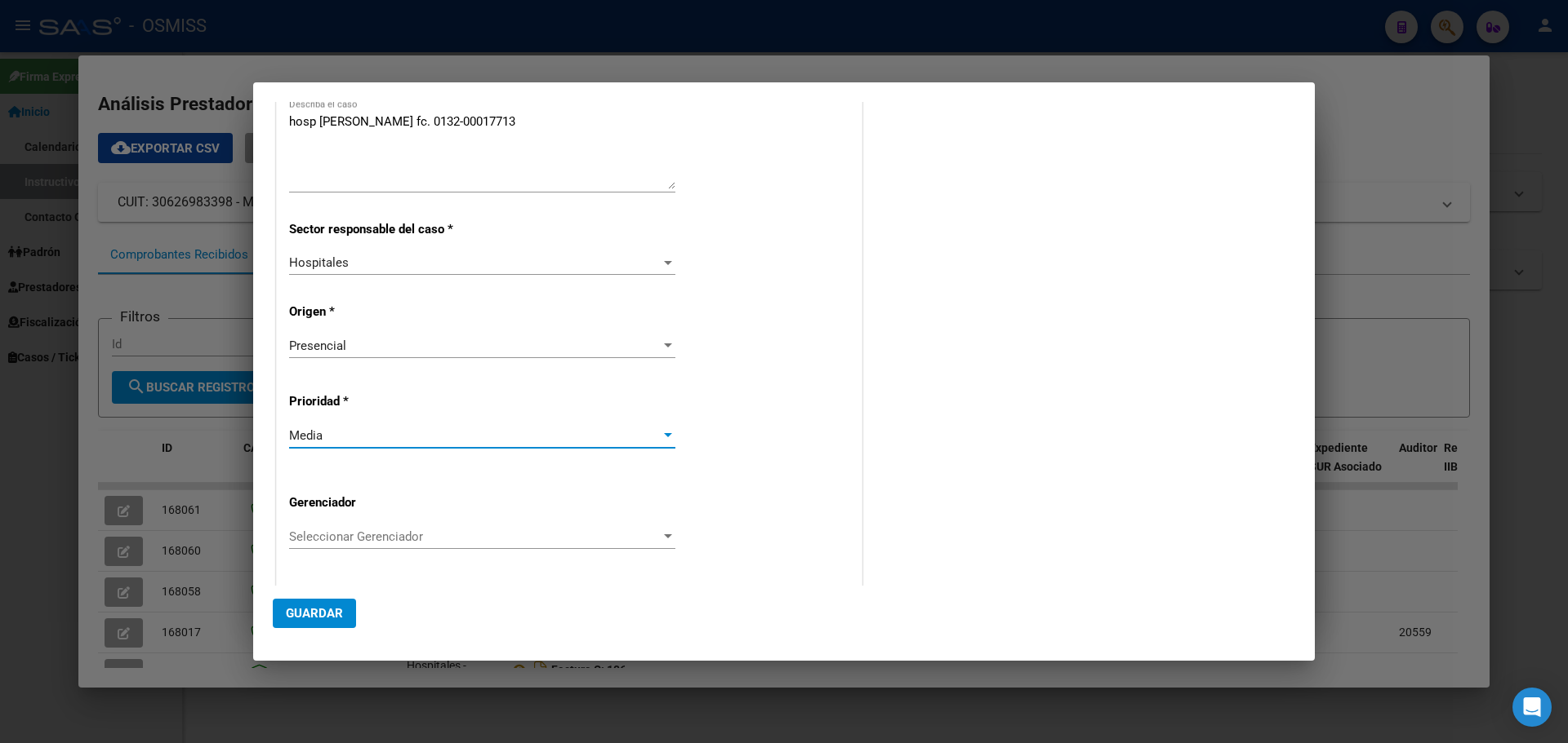
scroll to position [315, 0]
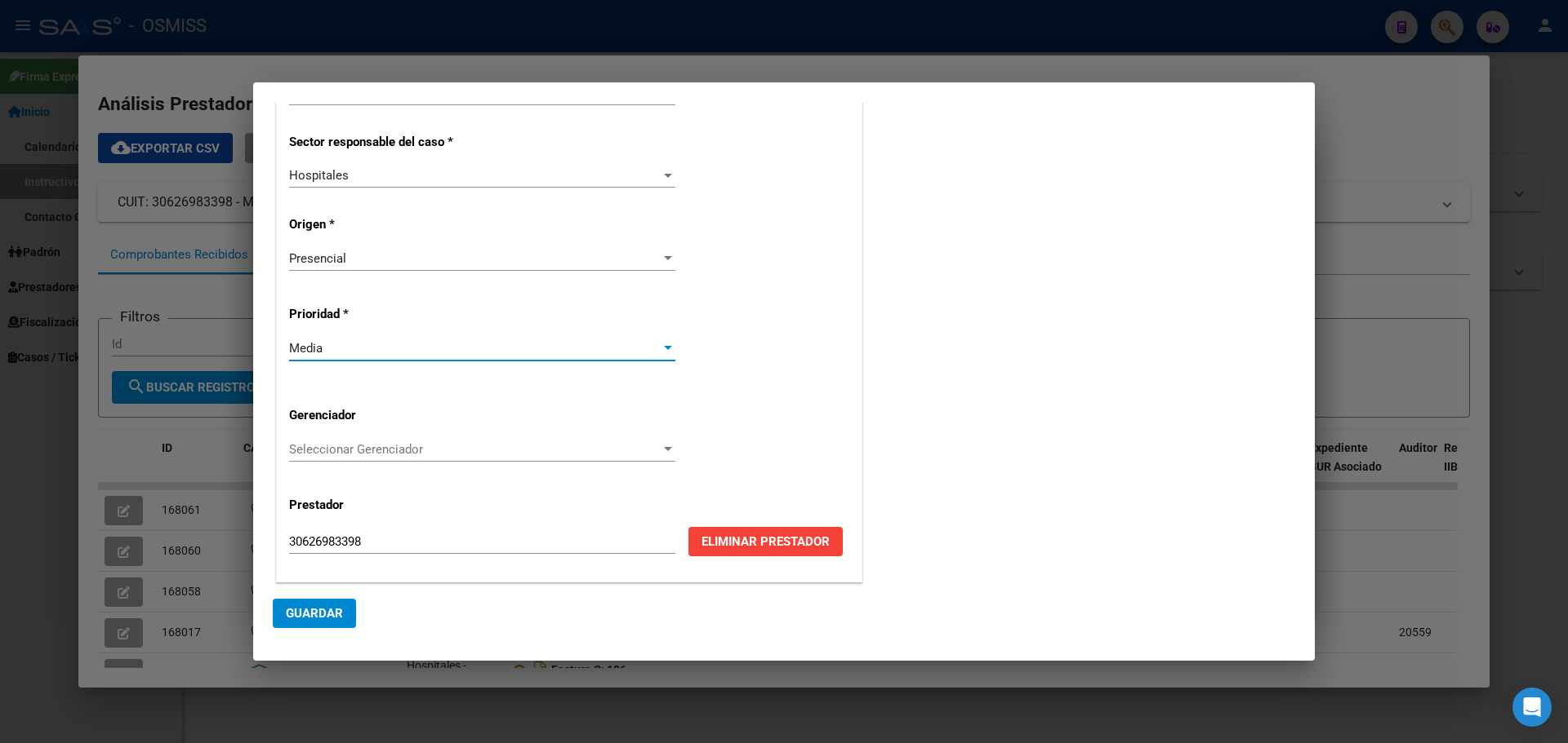
click at [655, 444] on span "Seleccionar Gerenciador" at bounding box center [475, 450] width 372 height 15
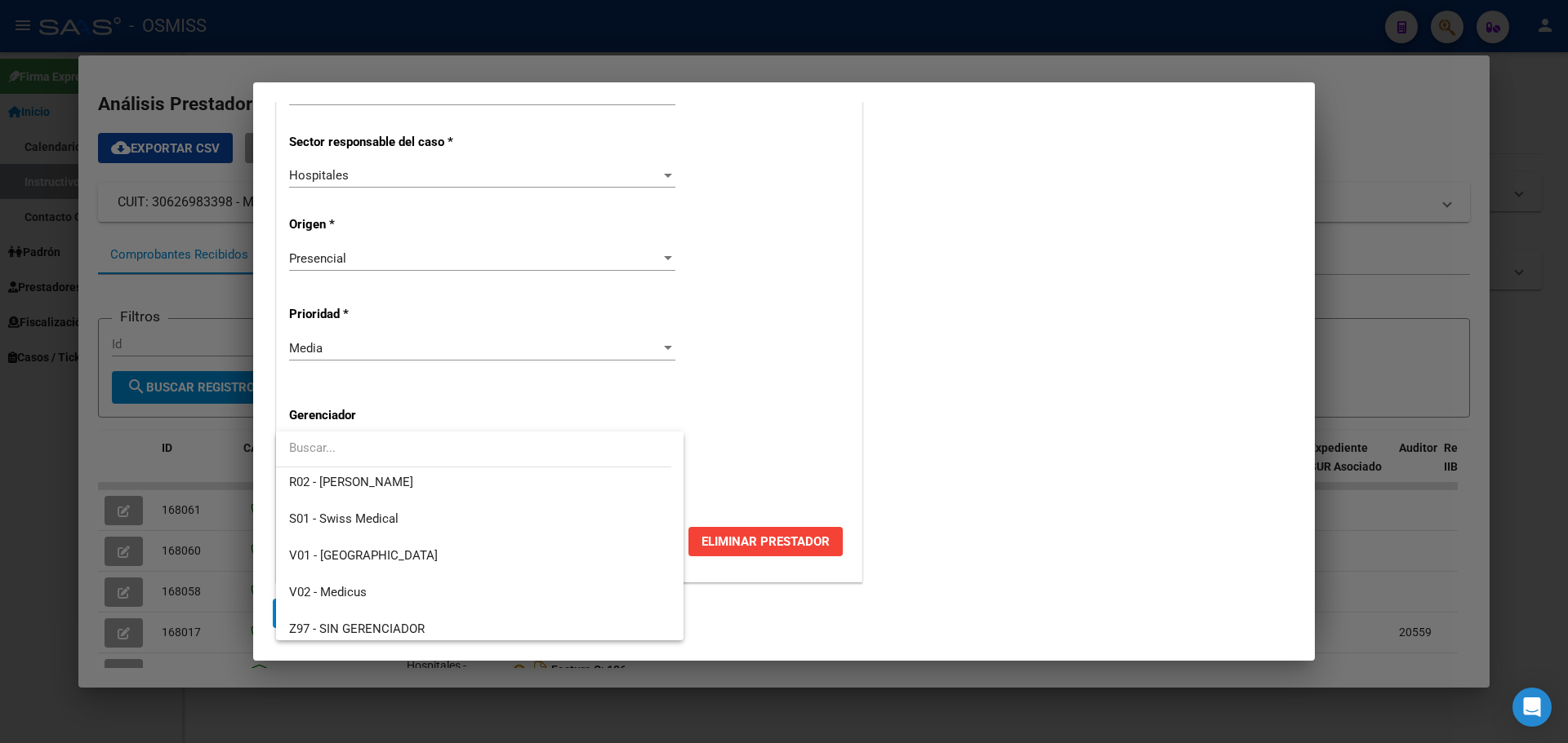
scroll to position [489, 0]
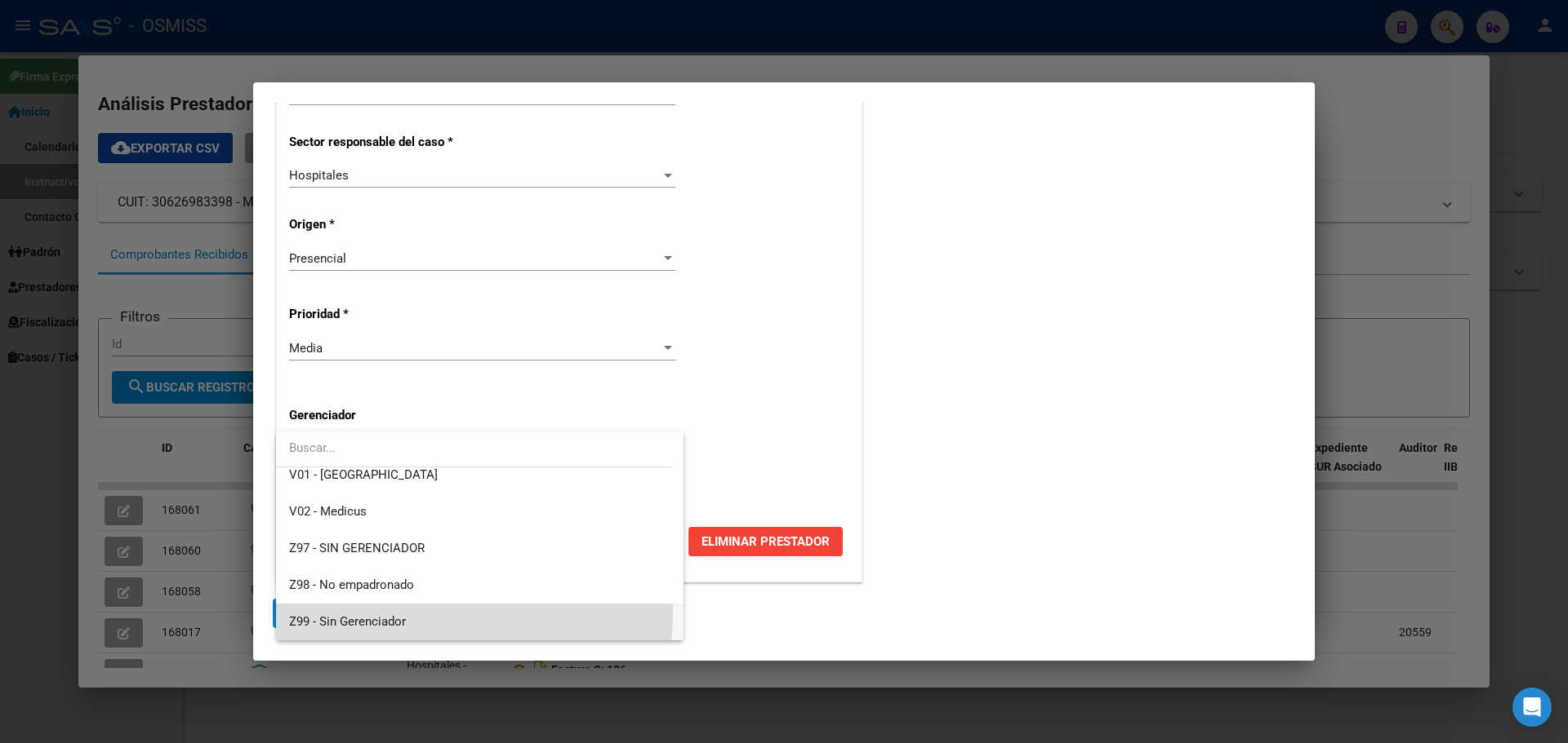
click at [414, 612] on span "Z99 - Sin Gerenciador" at bounding box center [480, 622] width 381 height 36
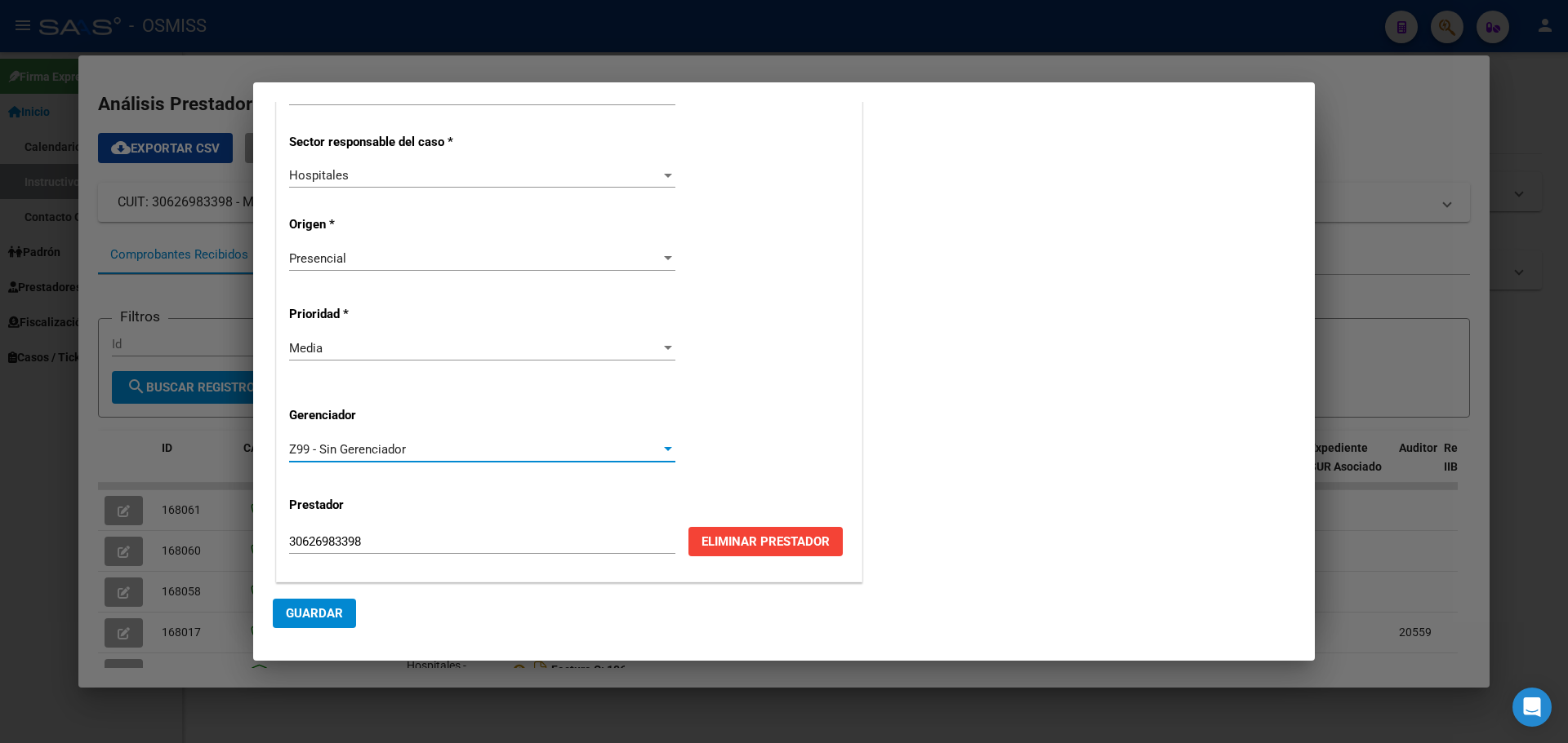
click at [307, 600] on button "Guardar" at bounding box center [314, 613] width 83 height 29
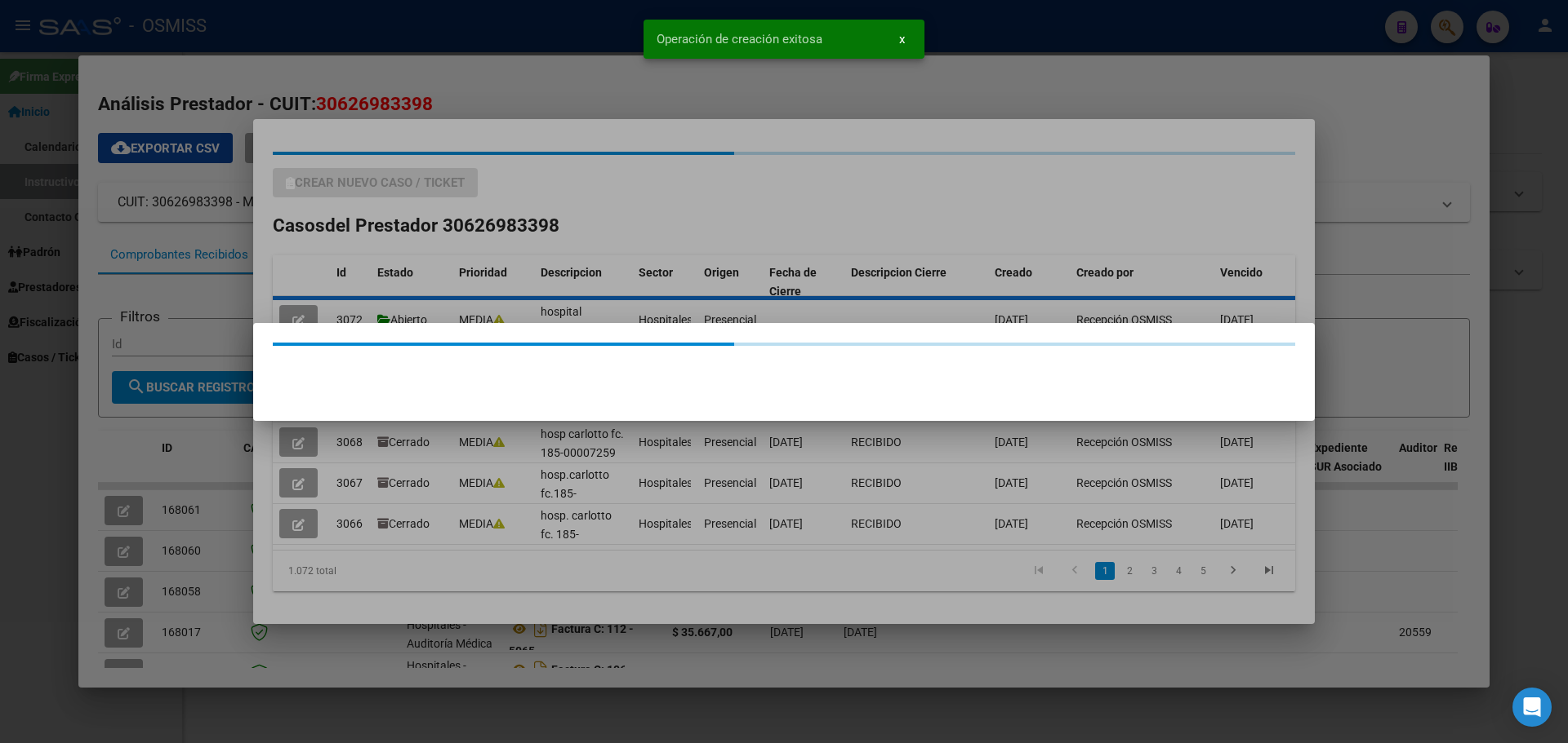
scroll to position [0, 0]
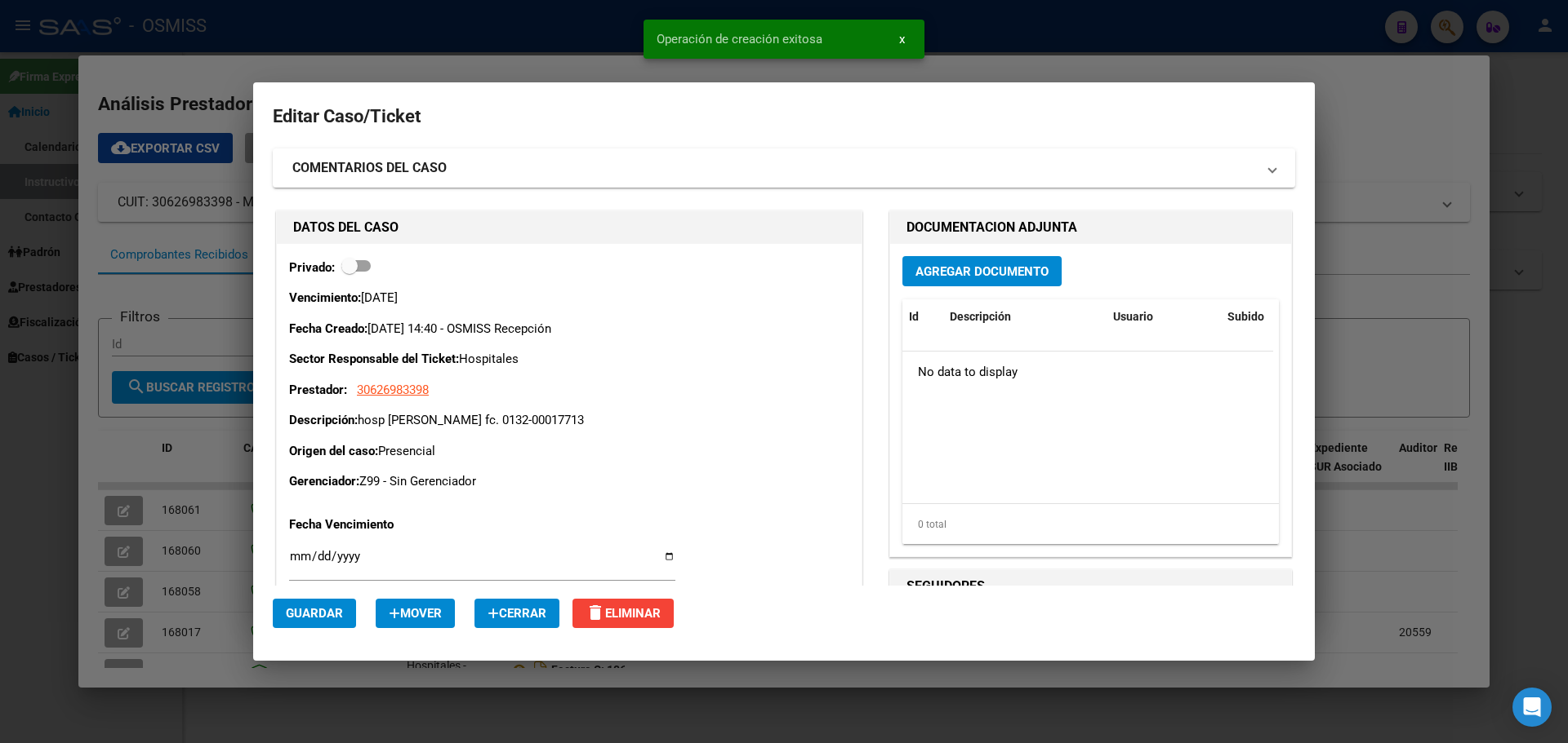
click at [957, 272] on span "Agregar Documento" at bounding box center [982, 272] width 134 height 15
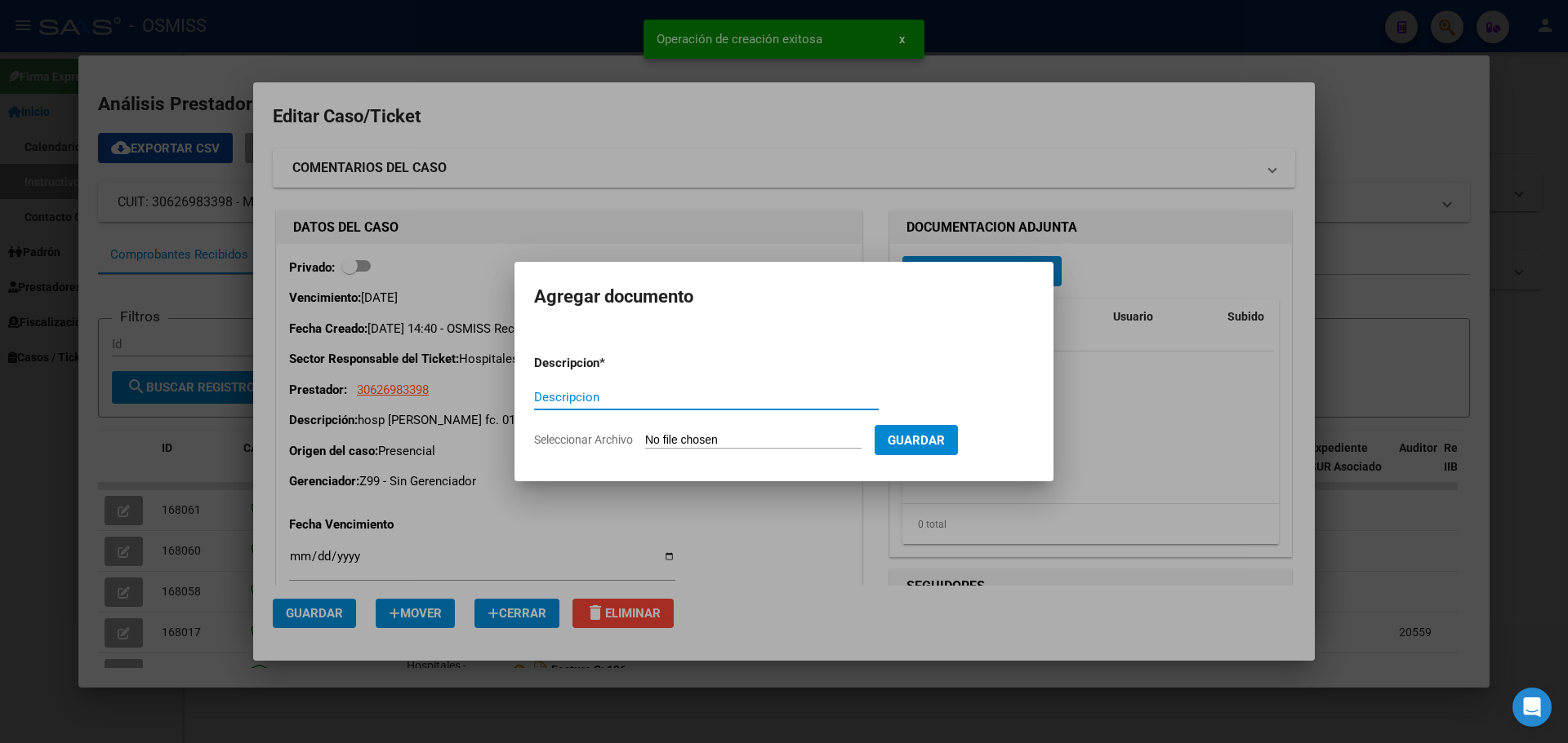
click at [616, 393] on input "Descripcion" at bounding box center [706, 398] width 345 height 15
type input "doc respaldatorio"
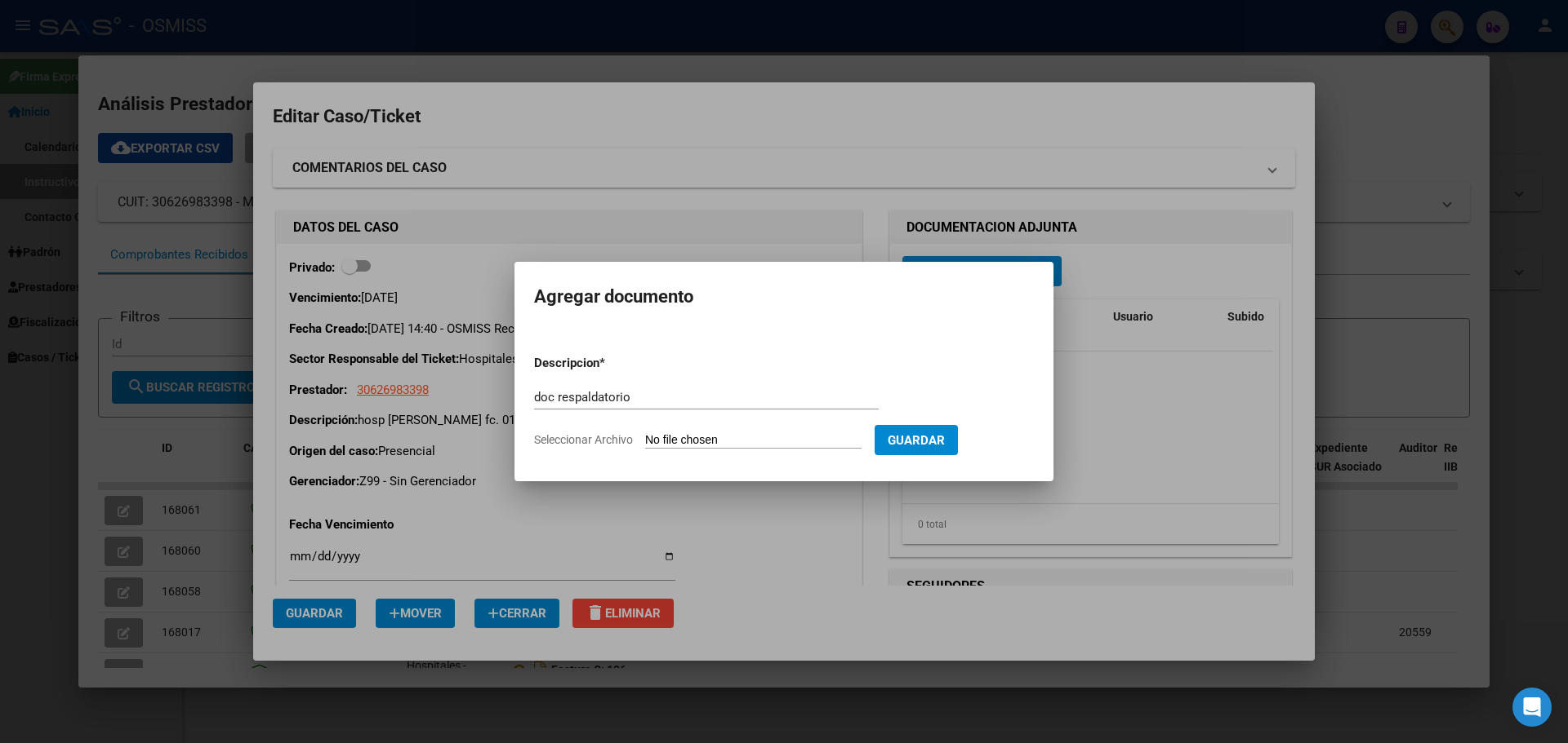
click at [743, 433] on input "Seleccionar Archivo" at bounding box center [754, 441] width 217 height 16
type input "C:\fakepath\hospdririartefc0132-00017713.pdf"
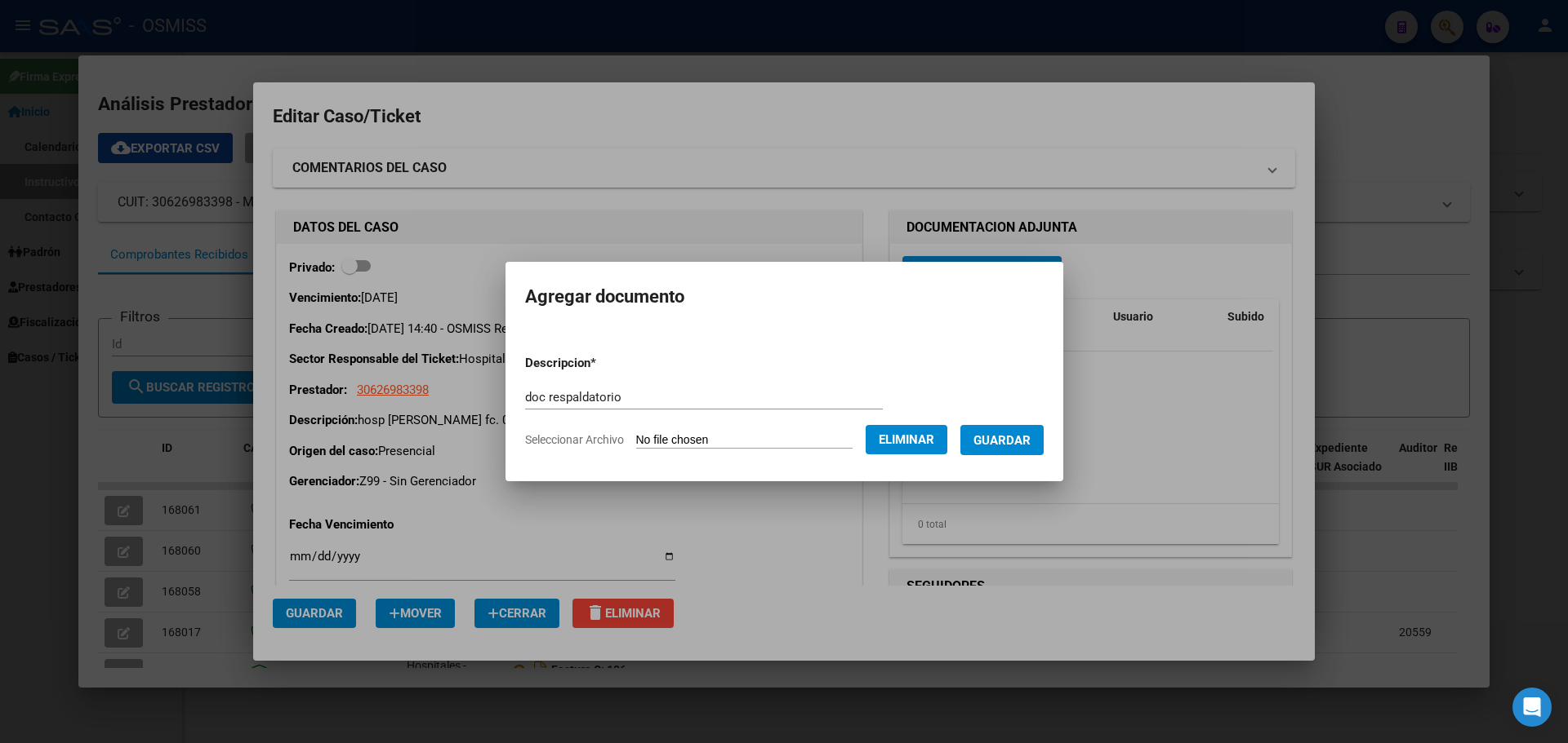
click at [1017, 439] on span "Guardar" at bounding box center [1001, 441] width 57 height 15
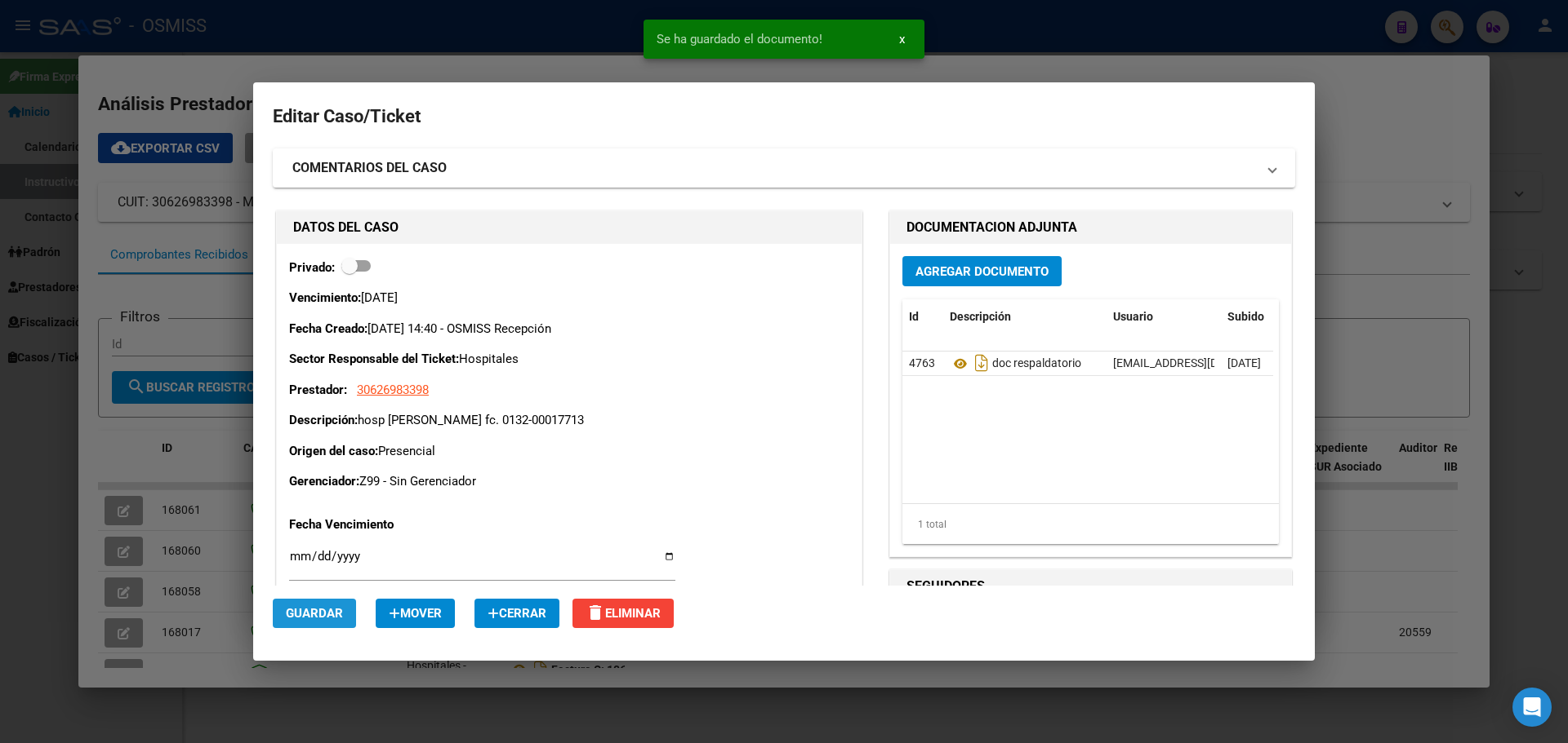
click at [304, 613] on span "Guardar" at bounding box center [314, 614] width 57 height 15
